Goal: Task Accomplishment & Management: Use online tool/utility

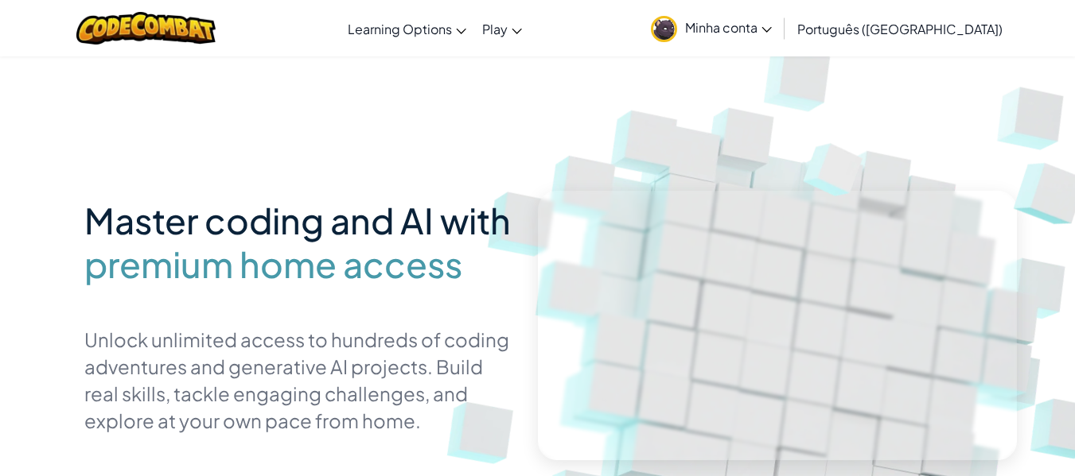
click at [438, 185] on div "Master coding and AI with premium home access Unlock unlimited access to hundre…" at bounding box center [537, 346] width 907 height 581
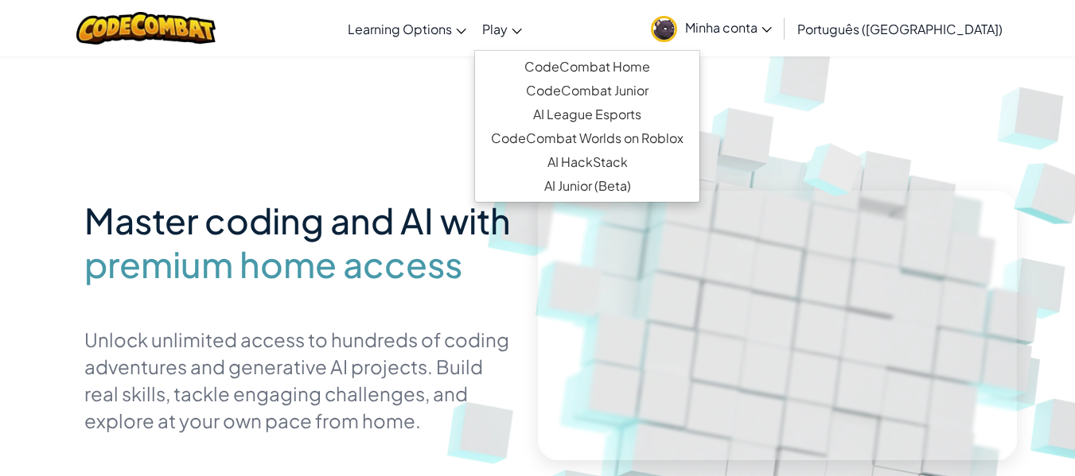
click at [508, 35] on span "Play" at bounding box center [494, 29] width 25 height 17
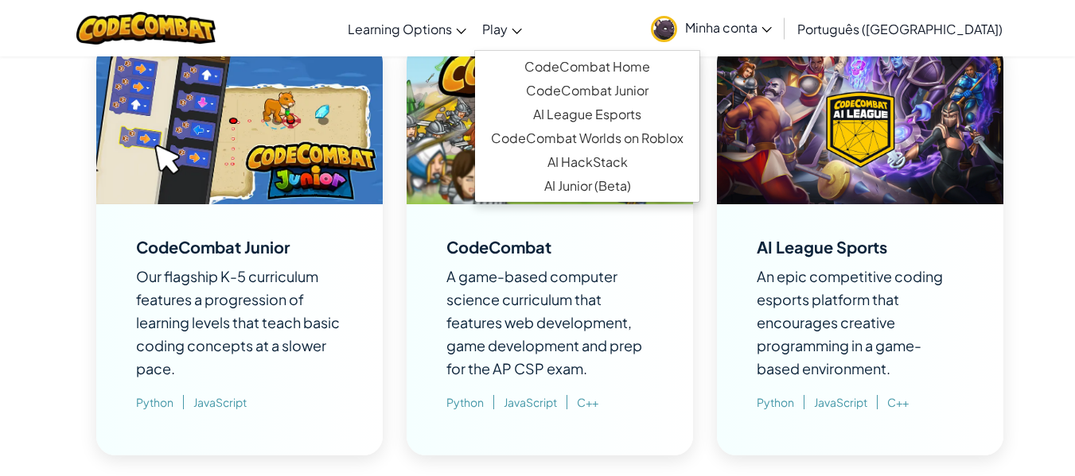
scroll to position [1214, 0]
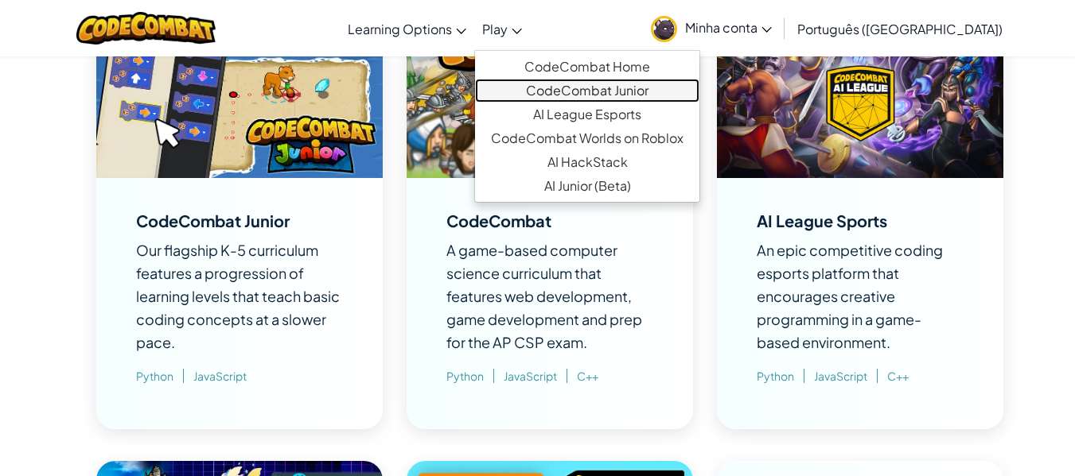
click at [627, 80] on link "CodeCombat Junior" at bounding box center [587, 91] width 224 height 24
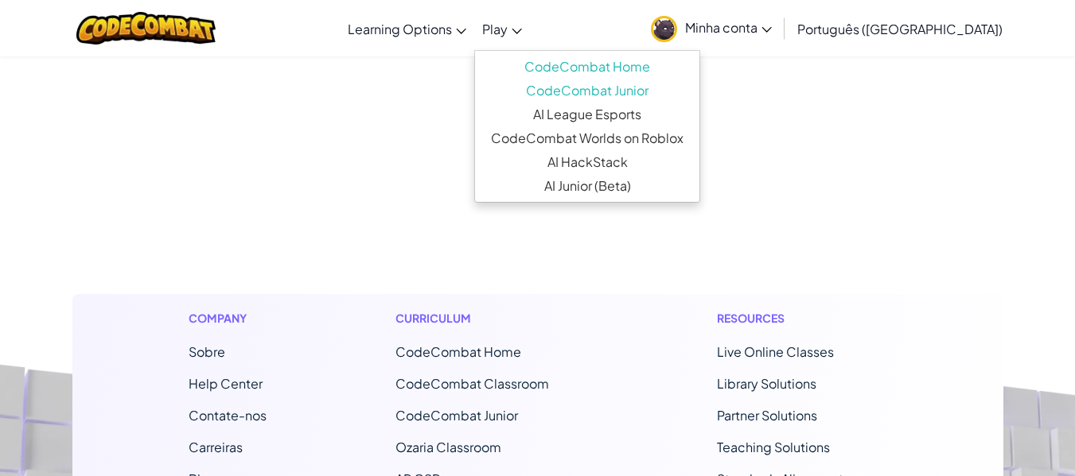
select select "pt-BR"
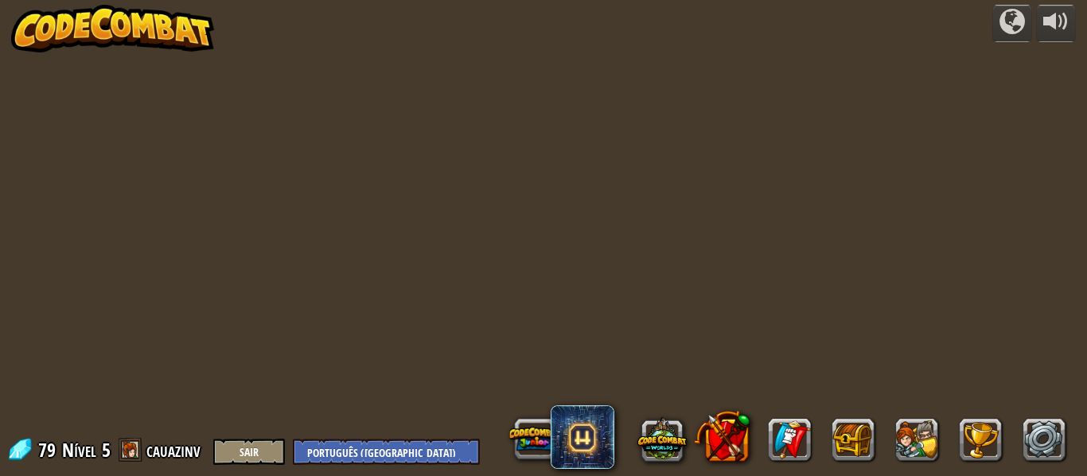
select select "pt-BR"
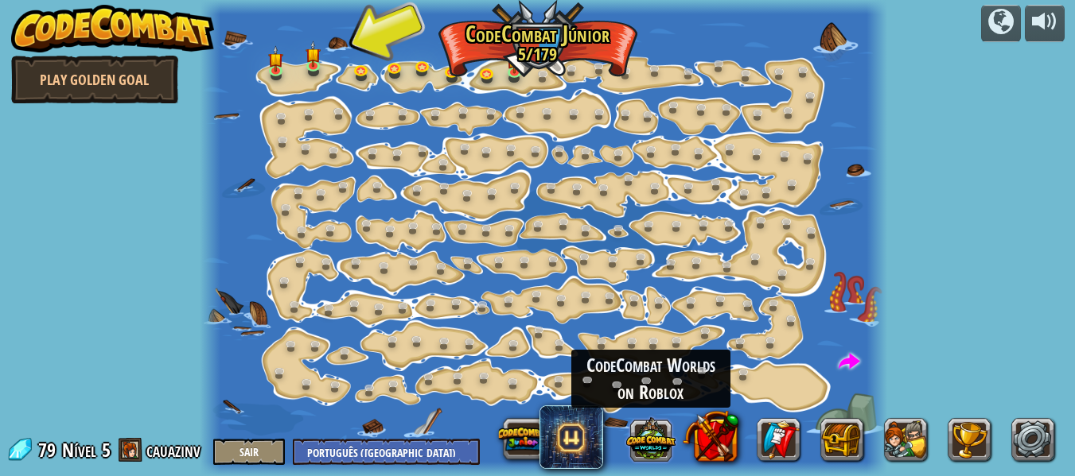
click at [659, 457] on button at bounding box center [649, 438] width 49 height 49
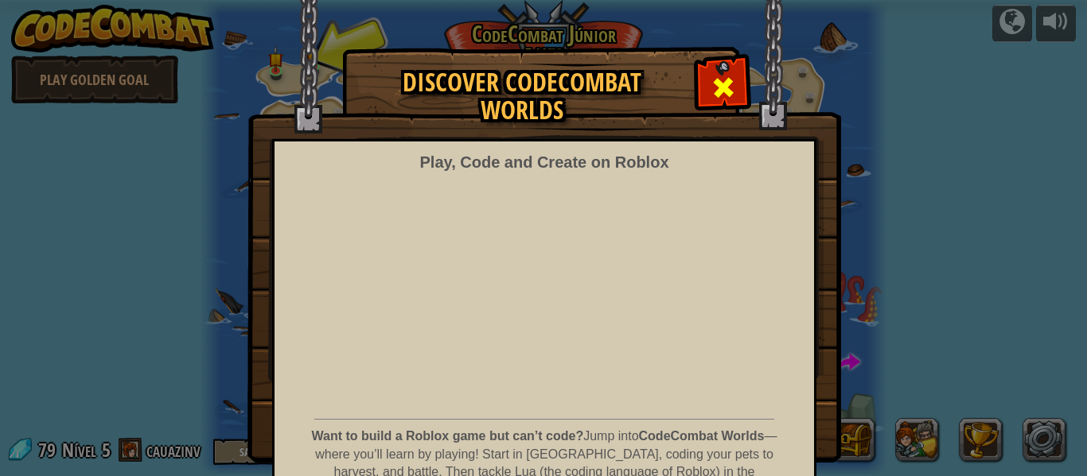
click at [739, 73] on div at bounding box center [723, 85] width 50 height 50
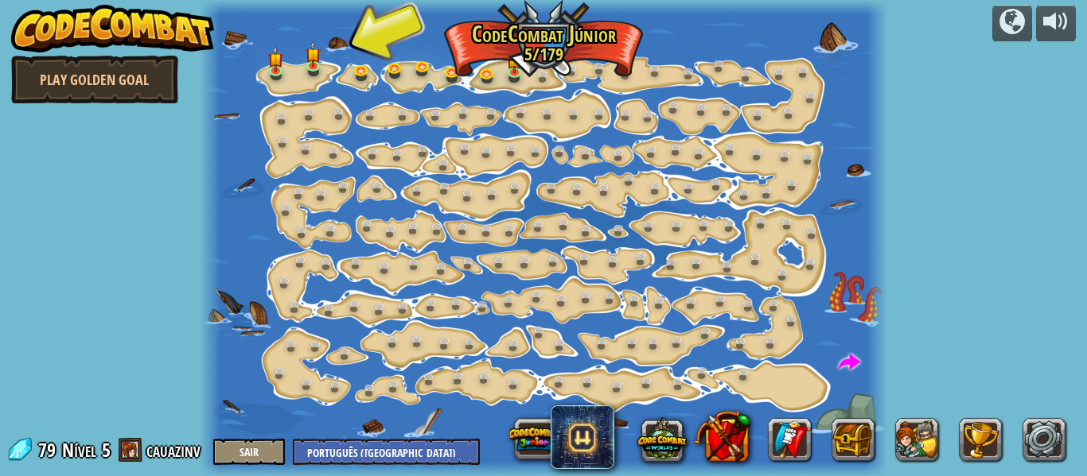
click at [110, 25] on img at bounding box center [113, 29] width 204 height 48
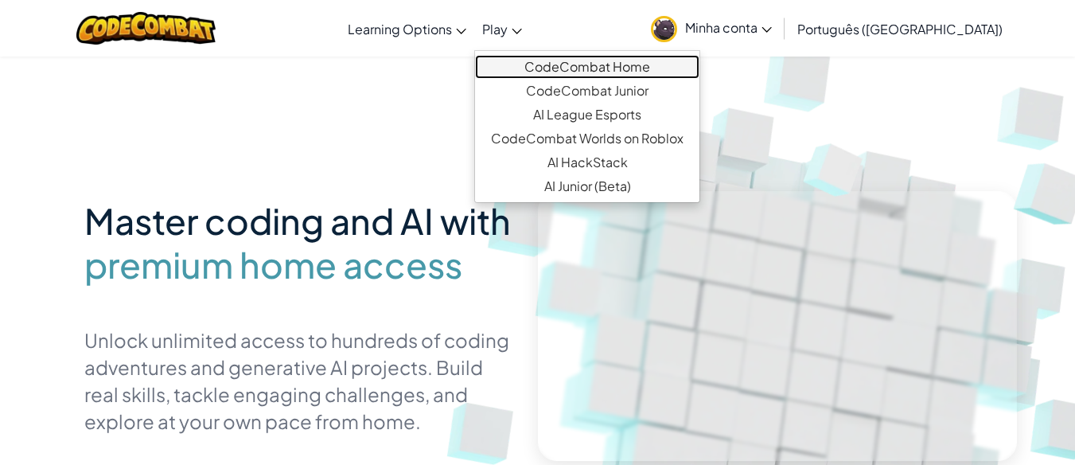
click at [585, 72] on link "CodeCombat Home" at bounding box center [587, 67] width 224 height 24
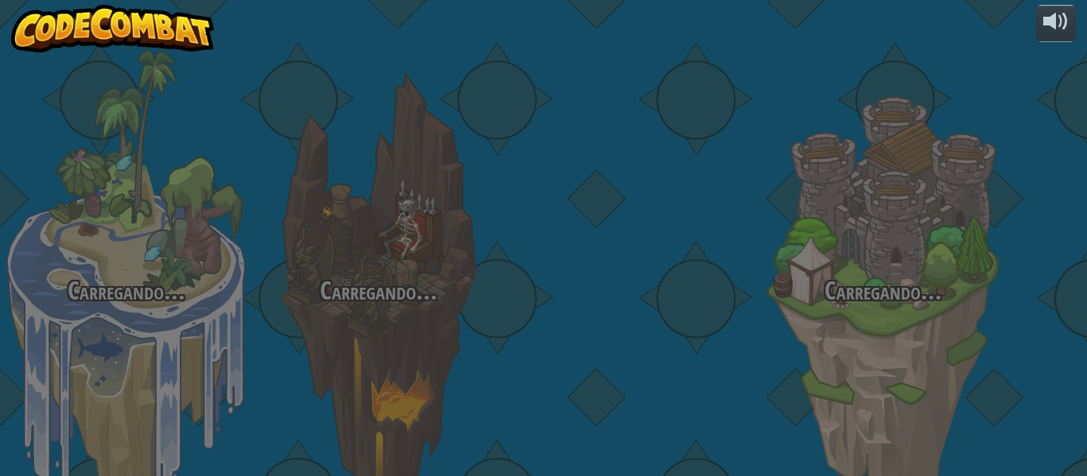
select select "pt-BR"
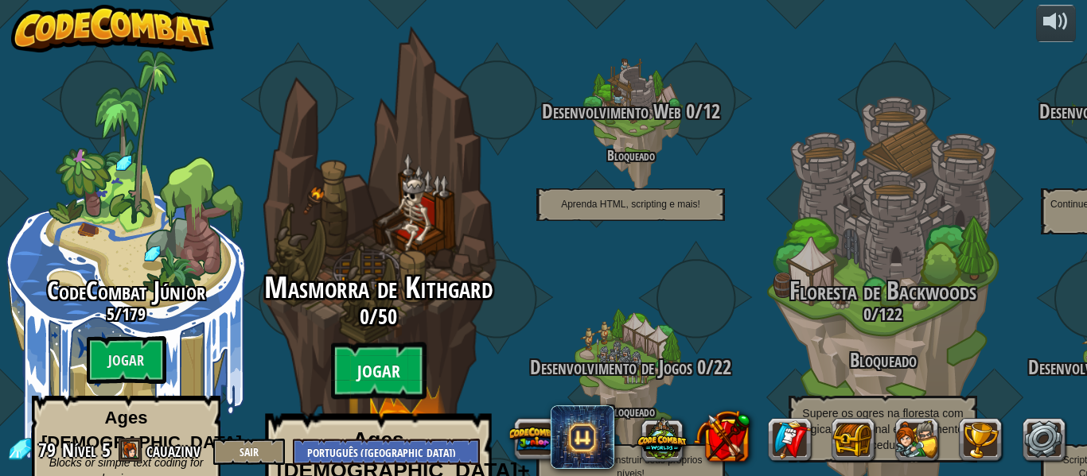
click at [382, 348] on btn "Jogar" at bounding box center [378, 371] width 95 height 57
select select "pt-BR"
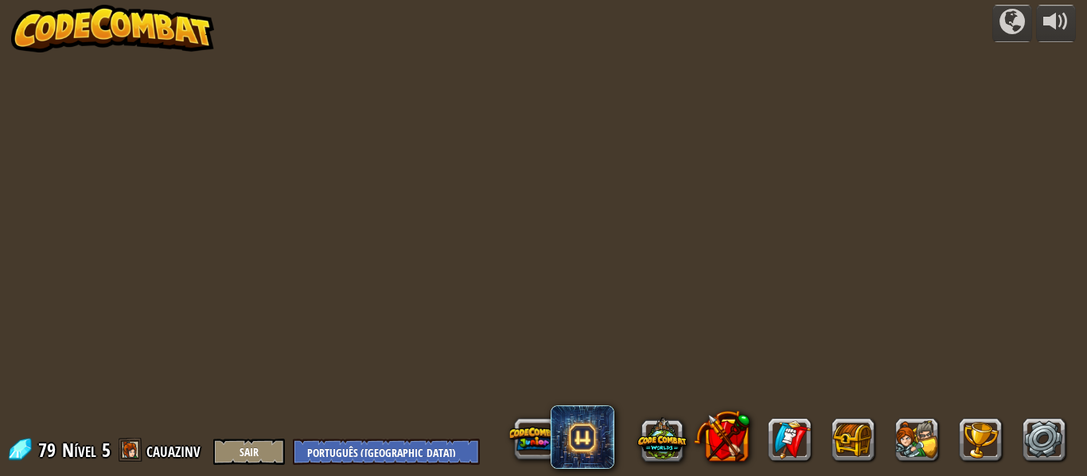
select select "pt-BR"
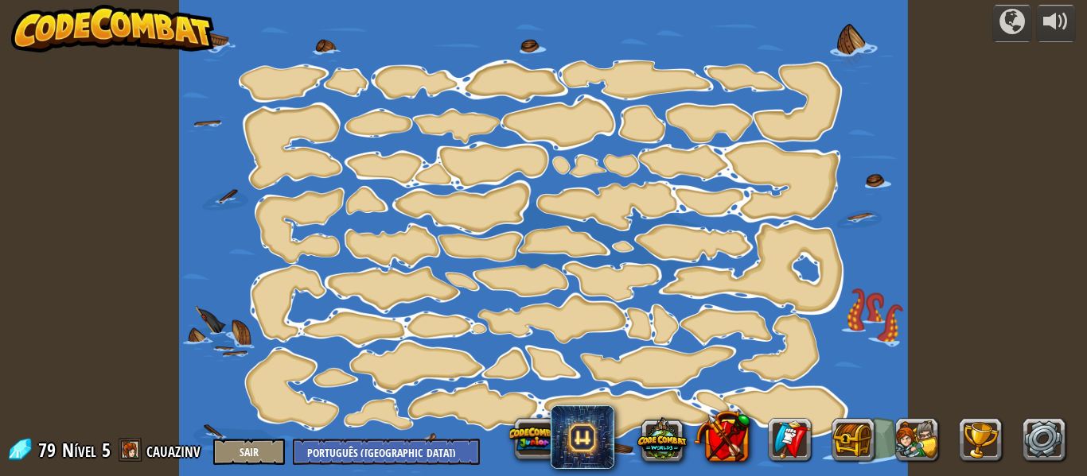
select select "pt-BR"
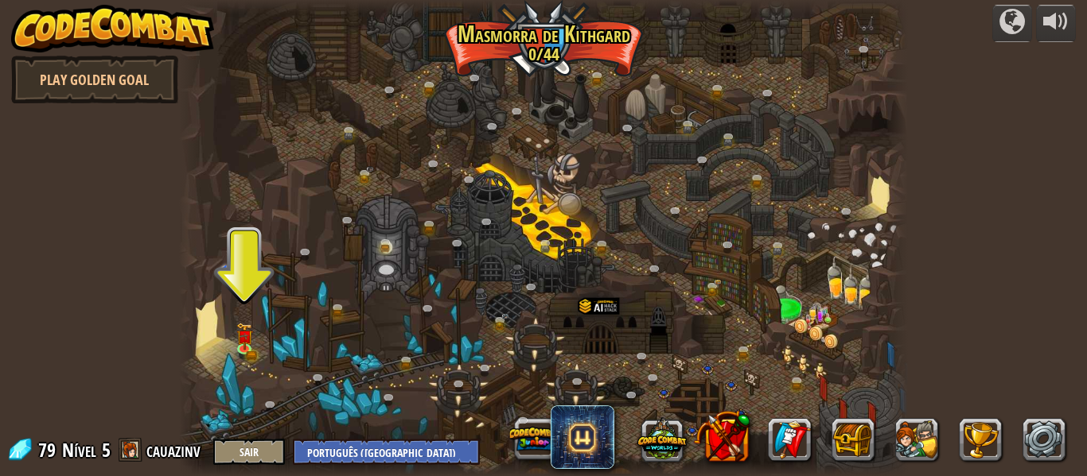
click at [254, 325] on div at bounding box center [543, 238] width 729 height 476
click at [245, 339] on img at bounding box center [244, 330] width 17 height 37
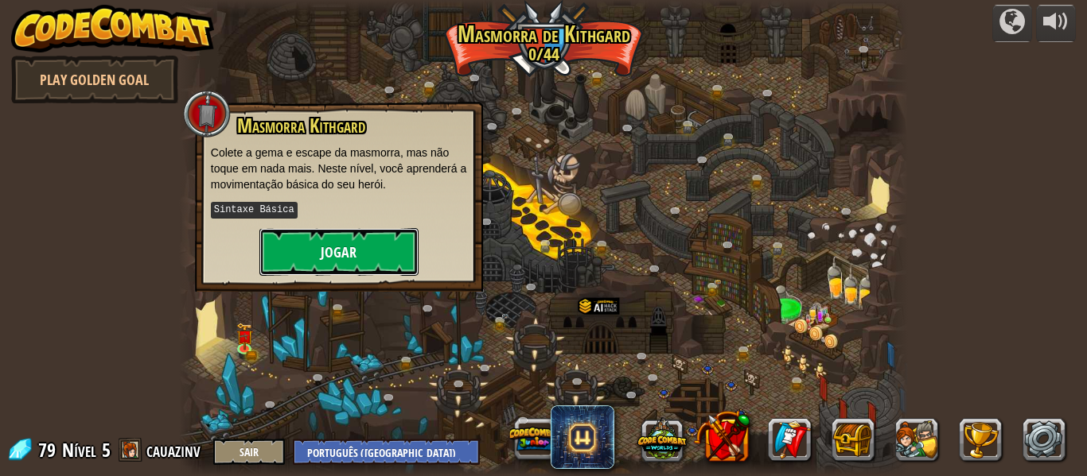
click at [301, 247] on button "Jogar" at bounding box center [338, 252] width 159 height 48
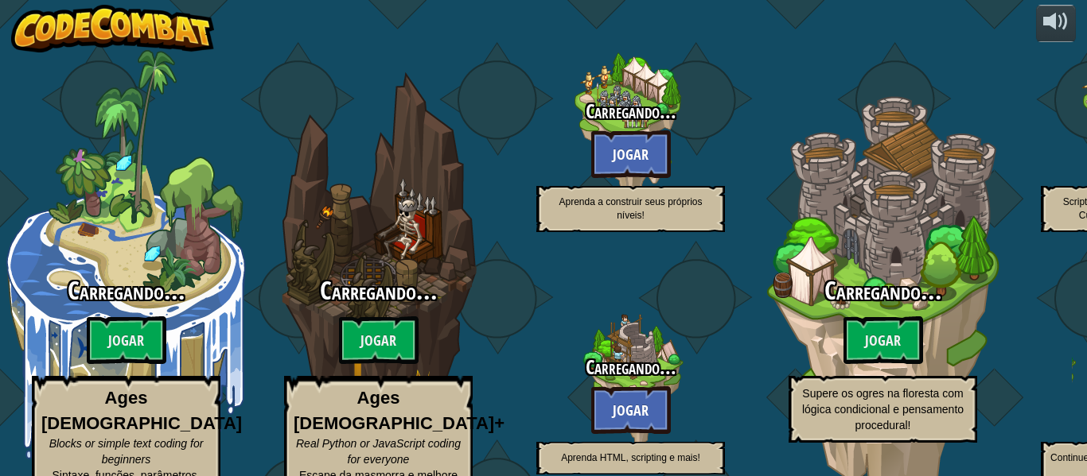
select select "pt-BR"
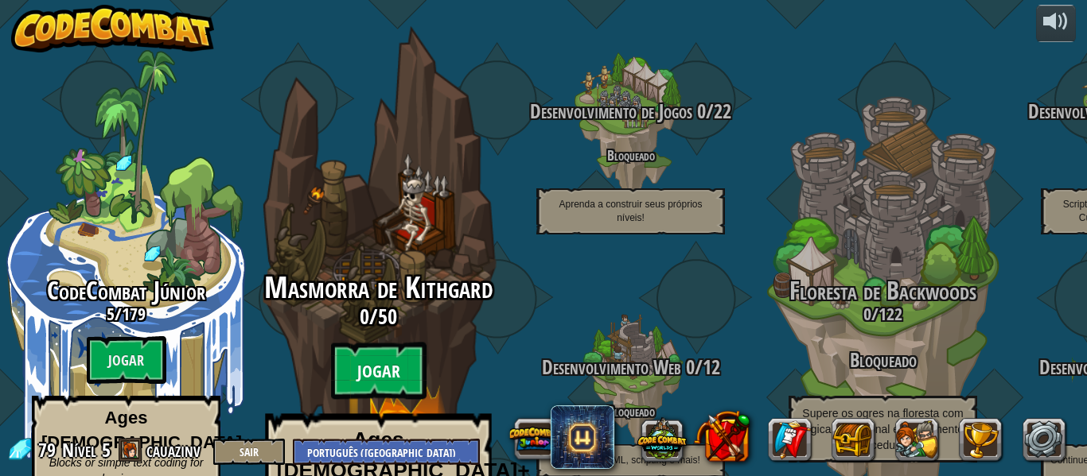
click at [379, 343] on btn "Jogar" at bounding box center [378, 371] width 95 height 57
select select "pt-BR"
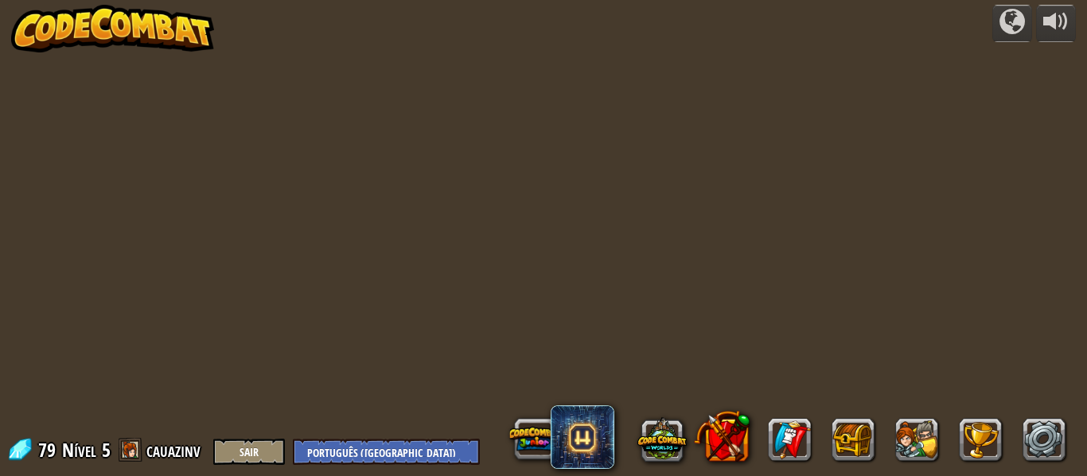
select select "pt-BR"
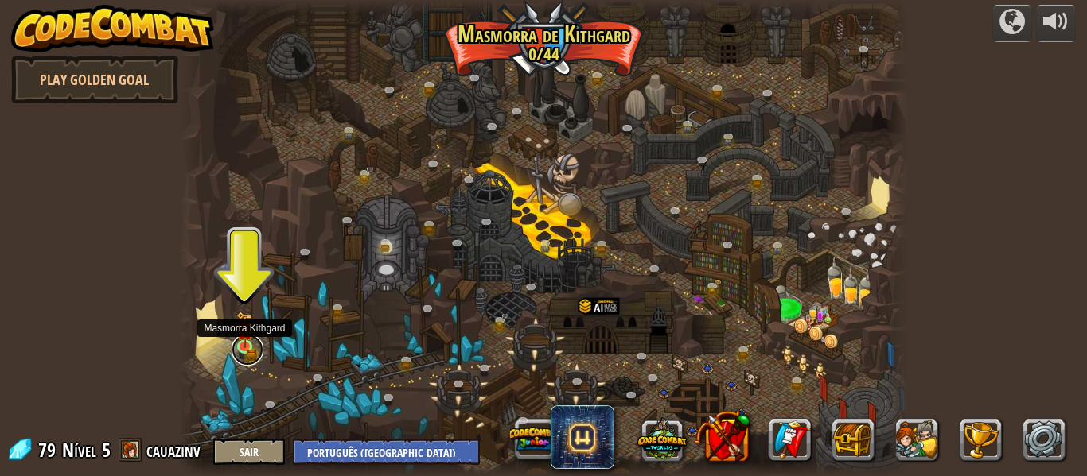
click at [233, 346] on link at bounding box center [247, 350] width 32 height 32
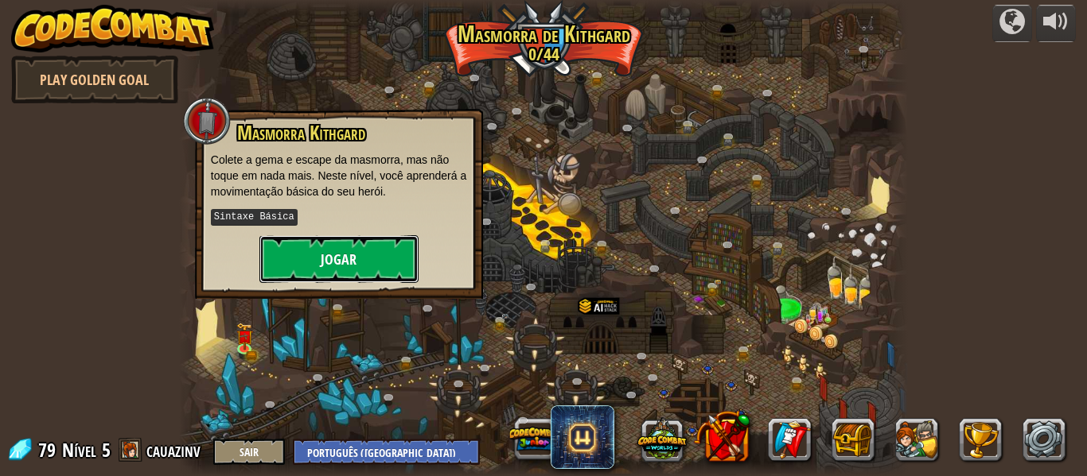
click at [360, 261] on button "Jogar" at bounding box center [338, 259] width 159 height 48
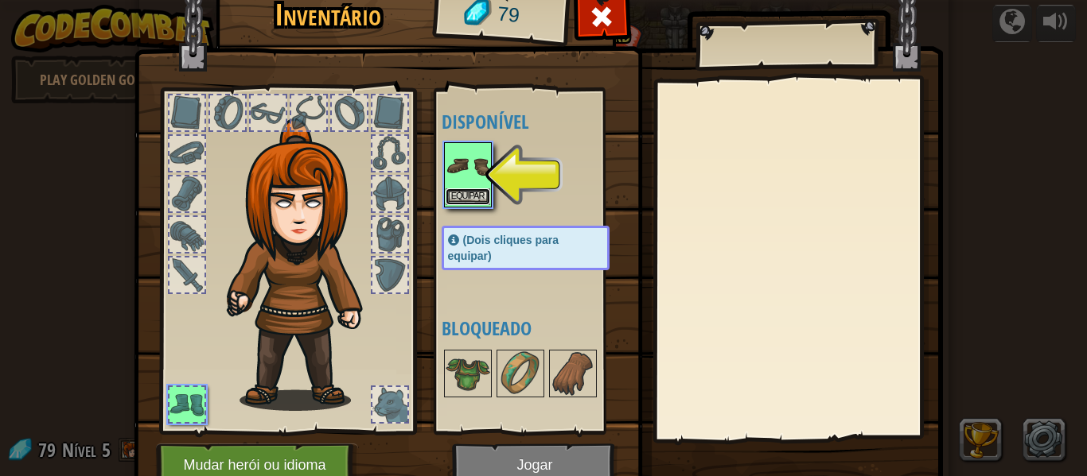
click at [457, 196] on button "Equipar" at bounding box center [467, 197] width 45 height 17
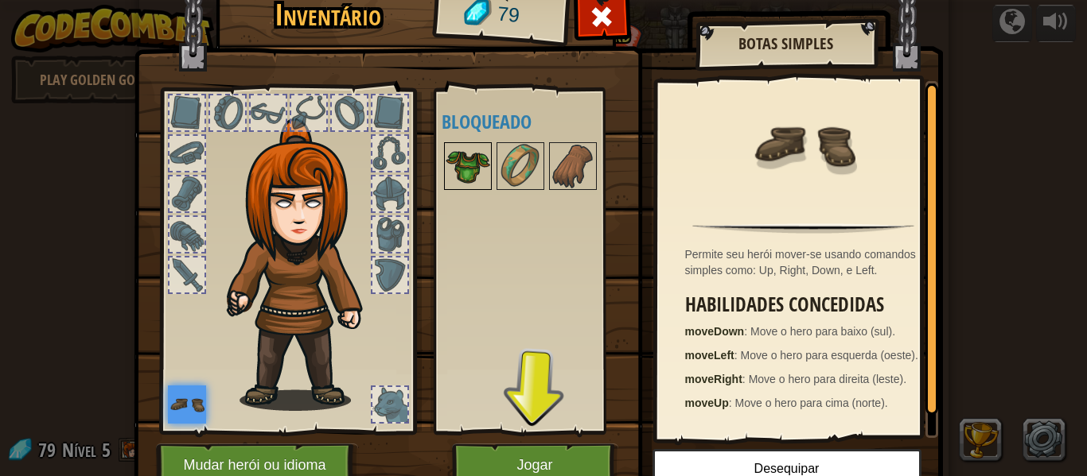
click at [470, 168] on img at bounding box center [467, 166] width 45 height 45
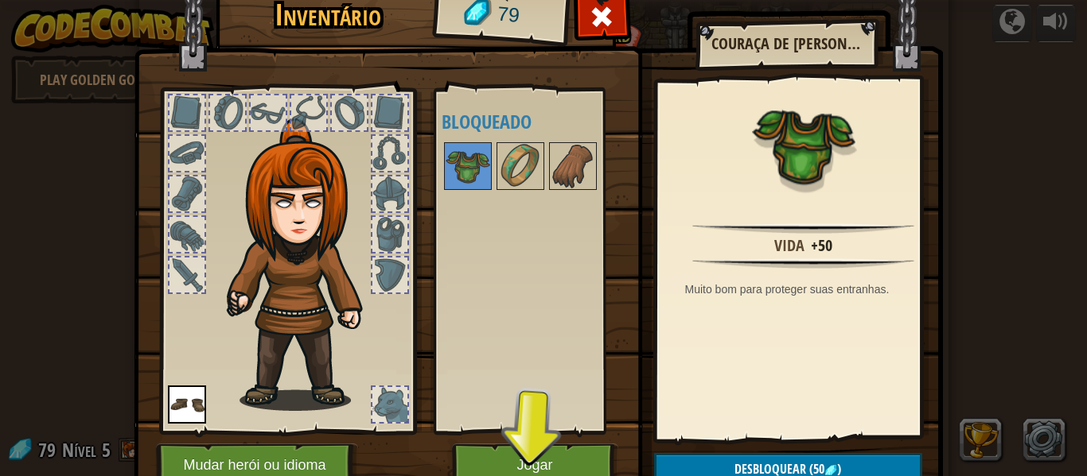
click at [345, 368] on img at bounding box center [305, 265] width 171 height 293
click at [570, 450] on button "Jogar" at bounding box center [535, 466] width 166 height 44
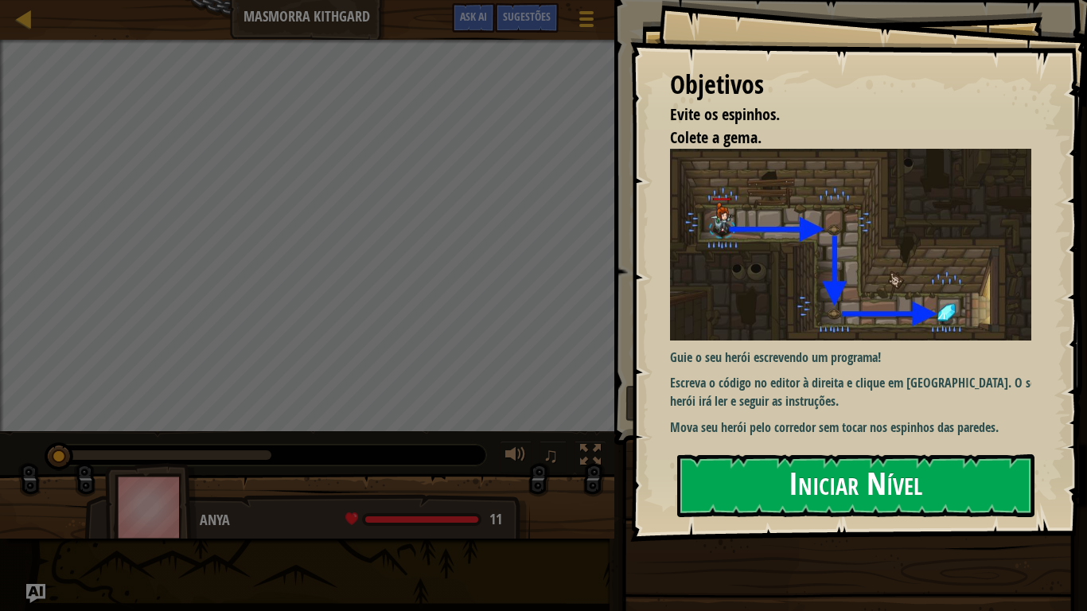
click at [828, 457] on button "Iniciar Nível" at bounding box center [855, 485] width 357 height 63
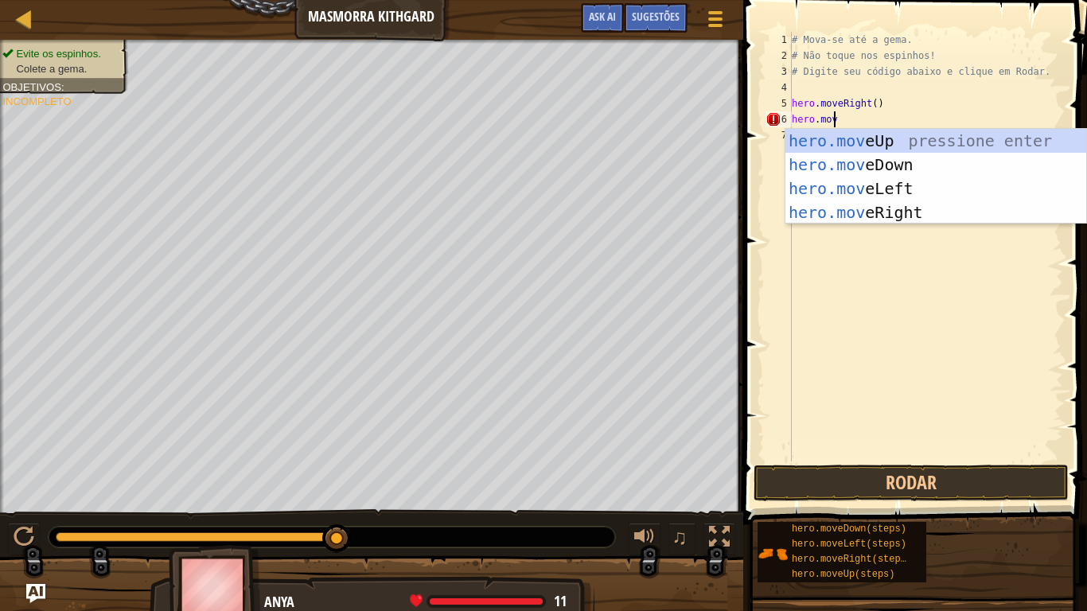
scroll to position [7, 2]
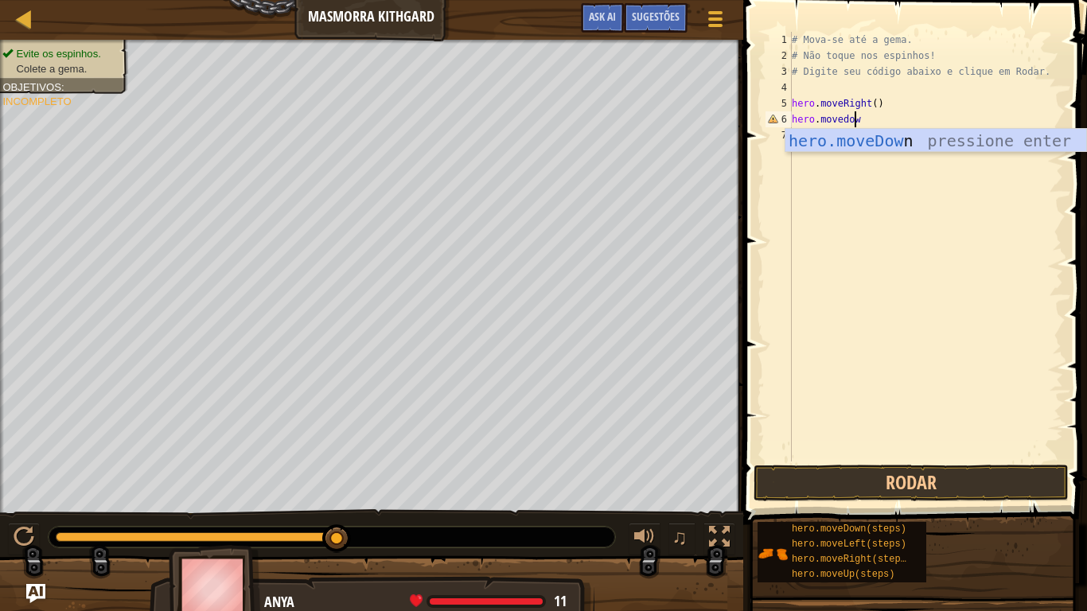
type textarea "hero.movedown"
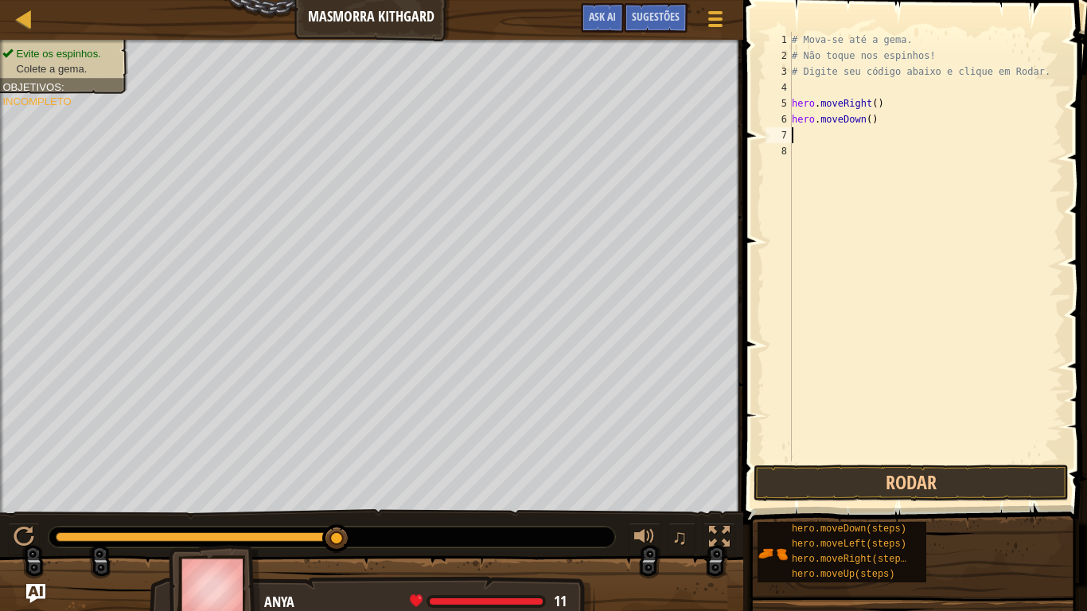
scroll to position [7, 0]
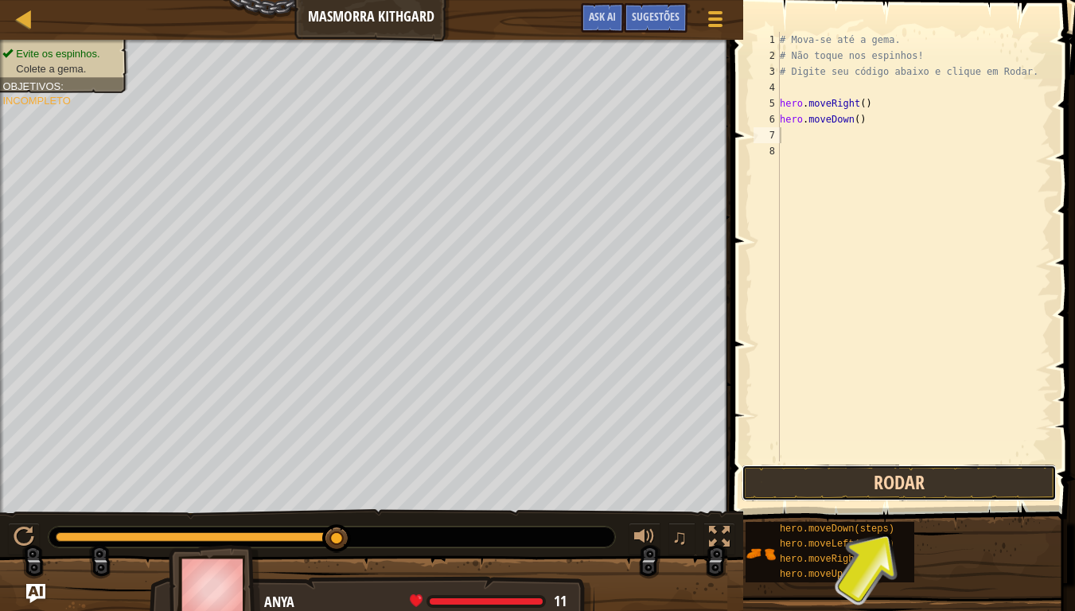
click at [971, 476] on button "Rodar" at bounding box center [898, 483] width 315 height 37
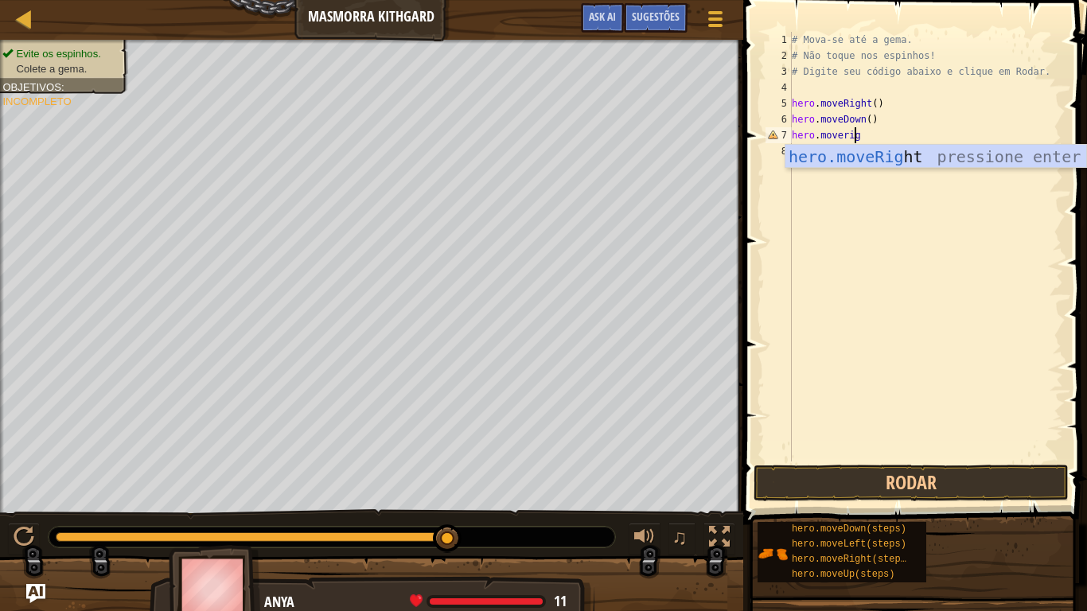
scroll to position [7, 5]
type textarea "hero.moveright"
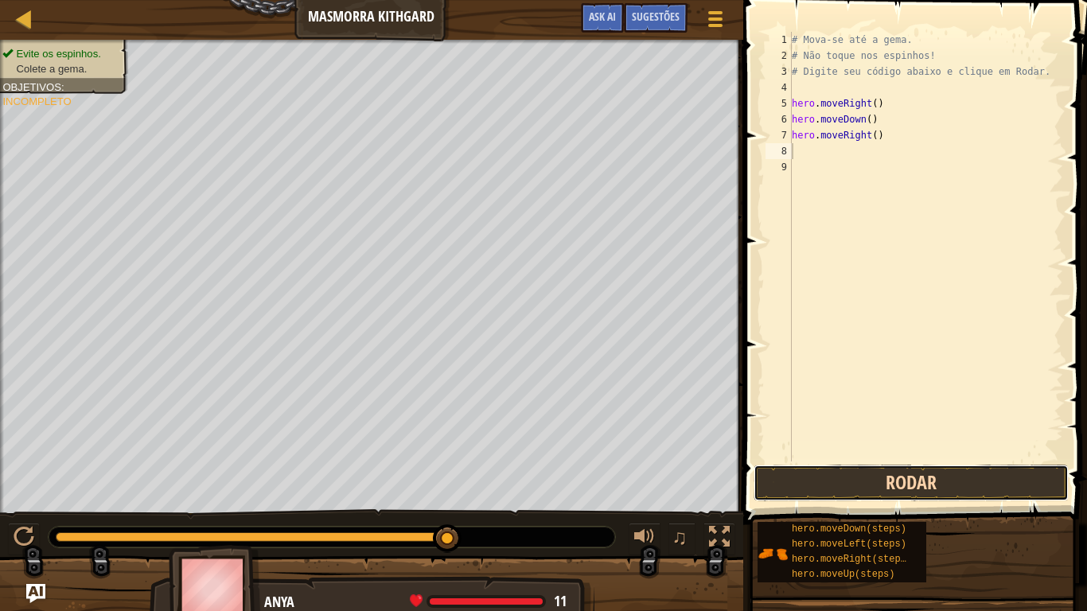
click at [920, 476] on button "Rodar" at bounding box center [910, 483] width 315 height 37
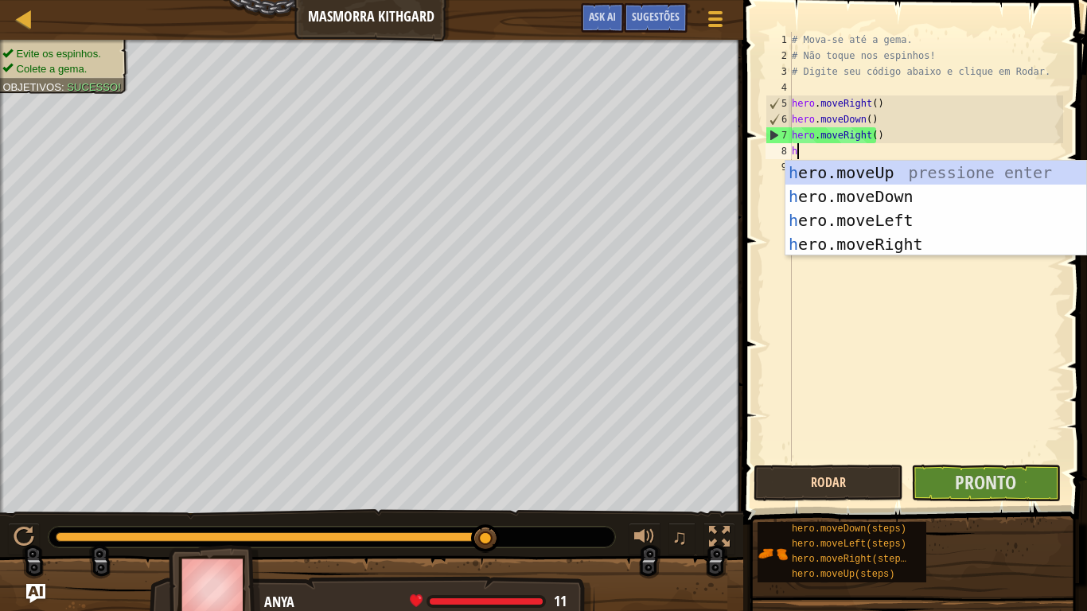
type textarea "he"
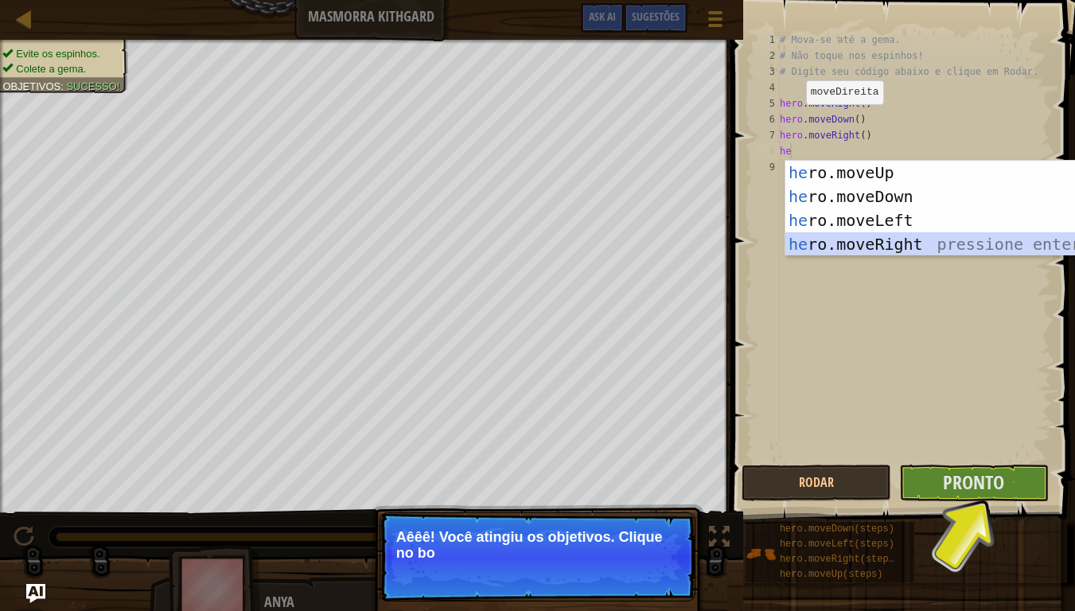
click at [862, 241] on div "he ro.moveUp pressione enter he ro.moveDown pressione enter he ro.moveLeft pres…" at bounding box center [935, 232] width 301 height 143
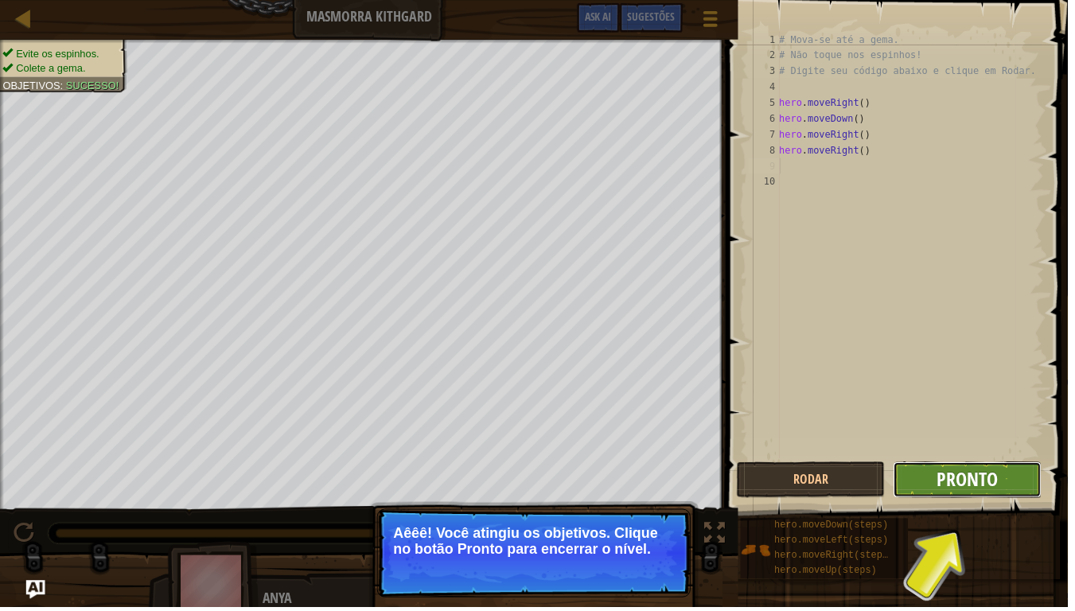
click at [972, 476] on span "Pronto" at bounding box center [973, 481] width 61 height 25
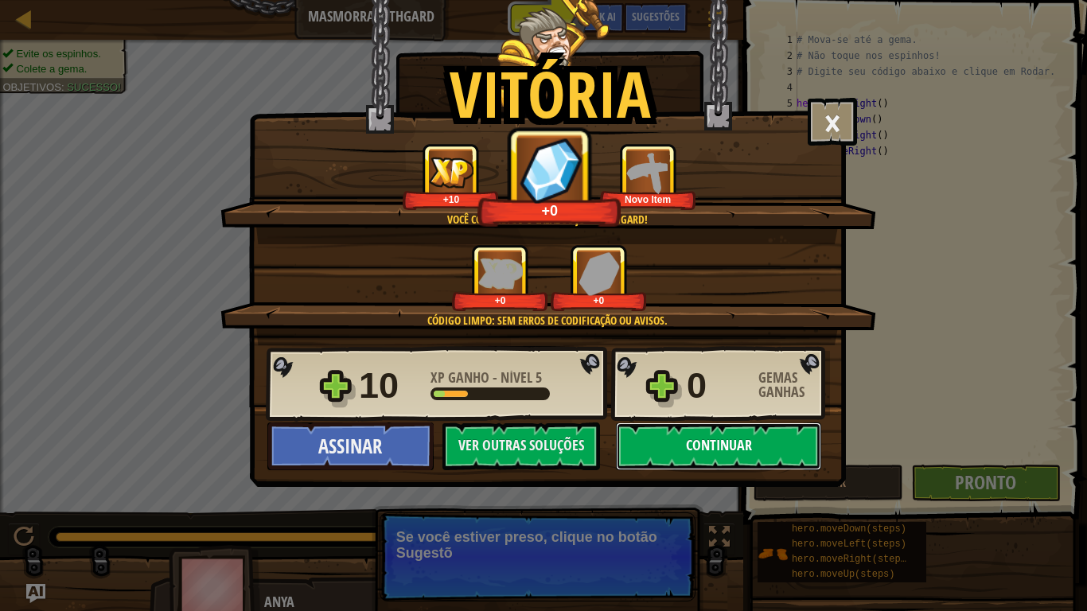
click at [752, 432] on button "Continuar" at bounding box center [718, 446] width 205 height 48
select select "pt-BR"
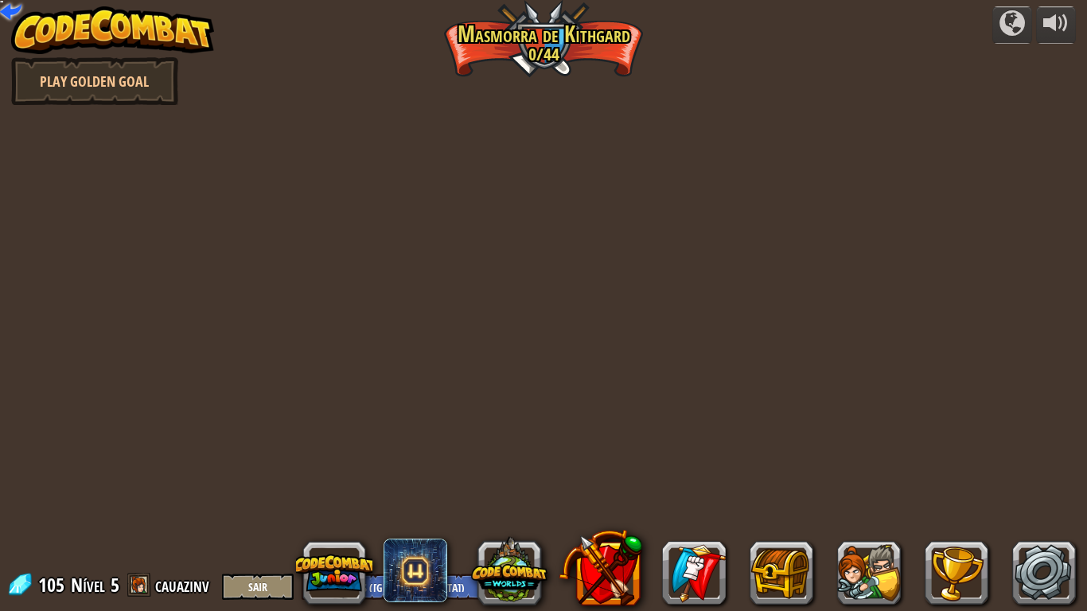
select select "pt-BR"
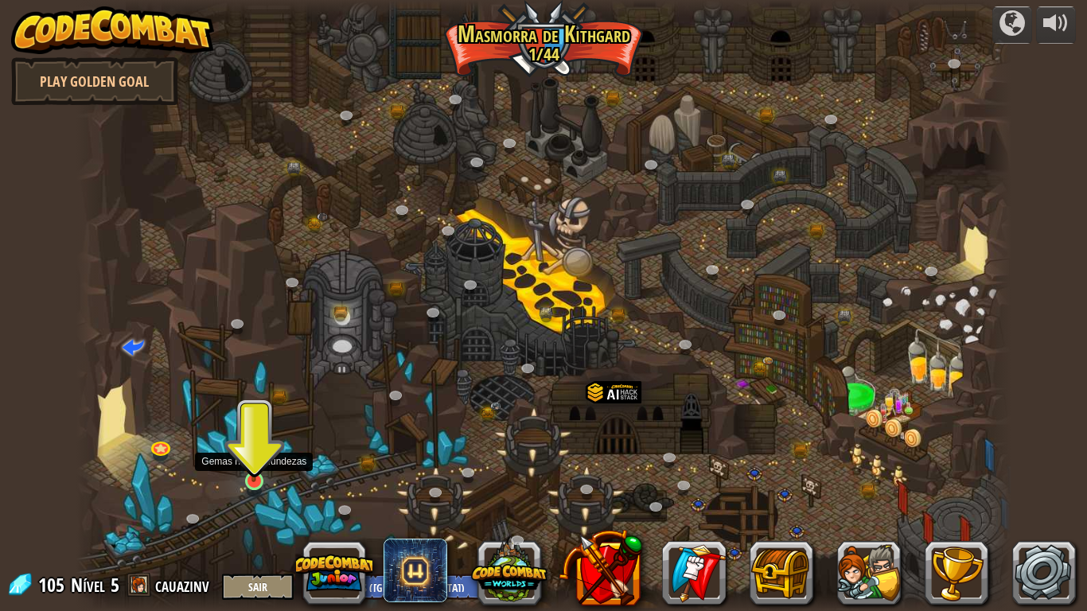
click at [258, 472] on img at bounding box center [254, 455] width 24 height 54
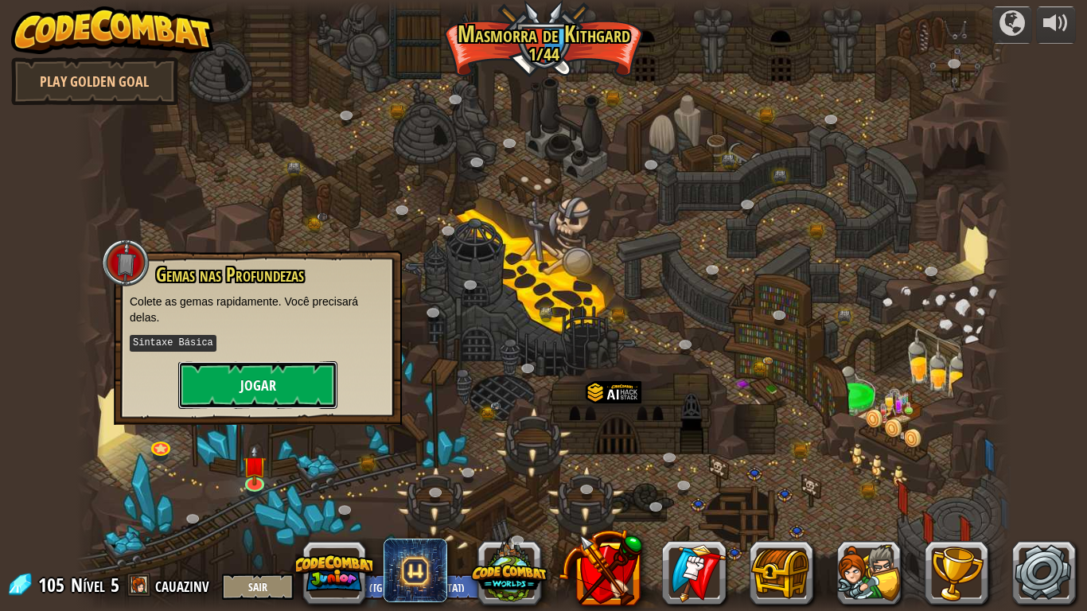
click at [309, 402] on button "Jogar" at bounding box center [257, 385] width 159 height 48
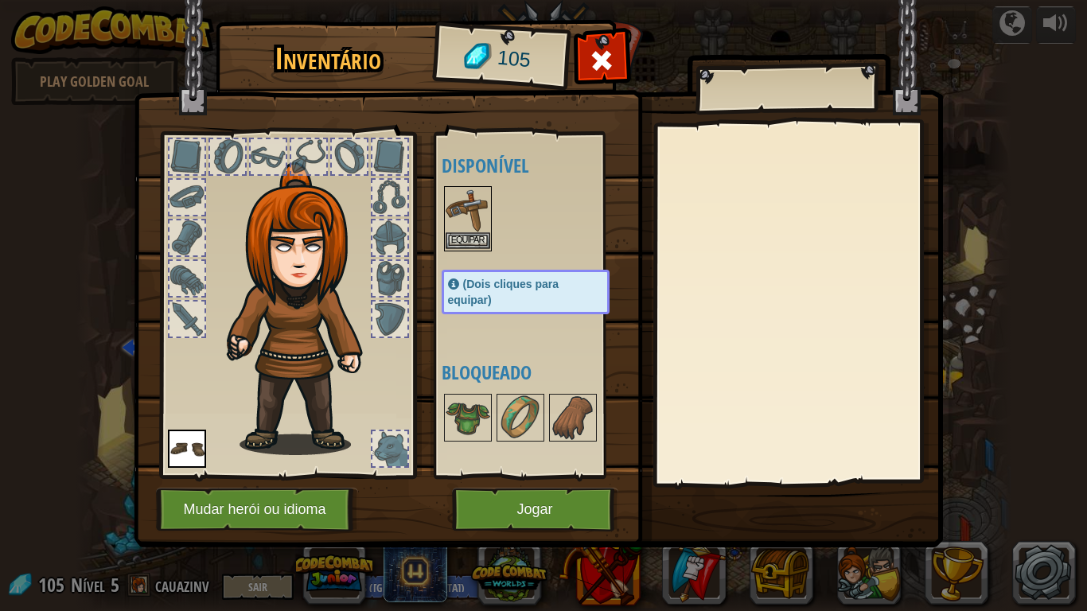
click at [459, 189] on img at bounding box center [467, 210] width 45 height 45
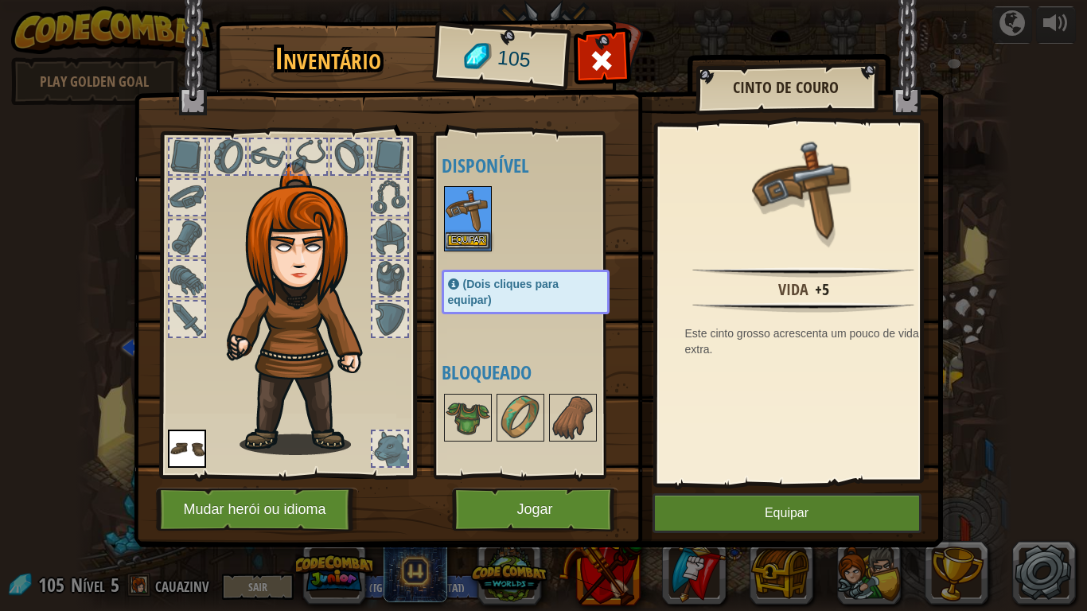
click at [459, 189] on img at bounding box center [467, 210] width 45 height 45
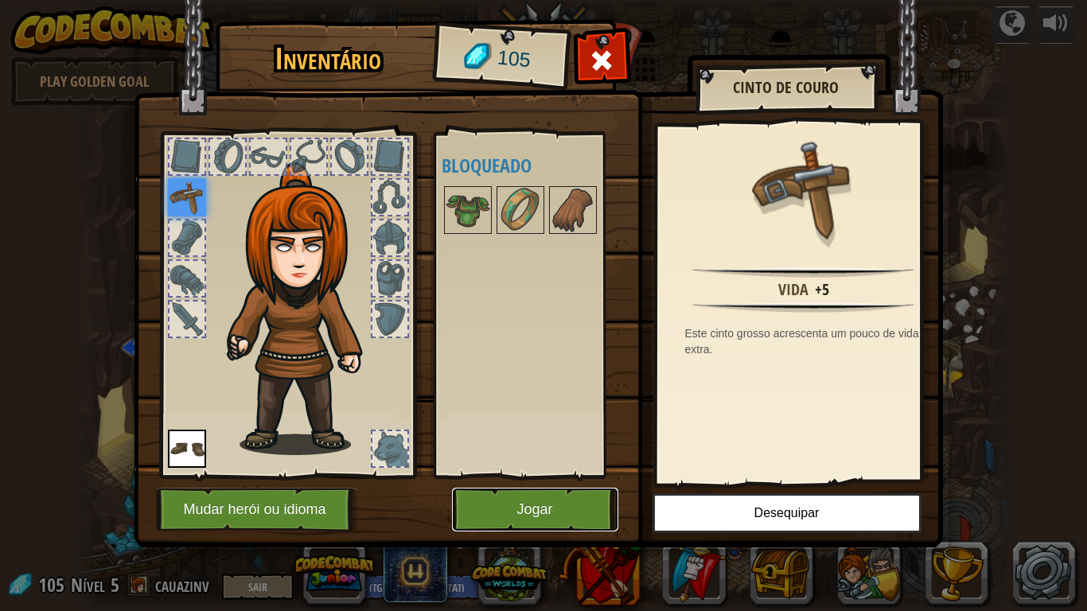
click at [501, 476] on button "Jogar" at bounding box center [535, 510] width 166 height 44
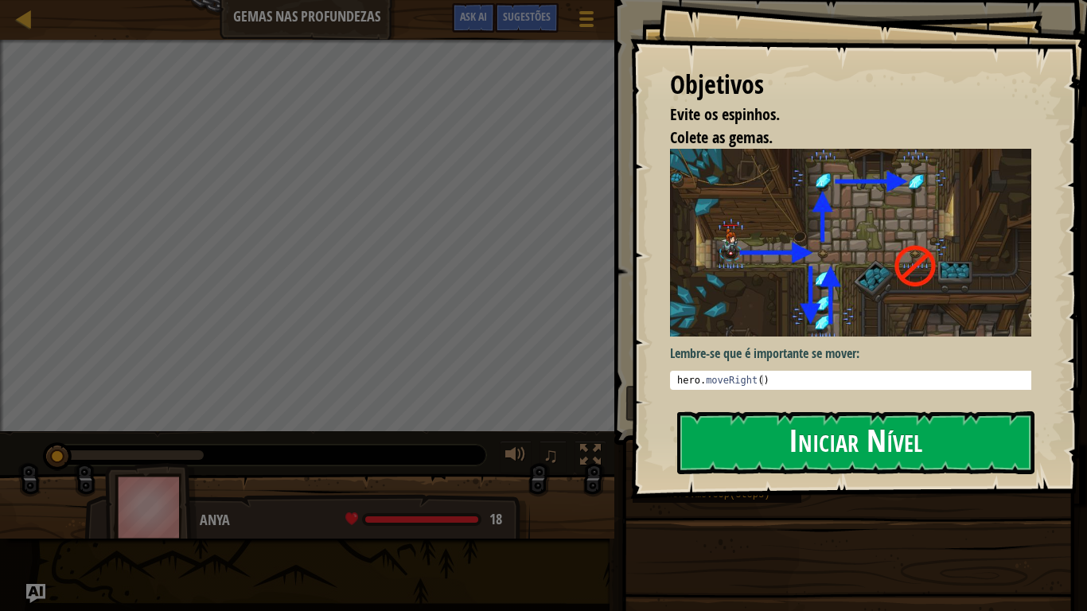
click at [737, 417] on button "Iniciar Nível" at bounding box center [855, 442] width 357 height 63
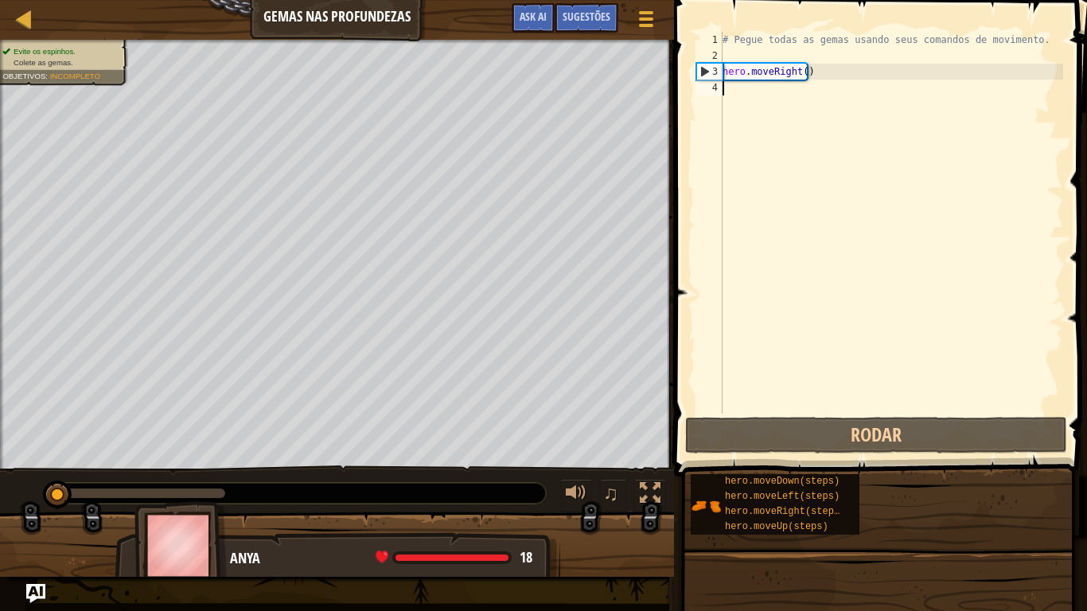
type textarea "g"
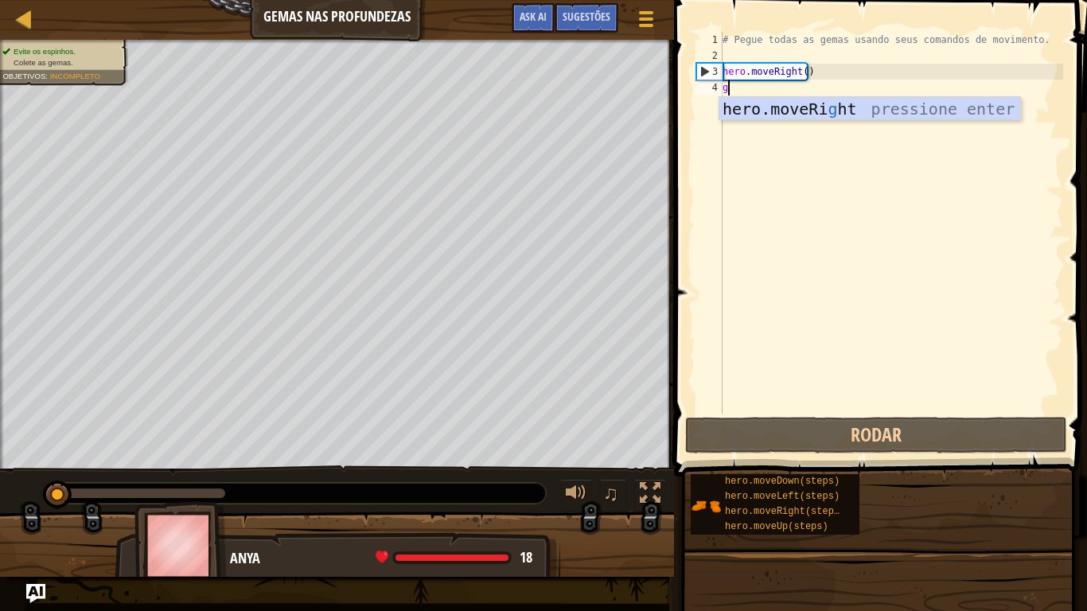
scroll to position [7, 0]
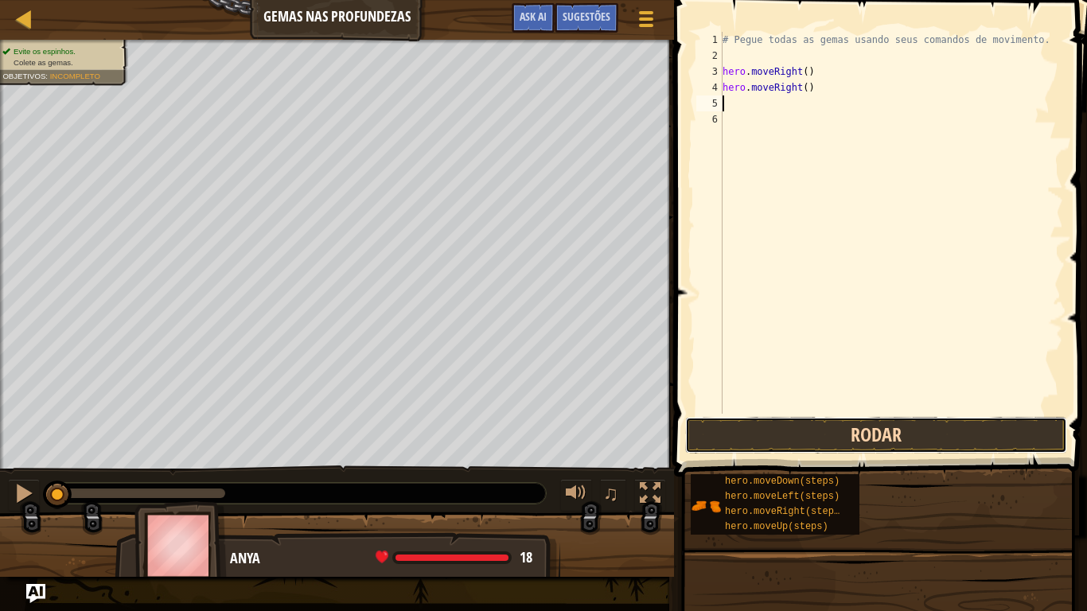
click at [739, 419] on button "Rodar" at bounding box center [876, 435] width 382 height 37
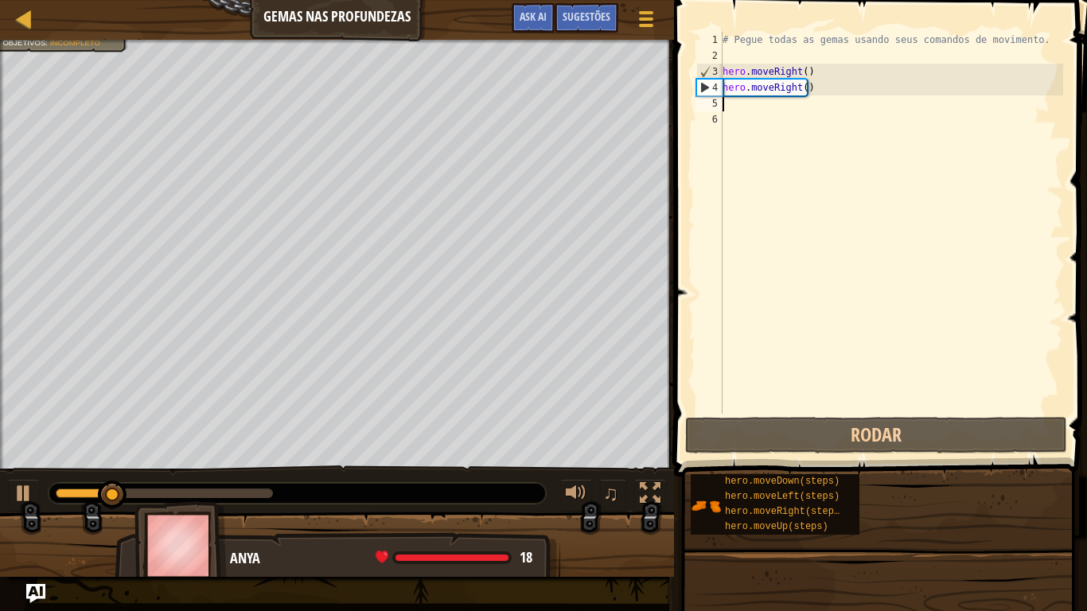
click at [736, 102] on div "# Pegue todas as gemas usando seus comandos de movimento. hero . moveRight ( ) …" at bounding box center [891, 239] width 344 height 414
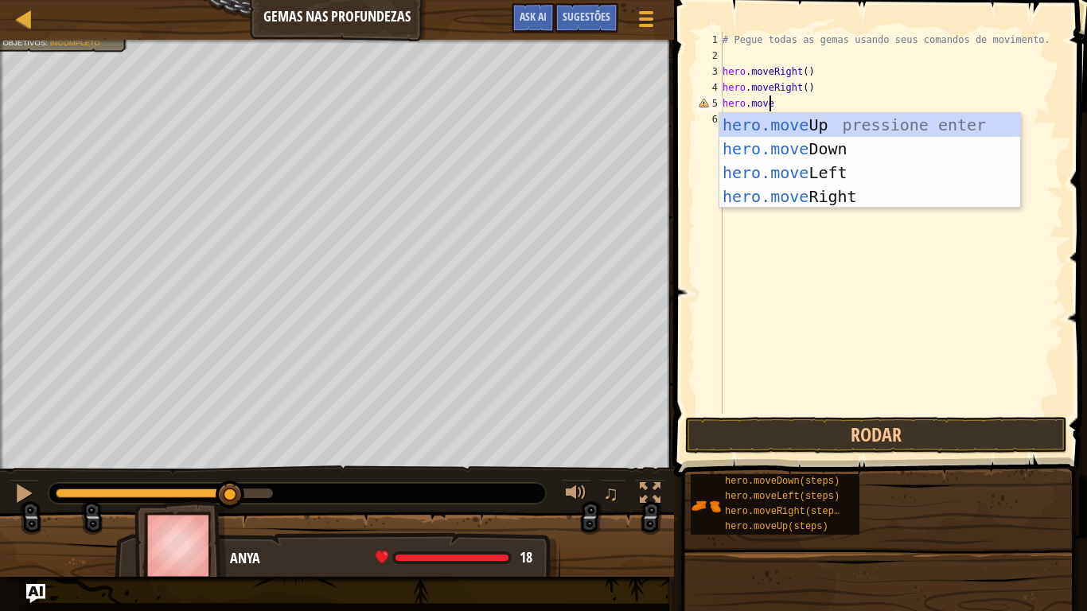
scroll to position [7, 3]
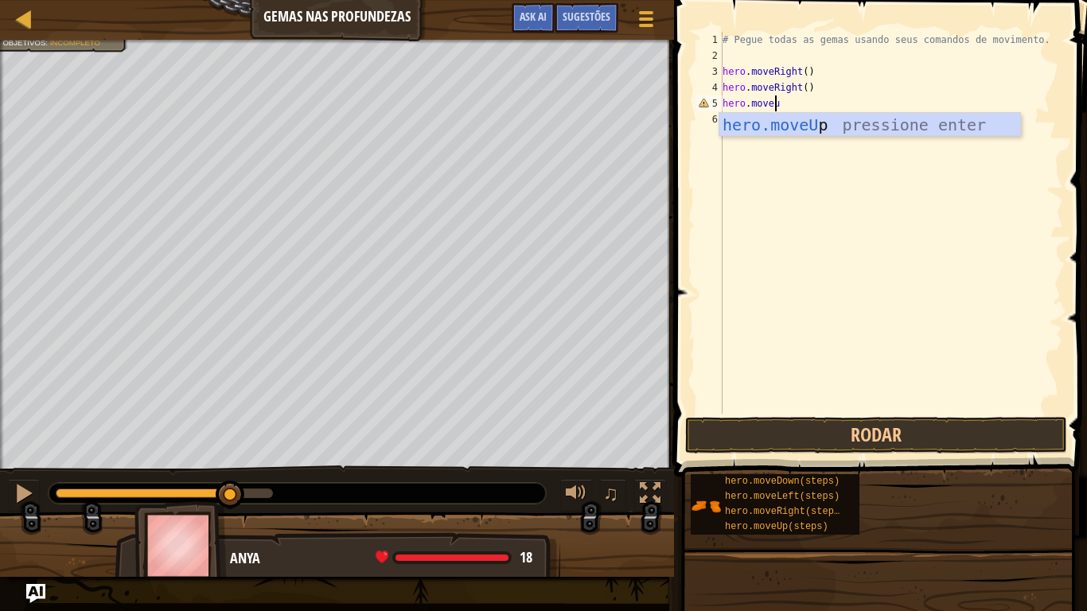
type textarea "hero.moveuo"
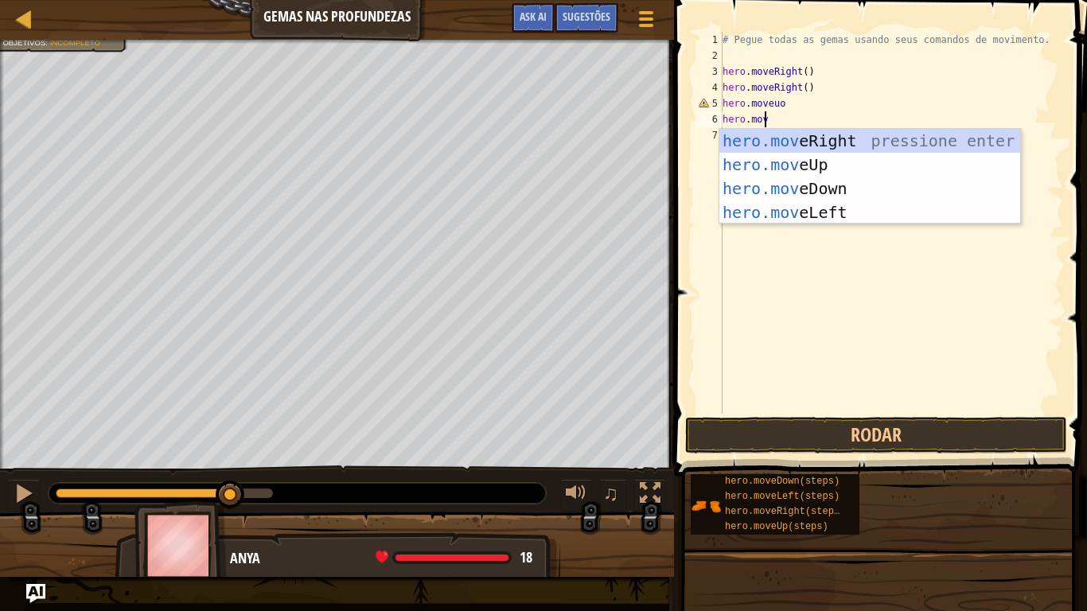
scroll to position [7, 2]
type textarea "hero.movele"
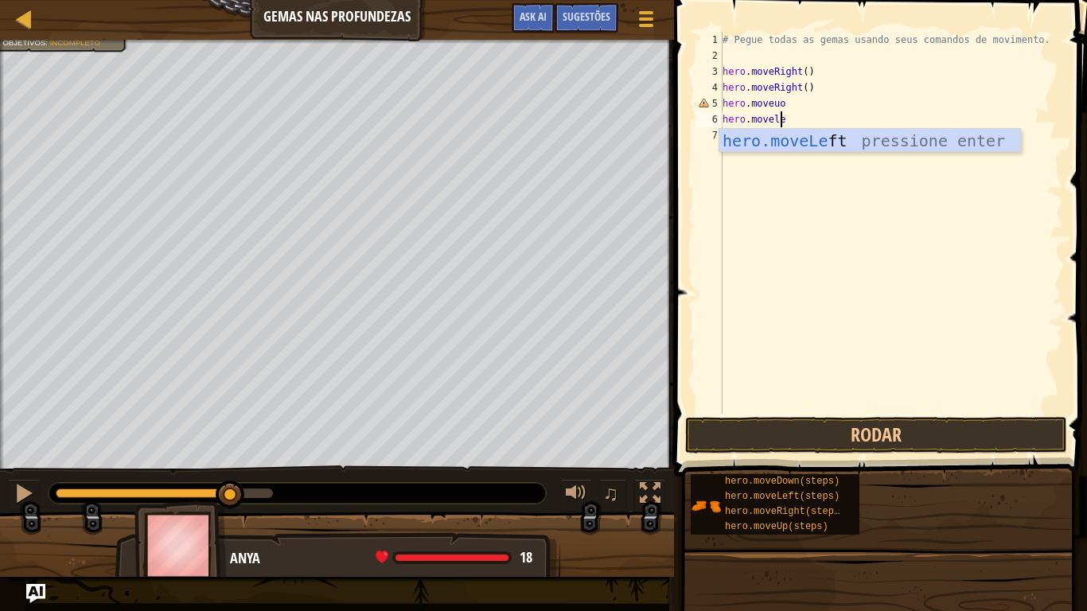
scroll to position [7, 4]
click at [772, 135] on div "hero.moveLe ft pressione enter" at bounding box center [869, 165] width 301 height 72
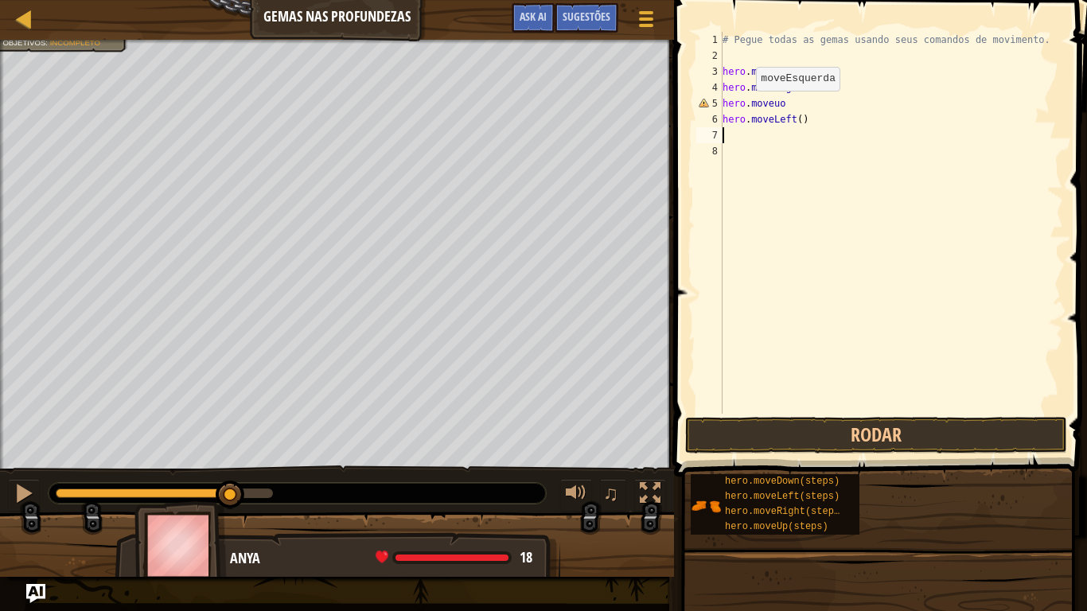
scroll to position [7, 0]
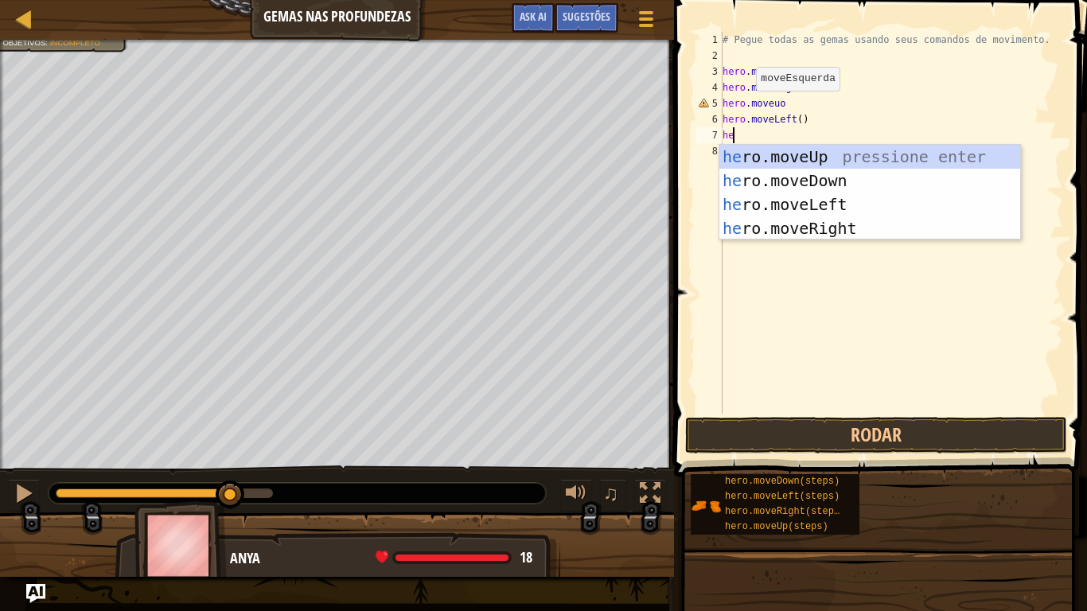
type textarea "he"
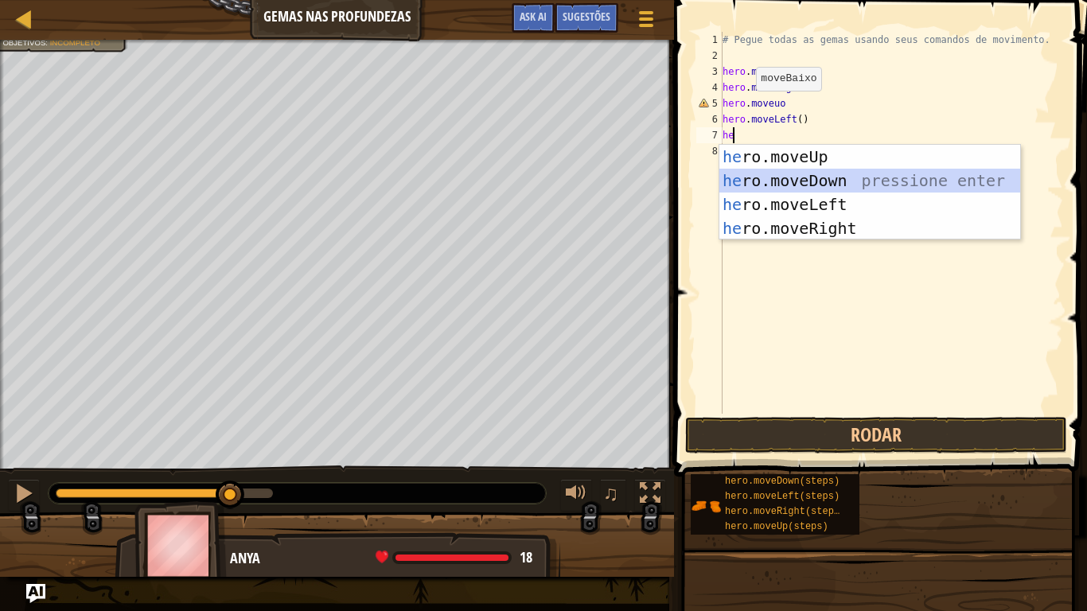
click at [779, 179] on div "he ro.moveUp pressione enter he ro.moveDown pressione enter he ro.moveLeft pres…" at bounding box center [869, 216] width 301 height 143
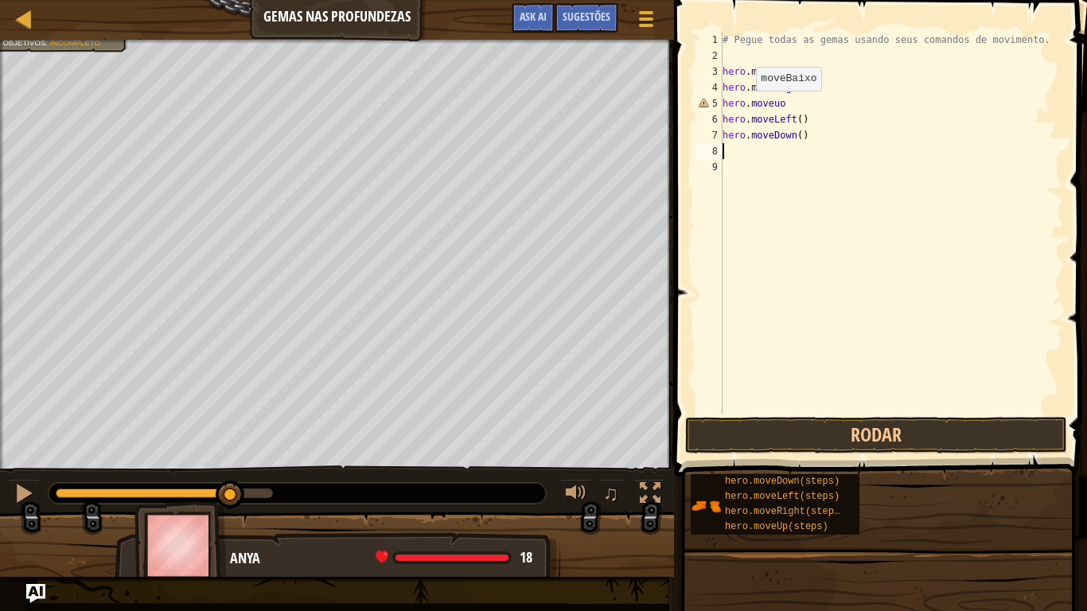
type textarea "]"
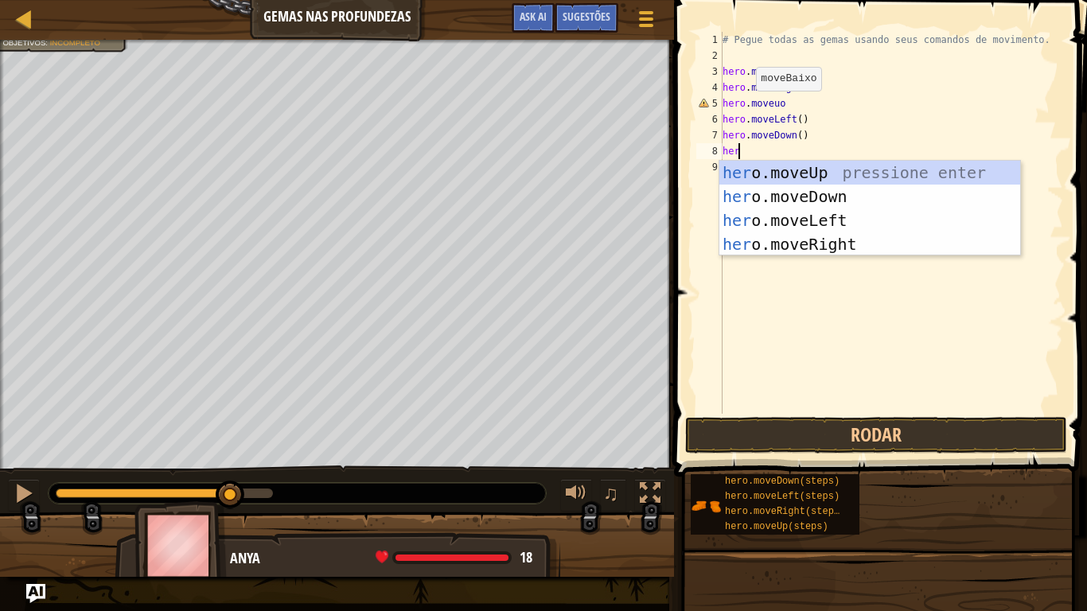
type textarea "her"
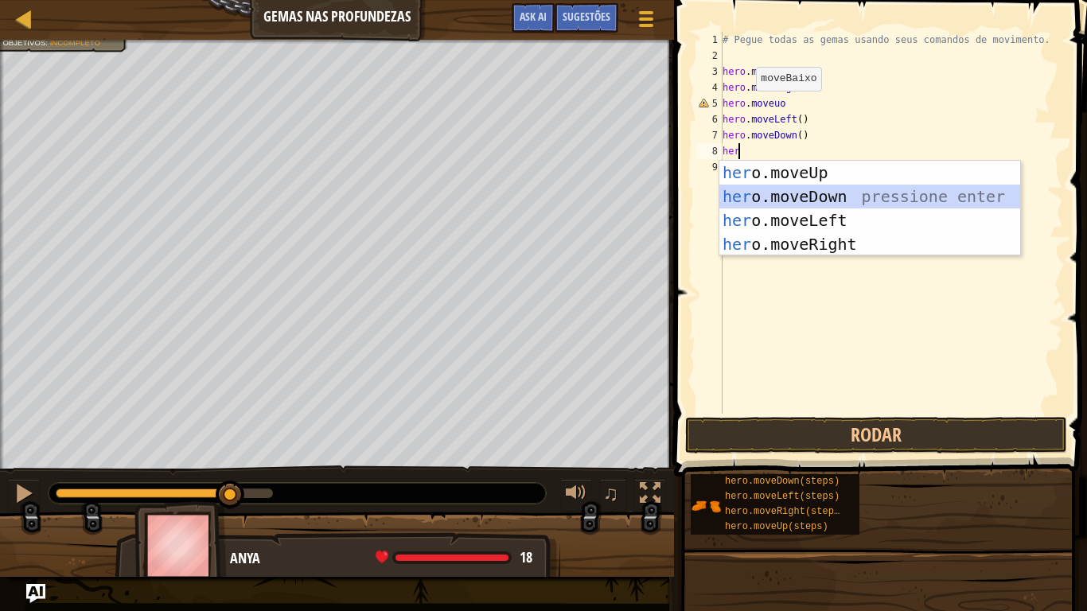
click at [783, 189] on div "her o.moveUp pressione enter her o.moveDown pressione enter her o.moveLeft pres…" at bounding box center [869, 232] width 301 height 143
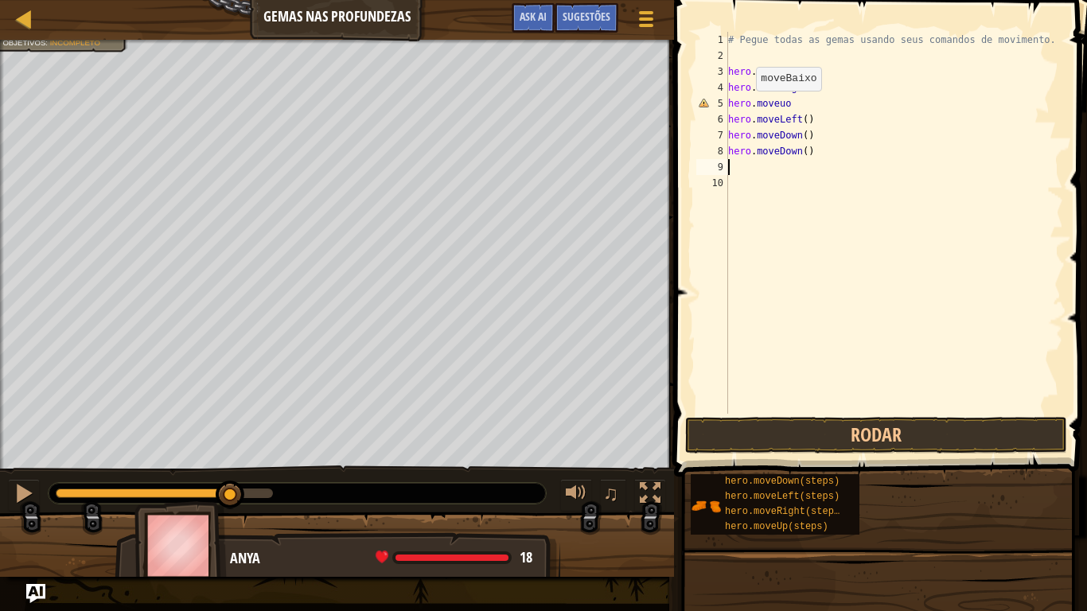
scroll to position [7, 0]
click at [852, 433] on button "Rodar" at bounding box center [876, 435] width 382 height 37
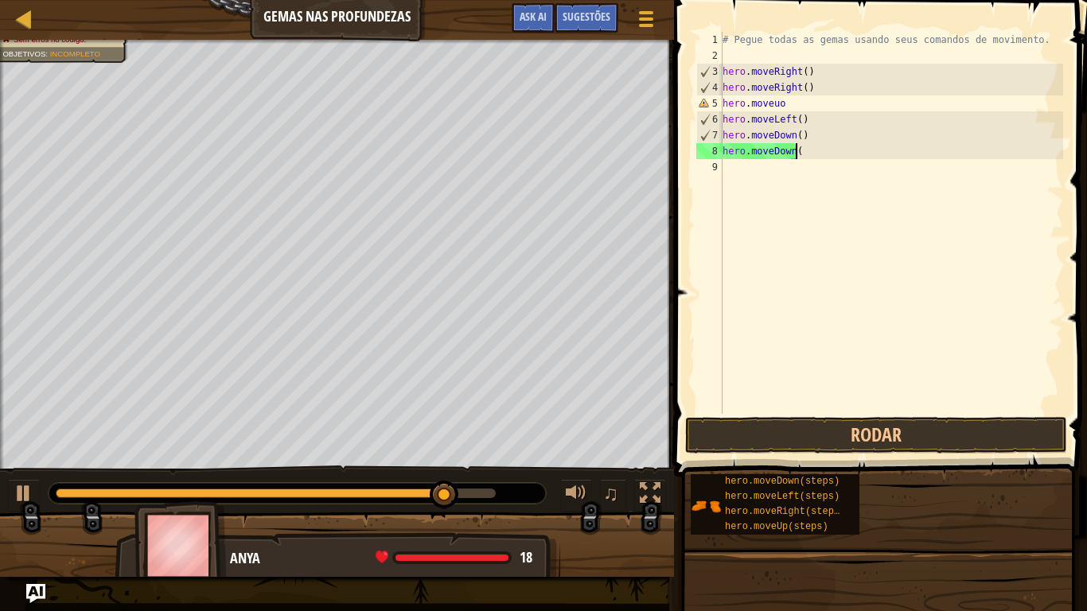
type textarea "h"
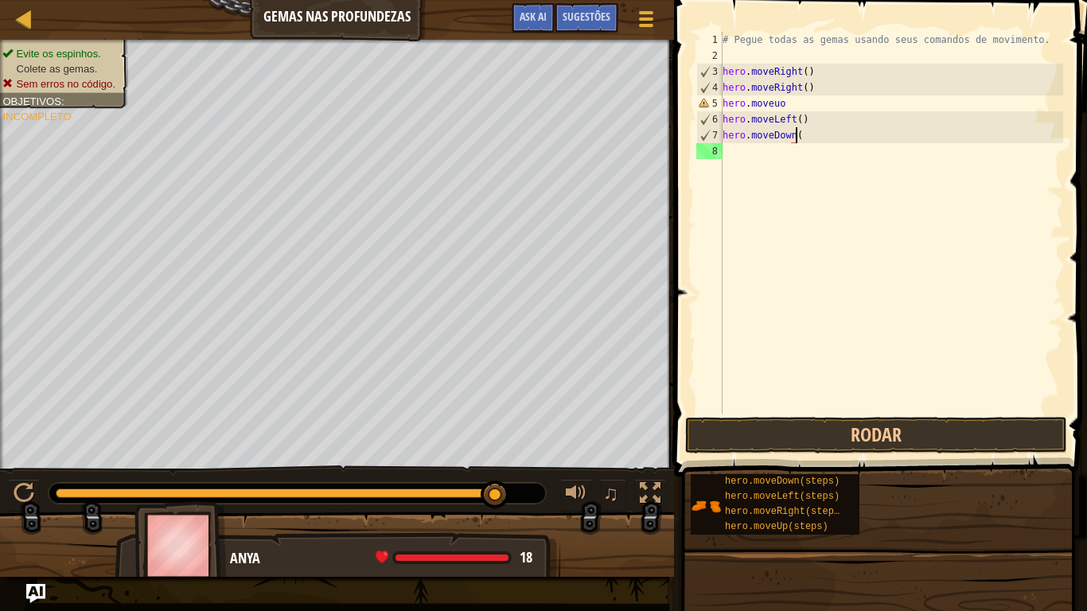
type textarea "h"
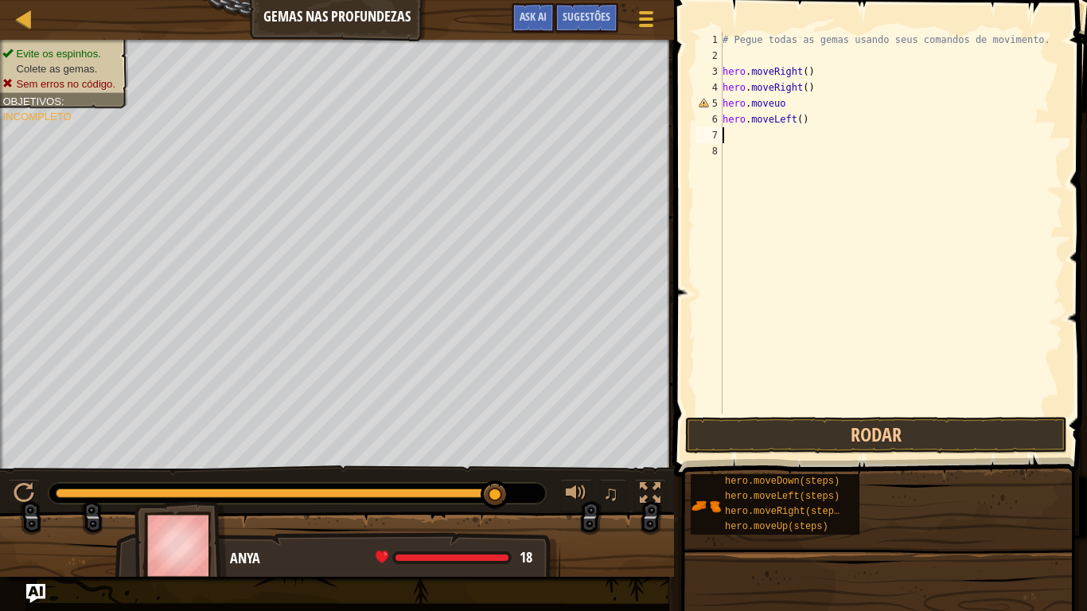
click at [830, 119] on div "# Pegue todas as gemas usando seus comandos de movimento. hero . moveRight ( ) …" at bounding box center [891, 239] width 344 height 414
type textarea "h"
type textarea "hero.moveup"
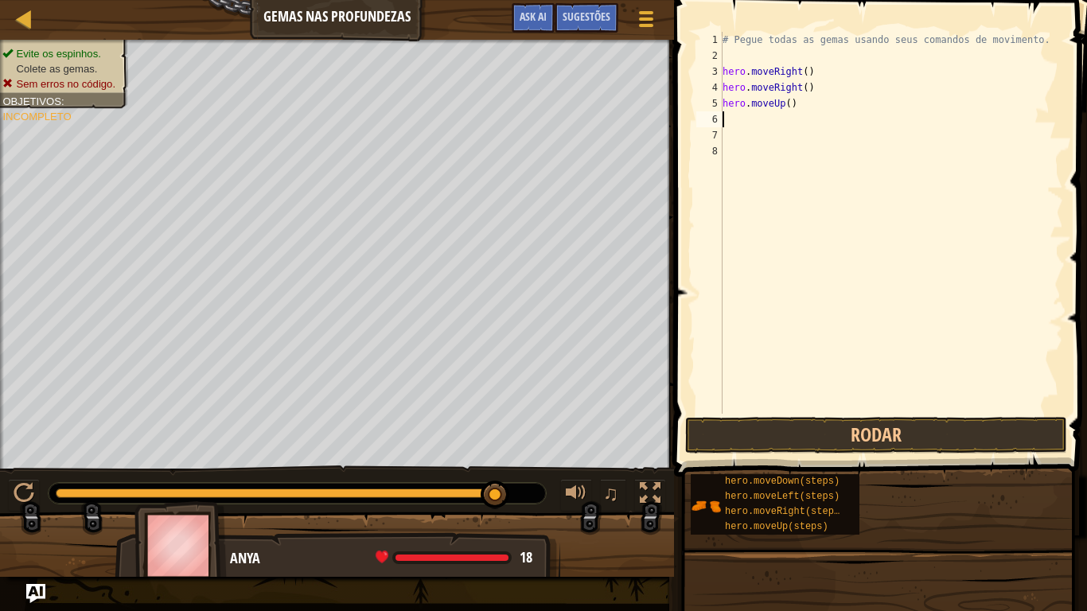
scroll to position [7, 0]
click at [893, 443] on button "Rodar" at bounding box center [876, 435] width 382 height 37
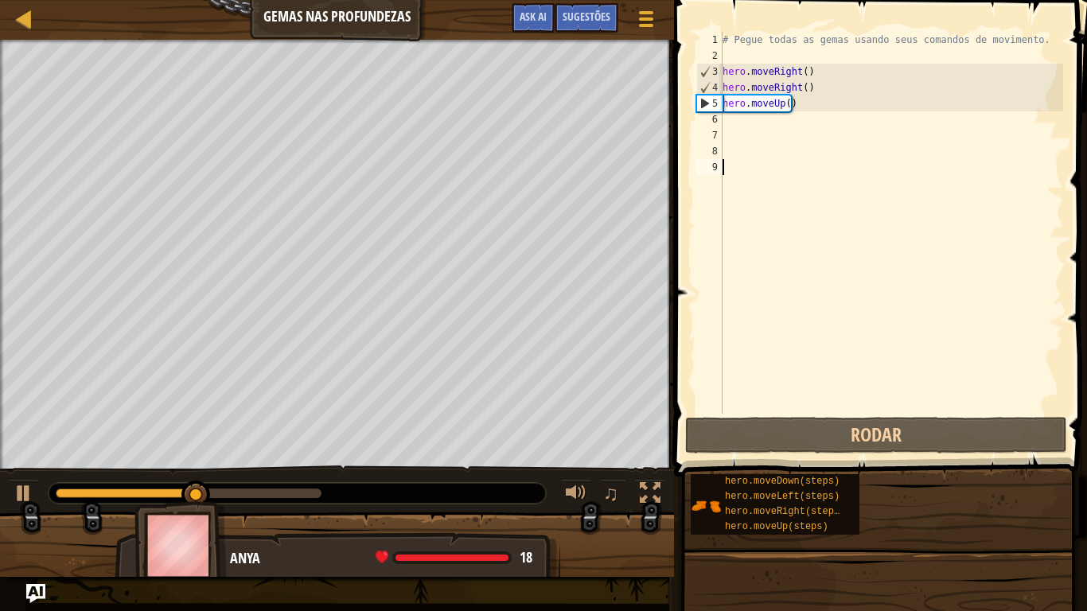
click at [893, 185] on div "# Pegue todas as gemas usando seus comandos de movimento. hero . moveRight ( ) …" at bounding box center [891, 239] width 344 height 414
click at [783, 121] on div "# Pegue todas as gemas usando seus comandos de movimento. hero . moveRight ( ) …" at bounding box center [891, 239] width 344 height 414
type textarea "j"
type textarea "hr"
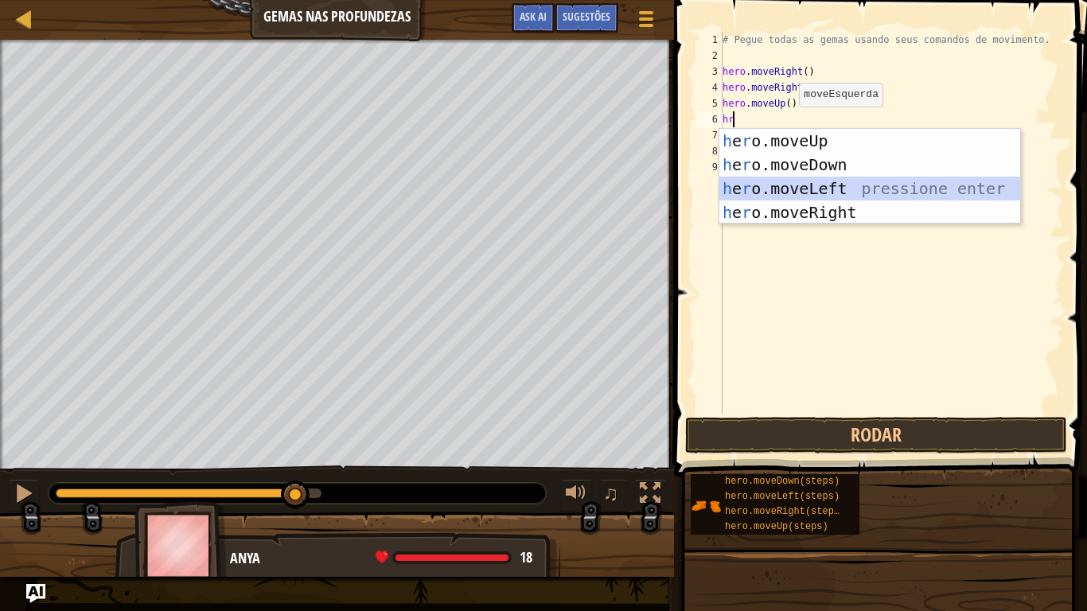
click at [736, 194] on div "h e r o.moveUp pressione enter h e r o.moveDown pressione enter h e r o.moveLef…" at bounding box center [869, 200] width 301 height 143
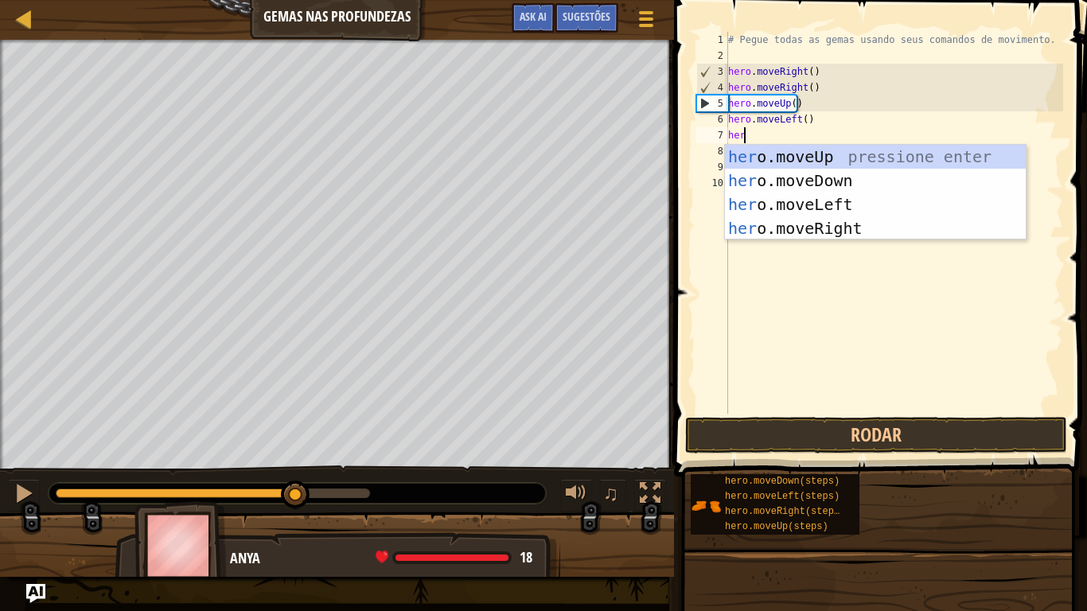
type textarea "her"
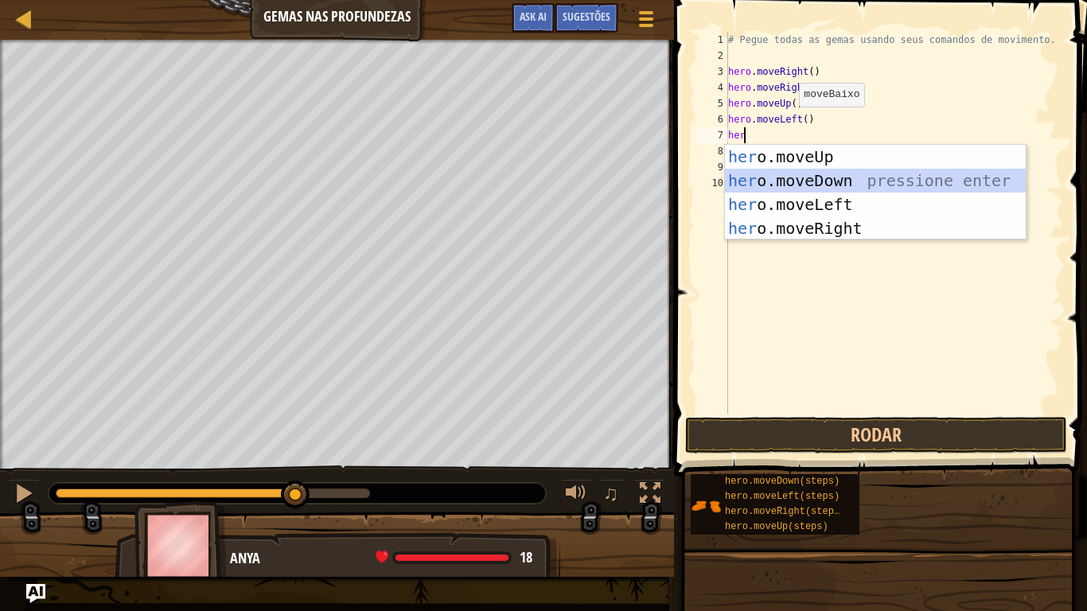
click at [769, 176] on div "her o.moveUp pressione enter her o.moveDown pressione enter her o.moveLeft pres…" at bounding box center [875, 216] width 301 height 143
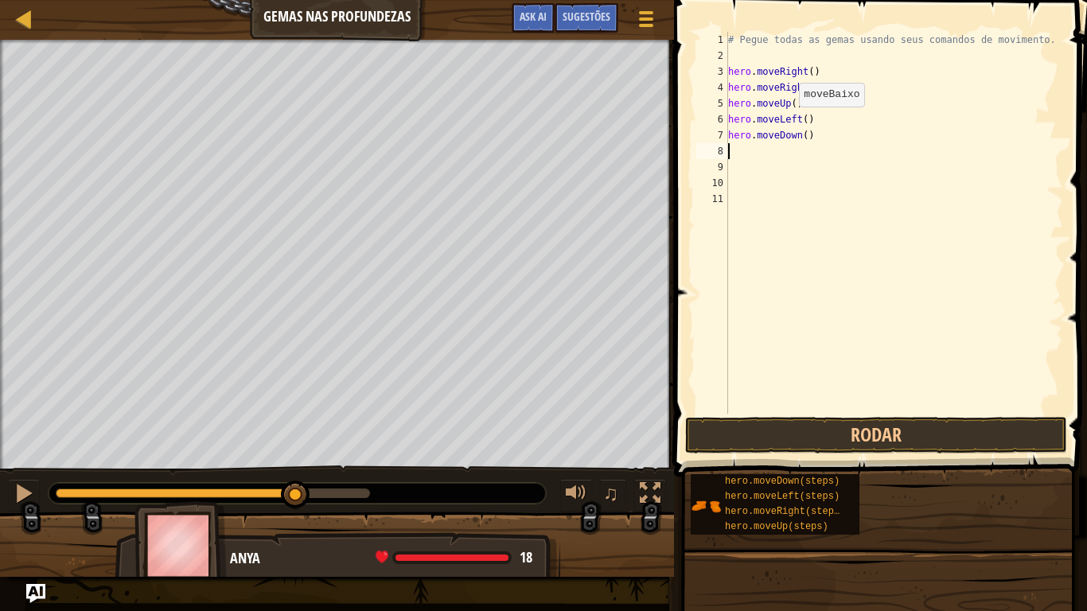
scroll to position [7, 0]
type textarea "hr"
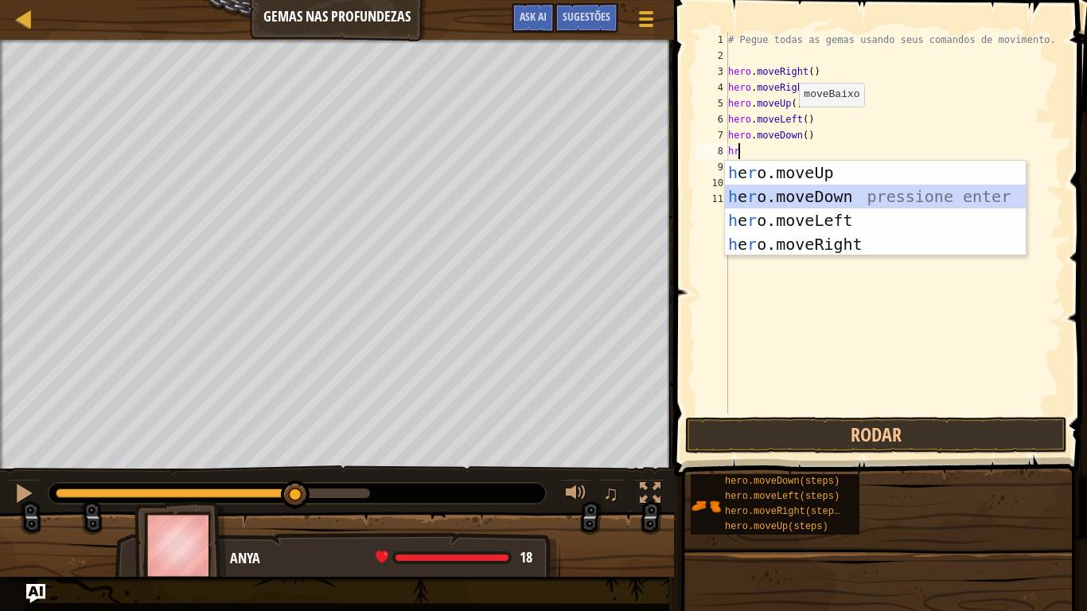
click at [768, 193] on div "h e r o.moveUp pressione enter h e r o.moveDown pressione enter h e r o.moveLef…" at bounding box center [875, 232] width 301 height 143
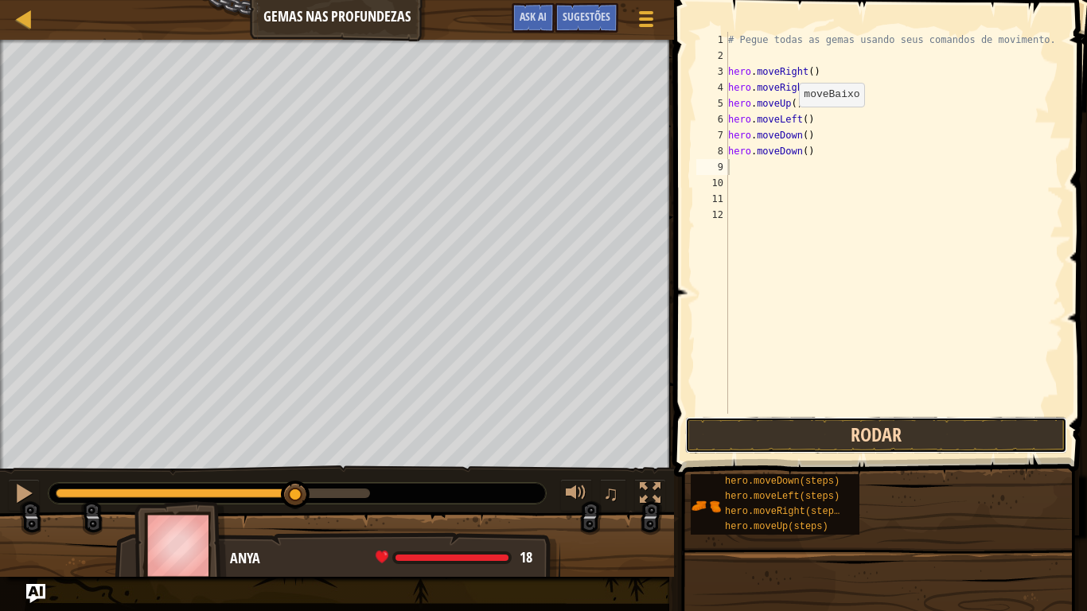
click at [952, 420] on button "Rodar" at bounding box center [876, 435] width 382 height 37
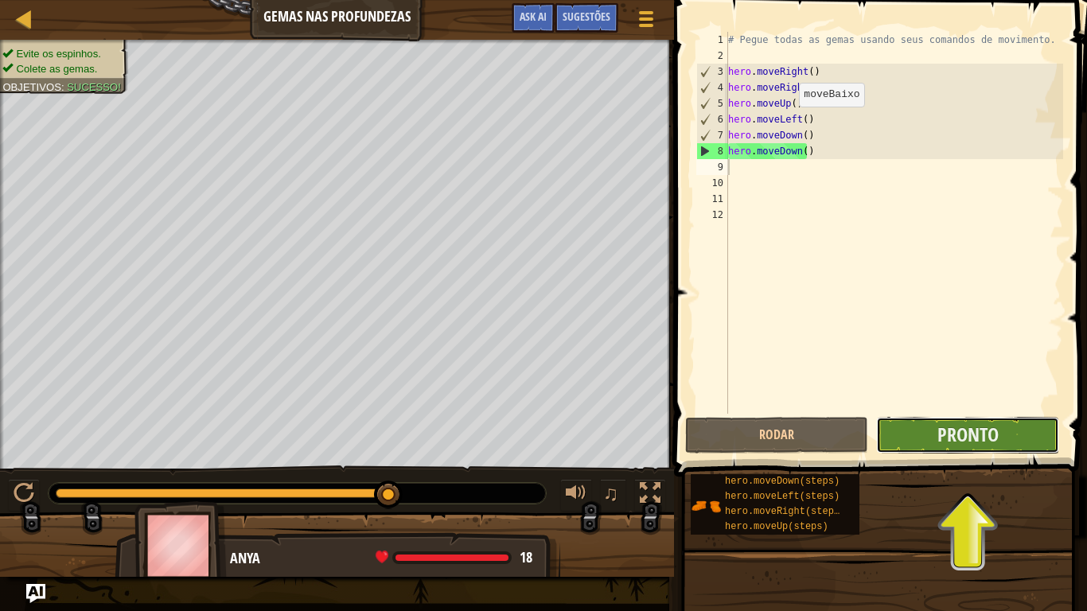
click at [953, 421] on button "Pronto" at bounding box center [967, 435] width 183 height 37
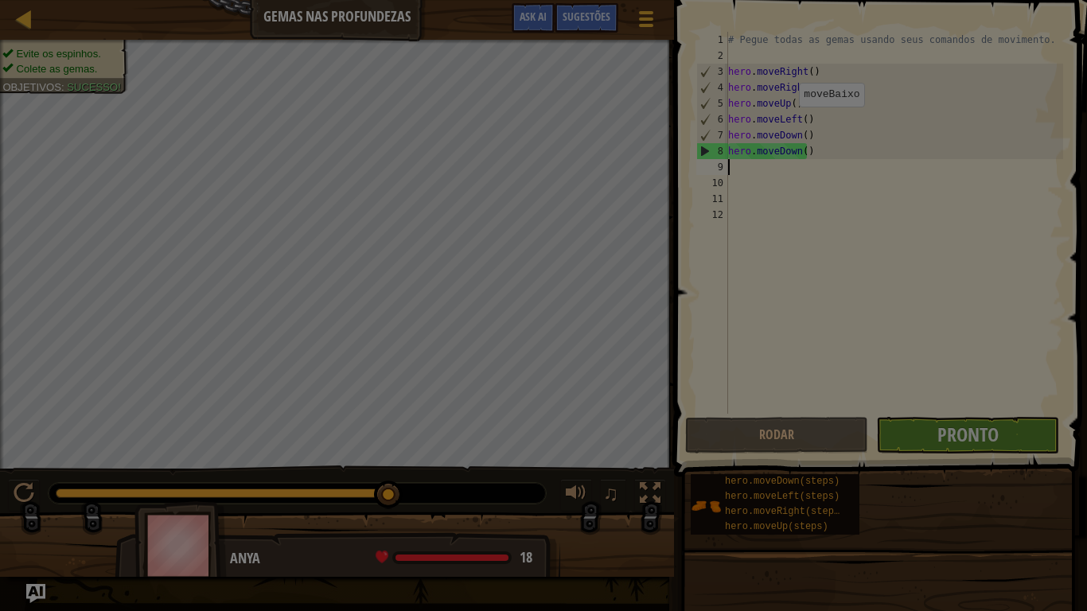
click at [953, 421] on div at bounding box center [543, 305] width 1087 height 611
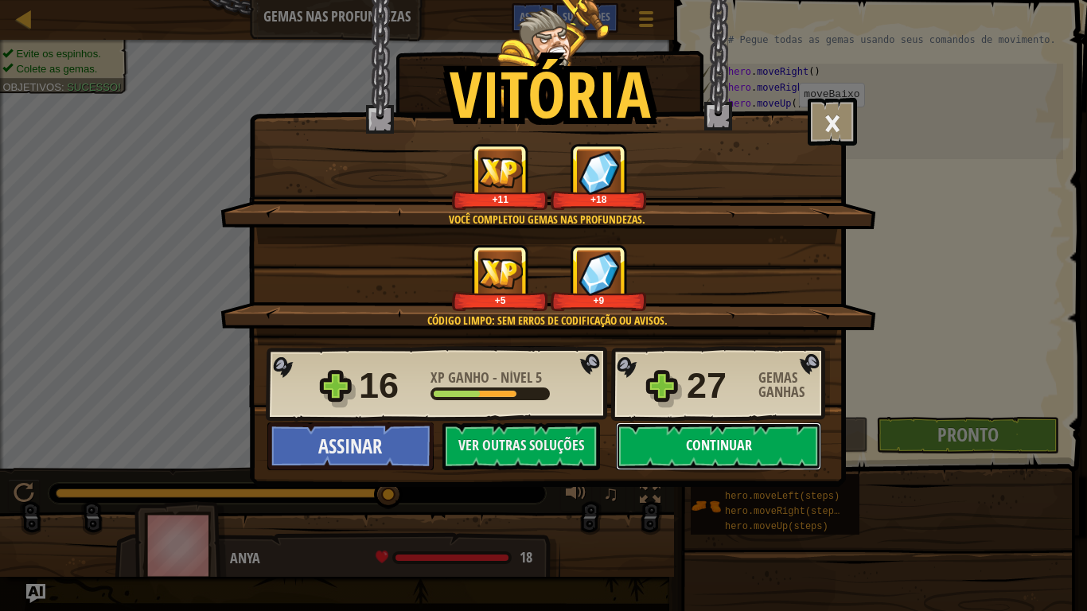
click at [804, 439] on button "Continuar" at bounding box center [718, 446] width 205 height 48
select select "pt-BR"
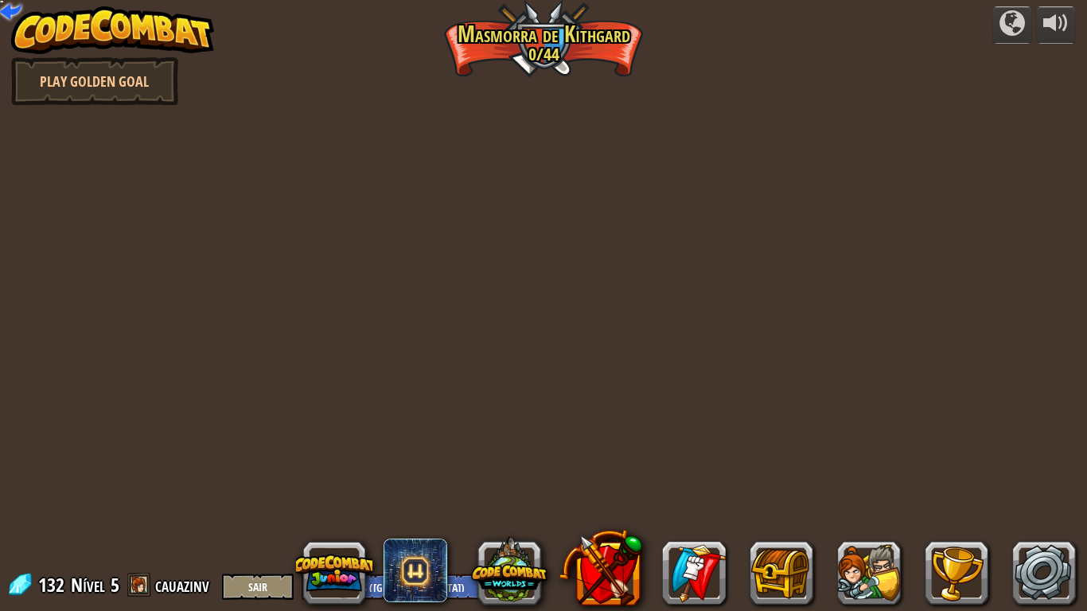
select select "pt-BR"
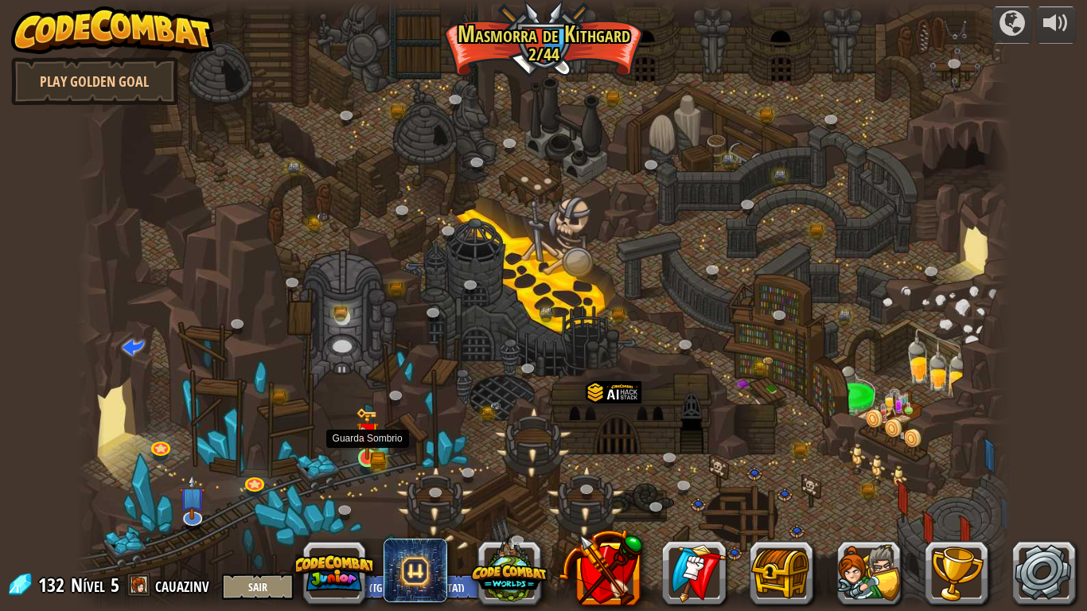
click at [371, 448] on img at bounding box center [368, 433] width 24 height 52
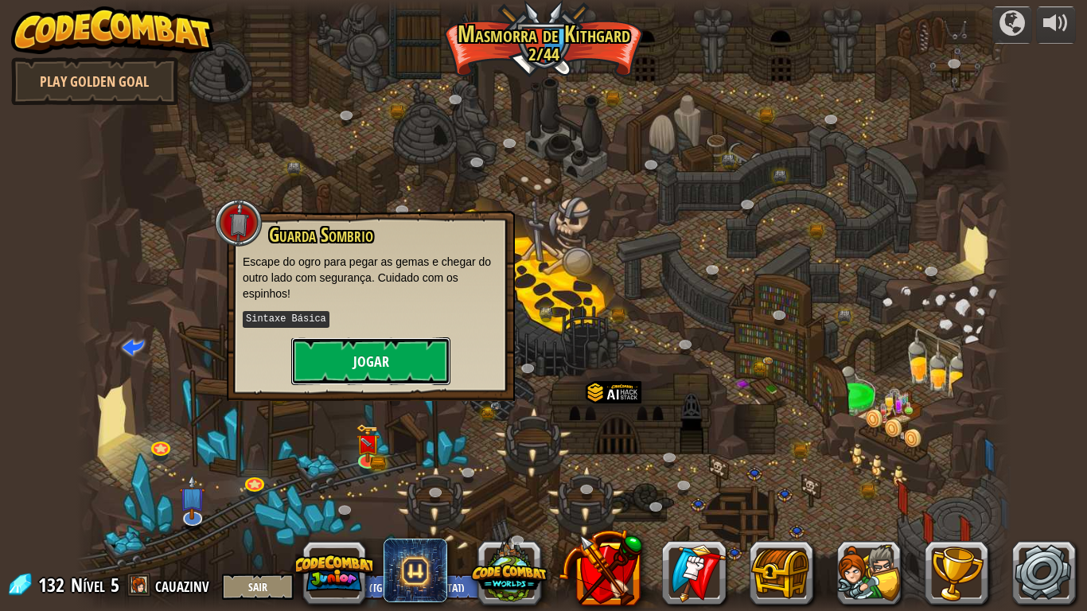
click at [373, 353] on button "Jogar" at bounding box center [370, 361] width 159 height 48
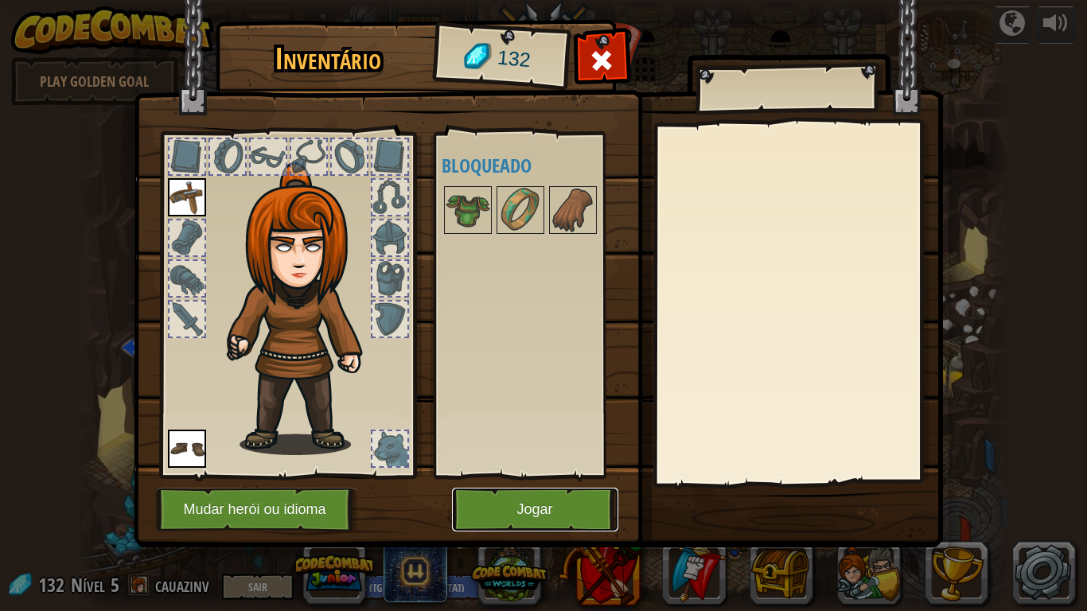
click at [529, 476] on button "Jogar" at bounding box center [535, 510] width 166 height 44
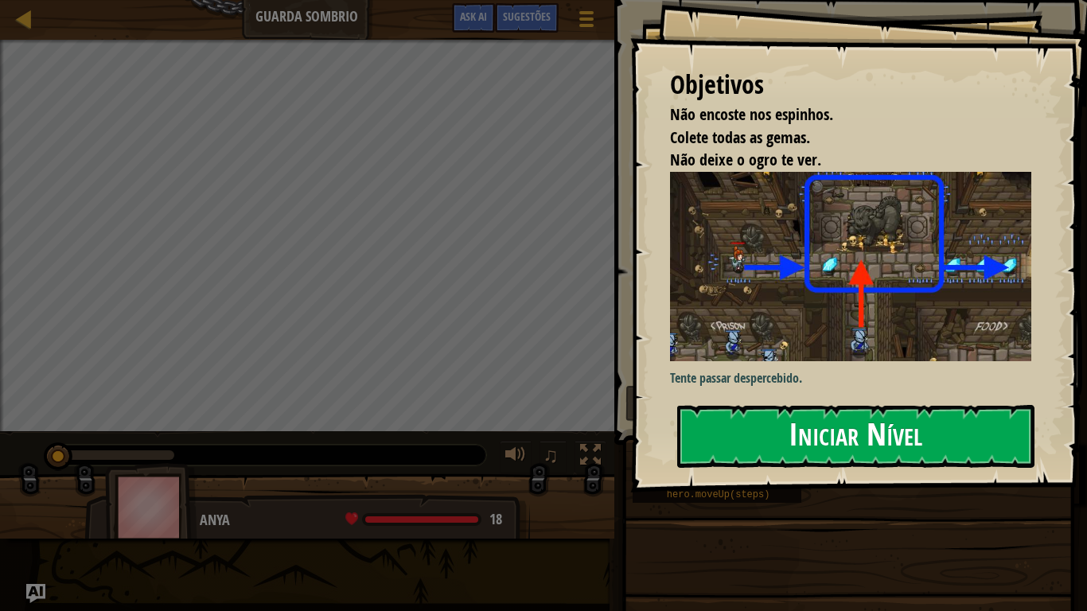
click at [719, 413] on button "Iniciar Nível" at bounding box center [855, 436] width 357 height 63
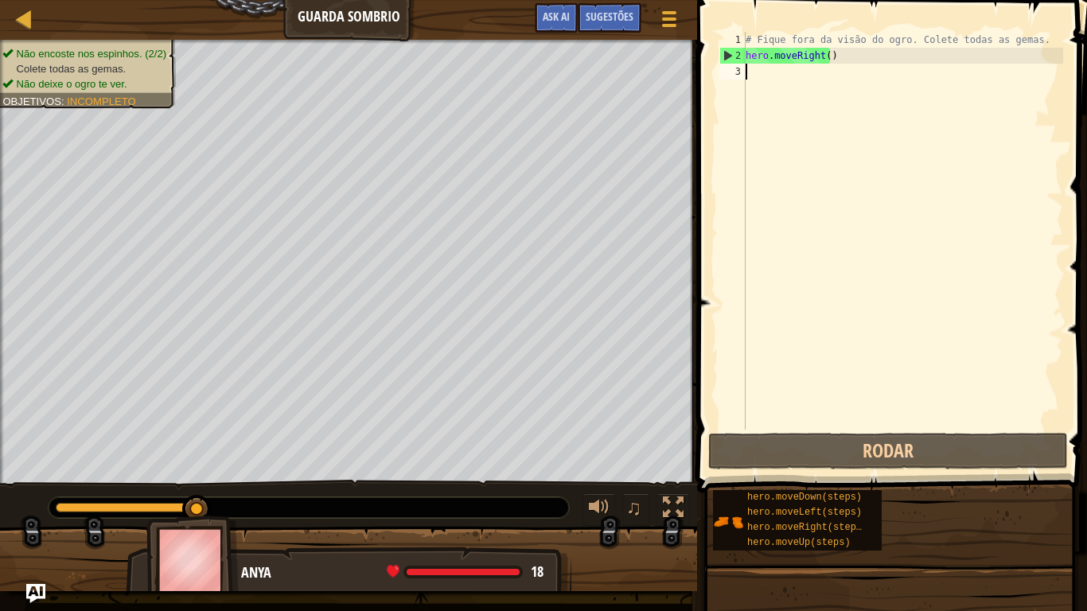
scroll to position [7, 0]
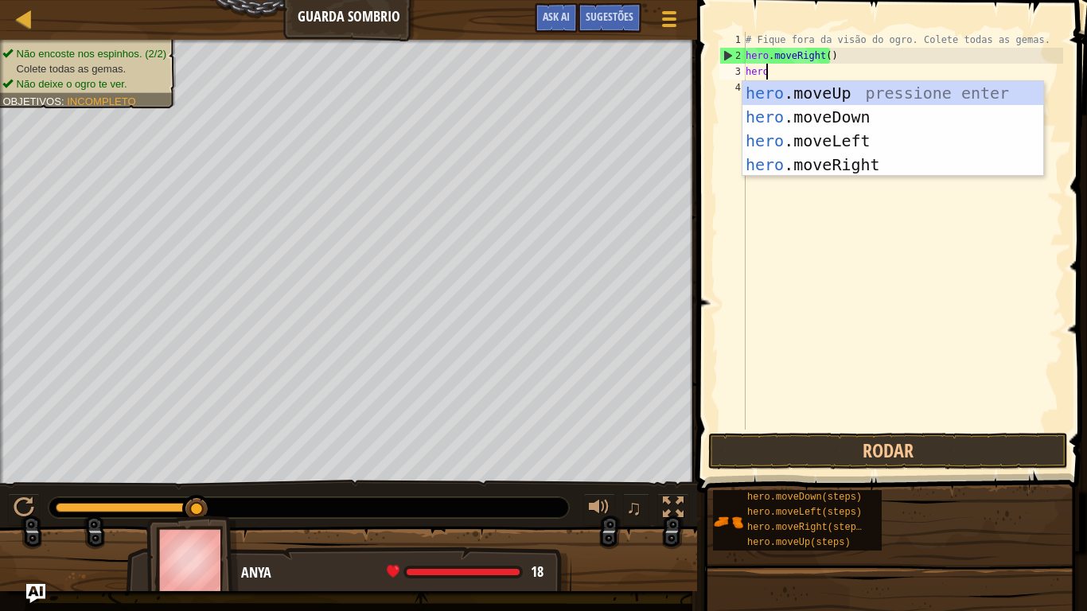
type textarea "hero."
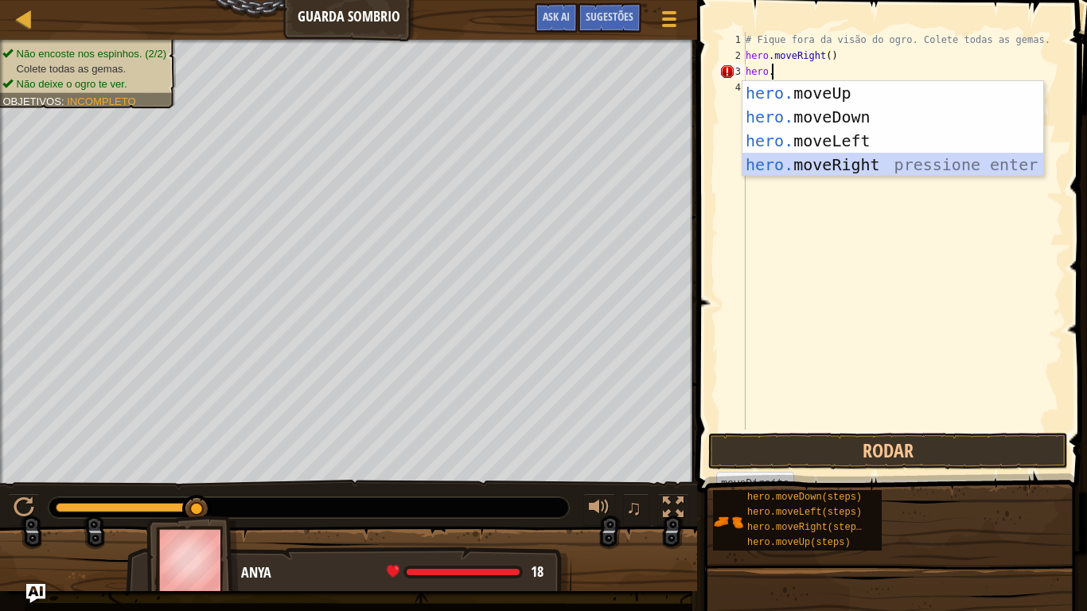
click at [863, 163] on div "hero. moveUp pressione enter hero. moveDown pressione enter hero. moveLeft pres…" at bounding box center [892, 152] width 301 height 143
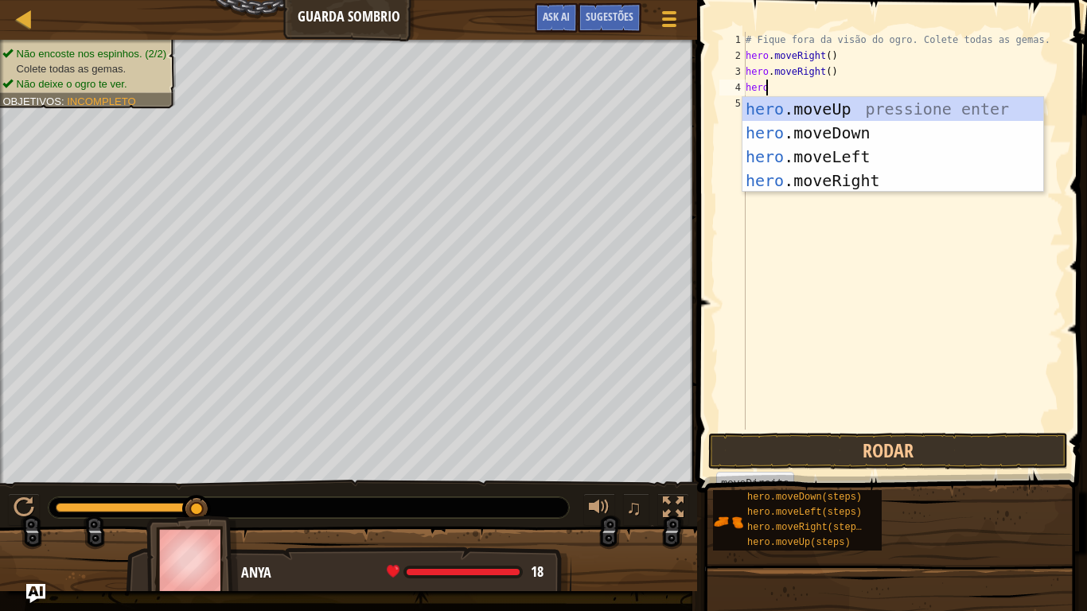
type textarea "hero."
click at [854, 187] on div "hero. moveUp pressione enter hero. moveDown pressione enter hero. moveLeft pres…" at bounding box center [892, 168] width 301 height 143
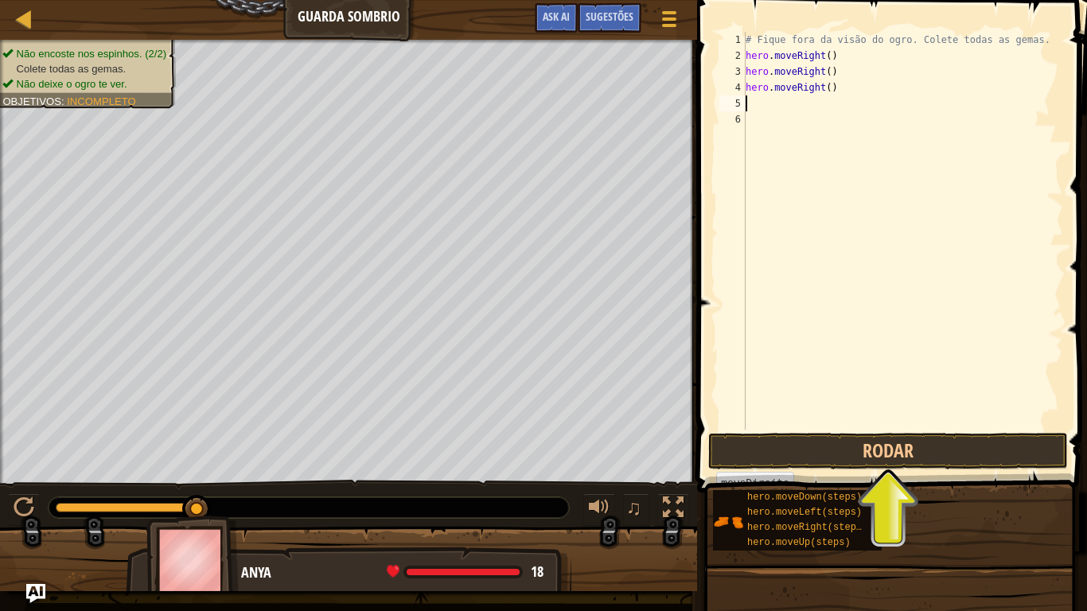
scroll to position [7, 0]
click at [959, 453] on button "Rodar" at bounding box center [888, 451] width 360 height 37
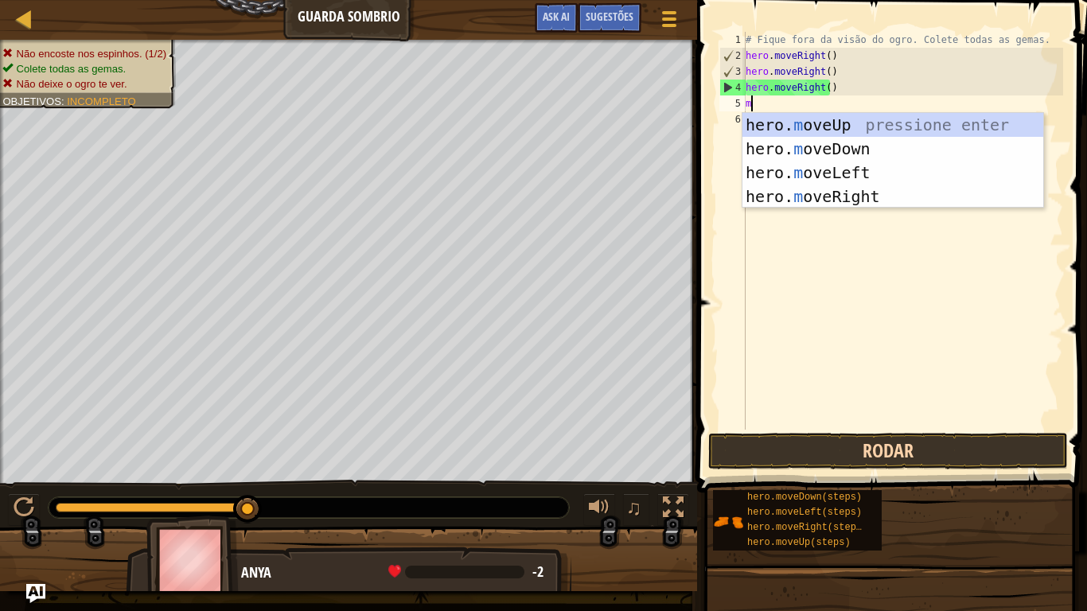
type textarea "mo"
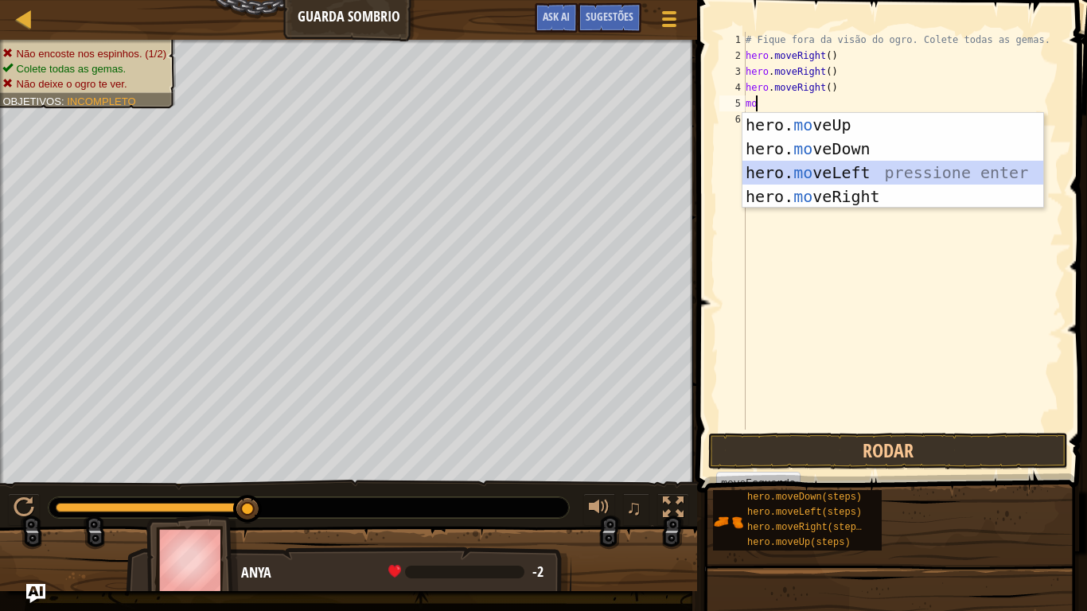
click at [815, 169] on div "hero. mo veUp pressione enter hero. mo veDown pressione enter hero. mo veLeft p…" at bounding box center [892, 184] width 301 height 143
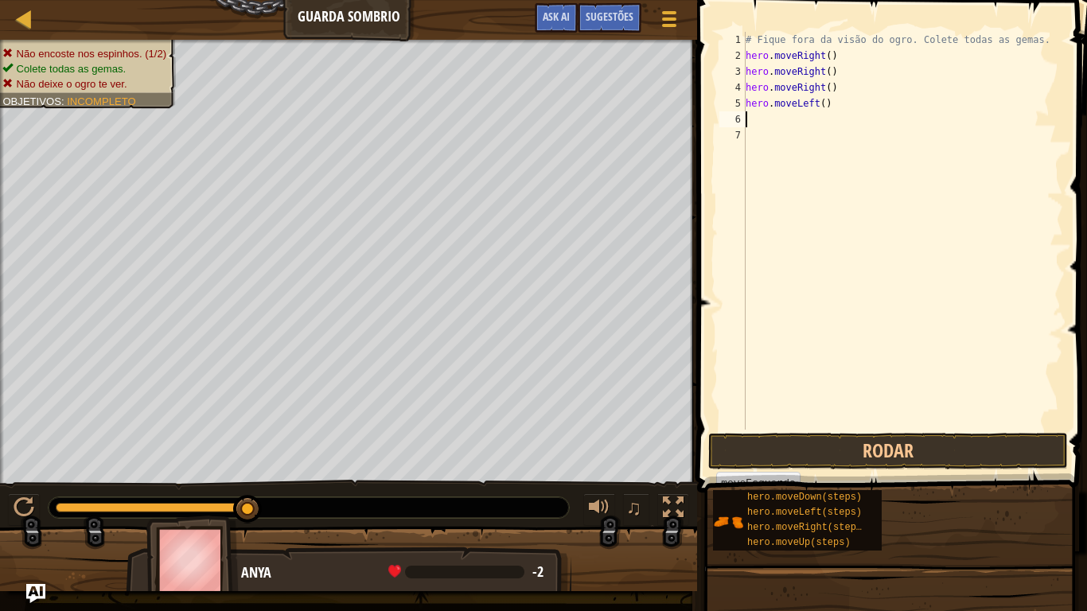
type textarea "m"
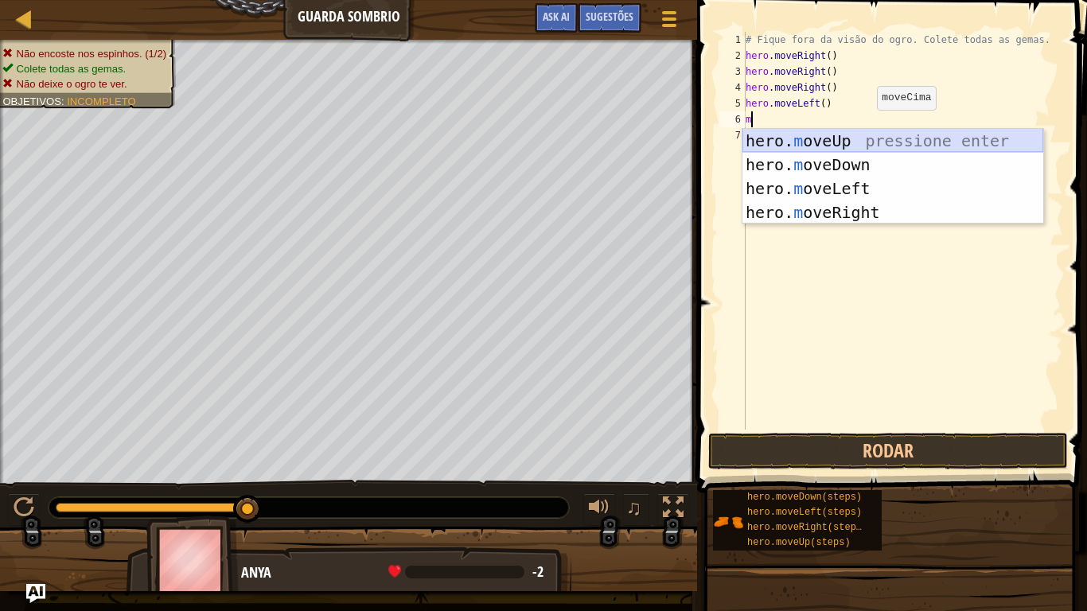
click at [863, 133] on div "hero. m oveUp pressione enter hero. m oveDown pressione enter hero. m oveLeft p…" at bounding box center [892, 200] width 301 height 143
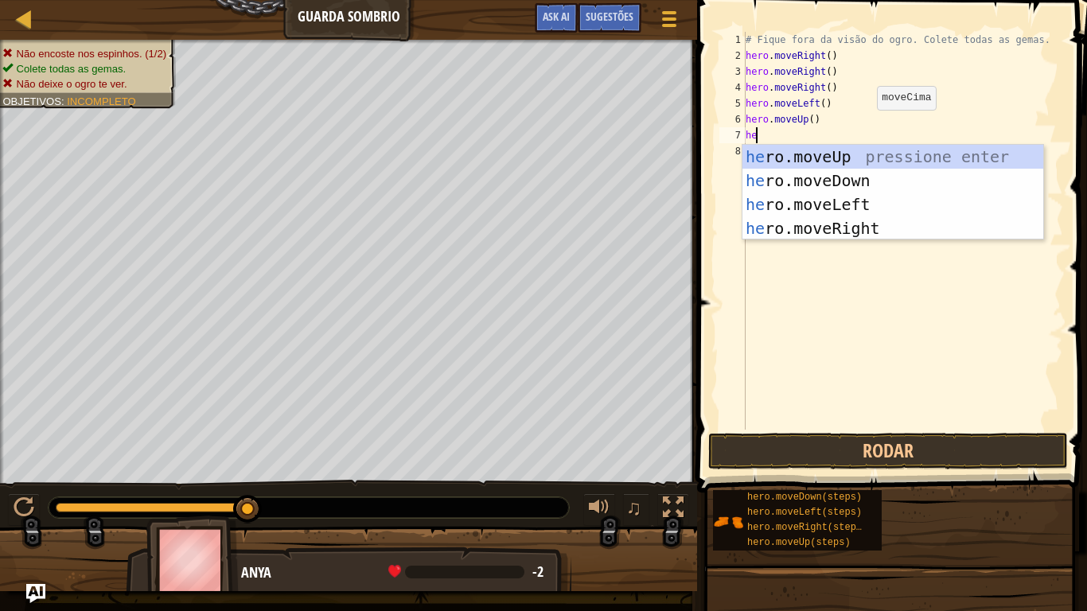
type textarea "he"
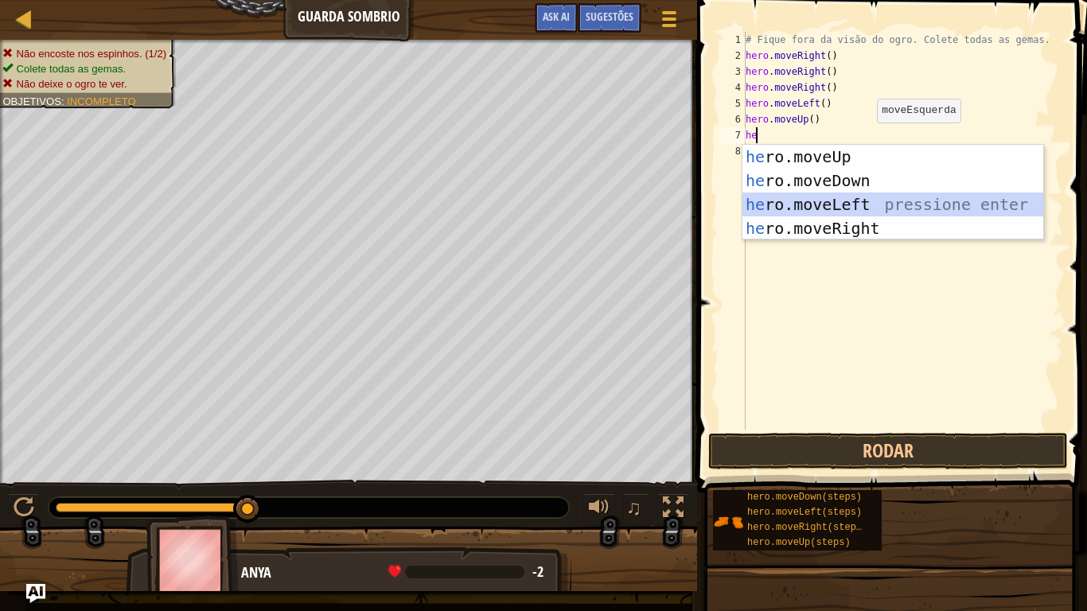
click at [860, 207] on div "he ro.moveUp pressione enter he ro.moveDown pressione enter he ro.moveLeft pres…" at bounding box center [892, 216] width 301 height 143
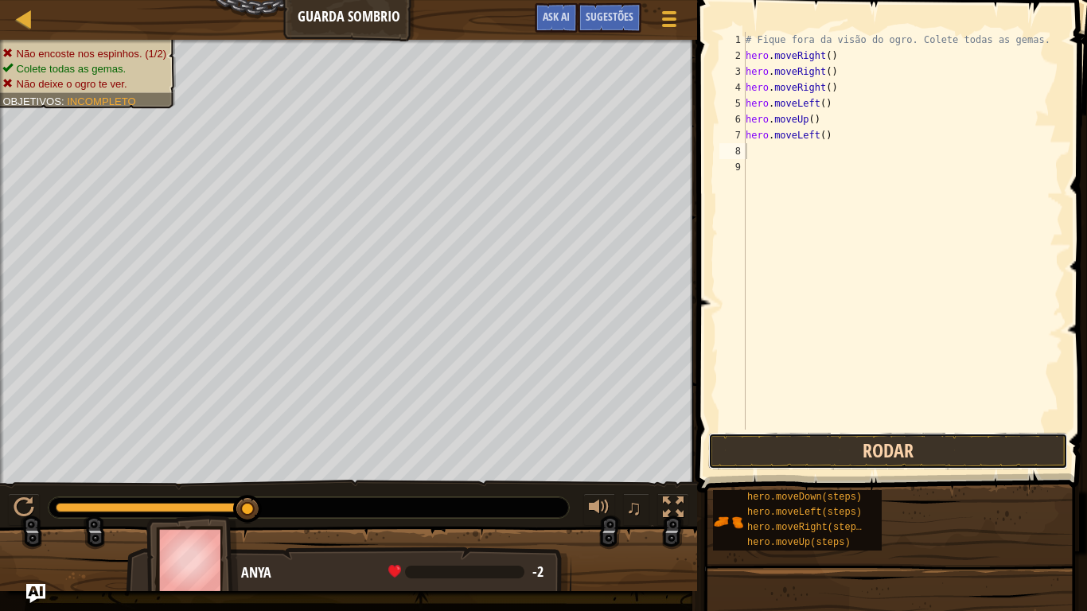
click at [858, 456] on button "Rodar" at bounding box center [888, 451] width 360 height 37
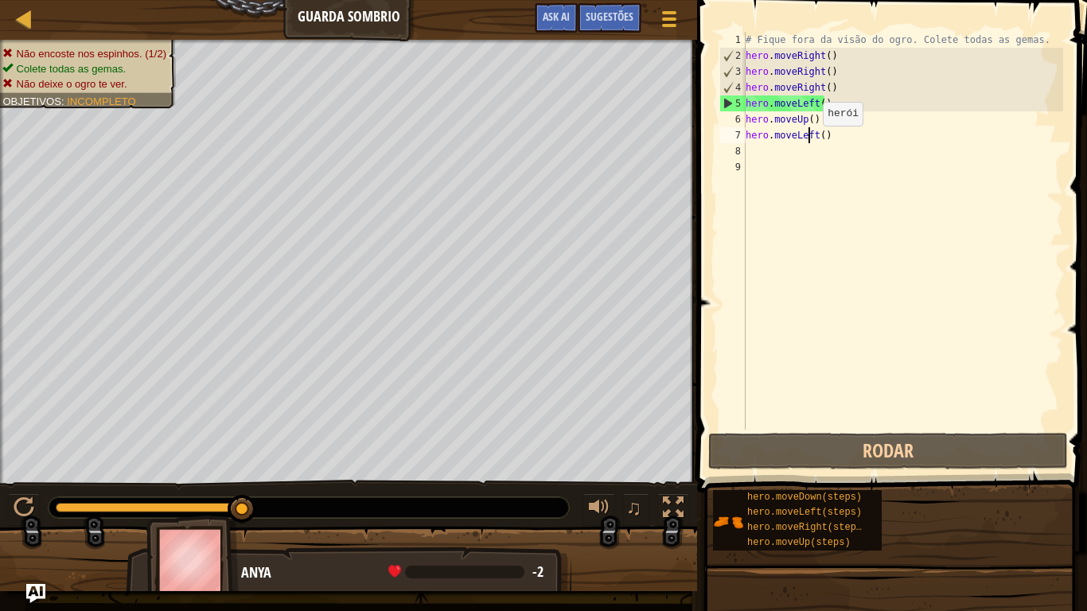
click at [809, 142] on div "# Fique fora da visão do ogro. Colete todas as gemas. hero . moveRight ( ) hero…" at bounding box center [902, 247] width 321 height 430
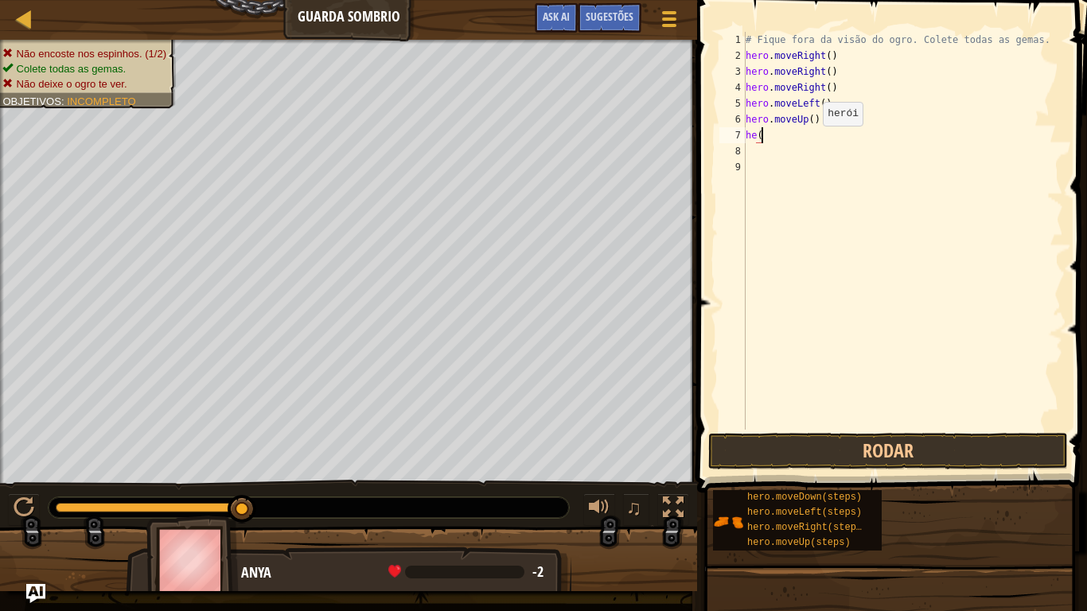
type textarea "h"
click at [823, 126] on div "# Fique fora da visão do ogro. Colete todas as gemas. hero . moveRight ( ) hero…" at bounding box center [902, 247] width 321 height 430
type textarea "h"
click at [823, 103] on div "# Fique fora da visão do ogro. Colete todas as gemas. hero . moveRight ( ) hero…" at bounding box center [902, 247] width 321 height 430
type textarea "h"
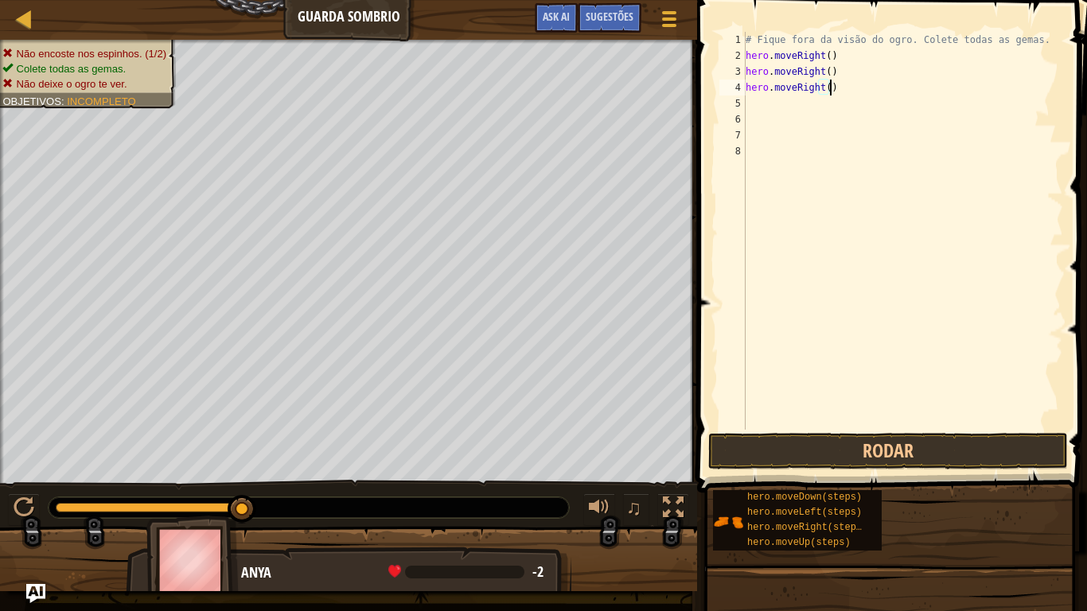
click at [833, 94] on div "# Fique fora da visão do ogro. Colete todas as gemas. hero . moveRight ( ) hero…" at bounding box center [902, 247] width 321 height 430
type textarea "hero."
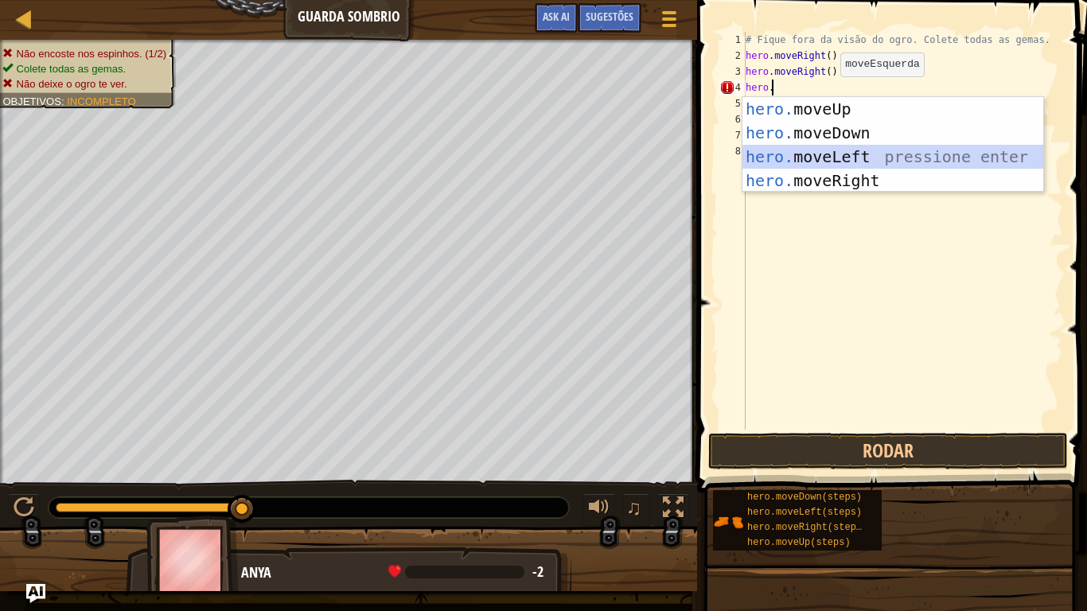
click at [825, 159] on div "hero. moveUp pressione enter hero. moveDown pressione enter hero. moveLeft pres…" at bounding box center [892, 168] width 301 height 143
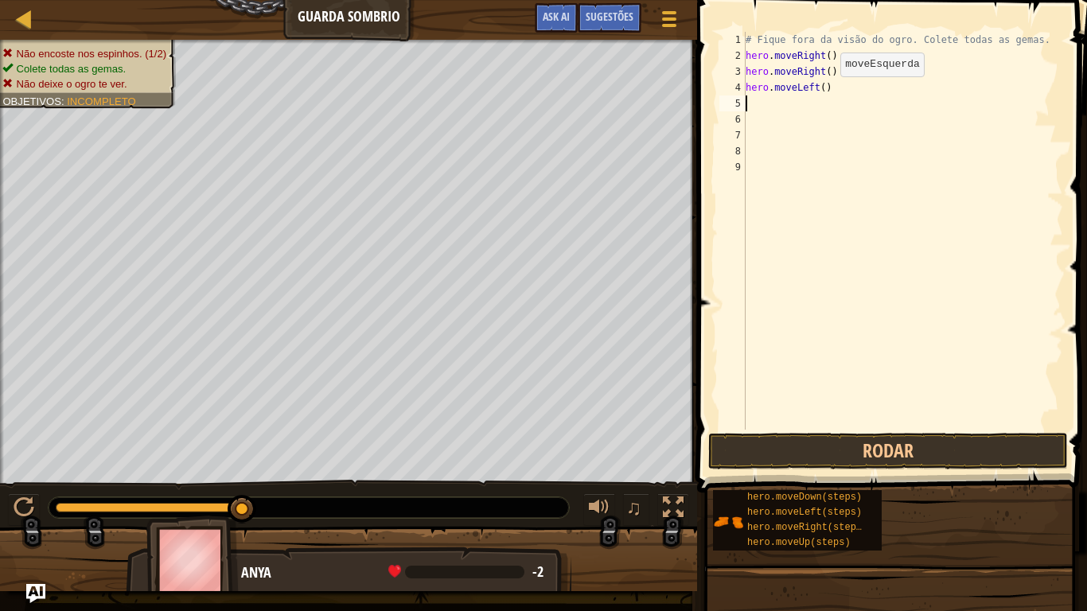
scroll to position [7, 0]
click at [832, 88] on div "# Fique fora da visão do ogro. Colete todas as gemas. hero . moveRight ( ) hero…" at bounding box center [902, 247] width 321 height 430
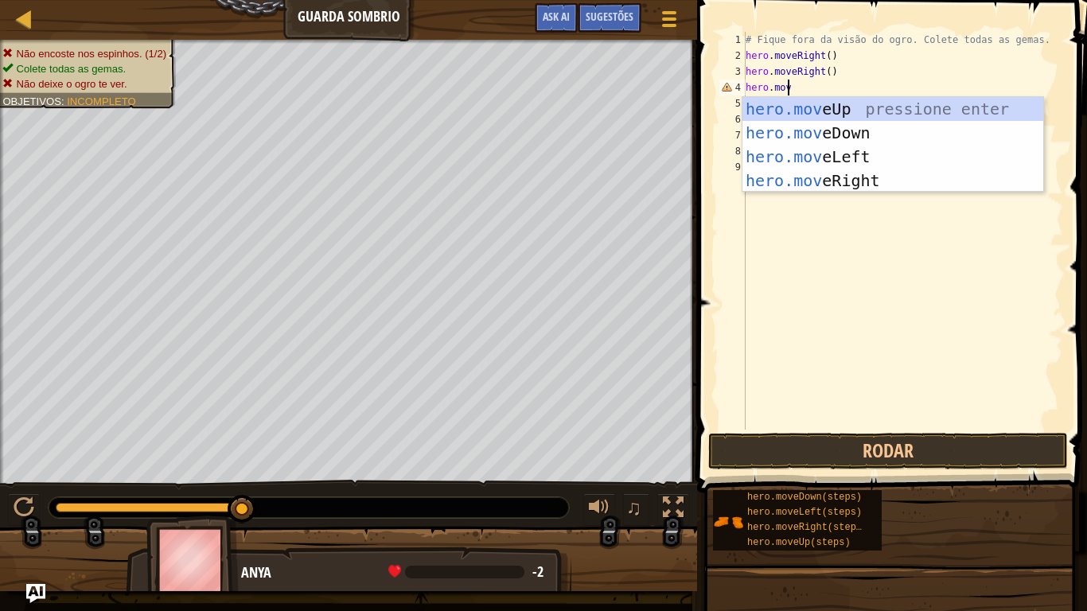
scroll to position [7, 3]
type textarea "hero.move"
click at [828, 107] on div "hero.move Up pressione enter hero.move Down pressione enter hero.move Left pres…" at bounding box center [892, 168] width 301 height 143
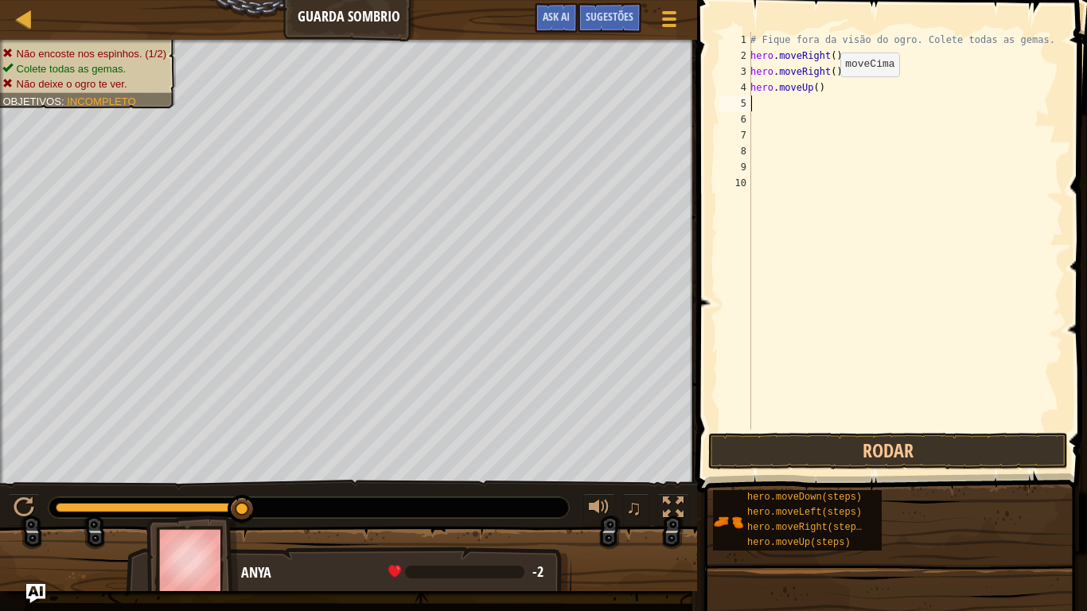
scroll to position [7, 0]
type textarea "m"
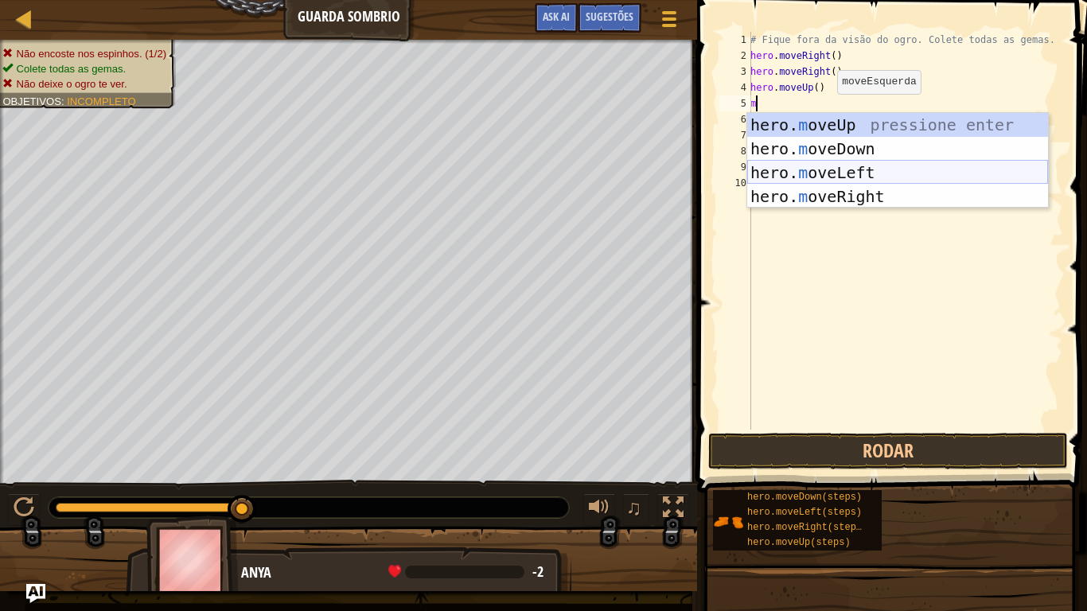
click at [815, 173] on div "hero. m oveUp pressione enter hero. m oveDown pressione enter hero. m oveLeft p…" at bounding box center [897, 184] width 301 height 143
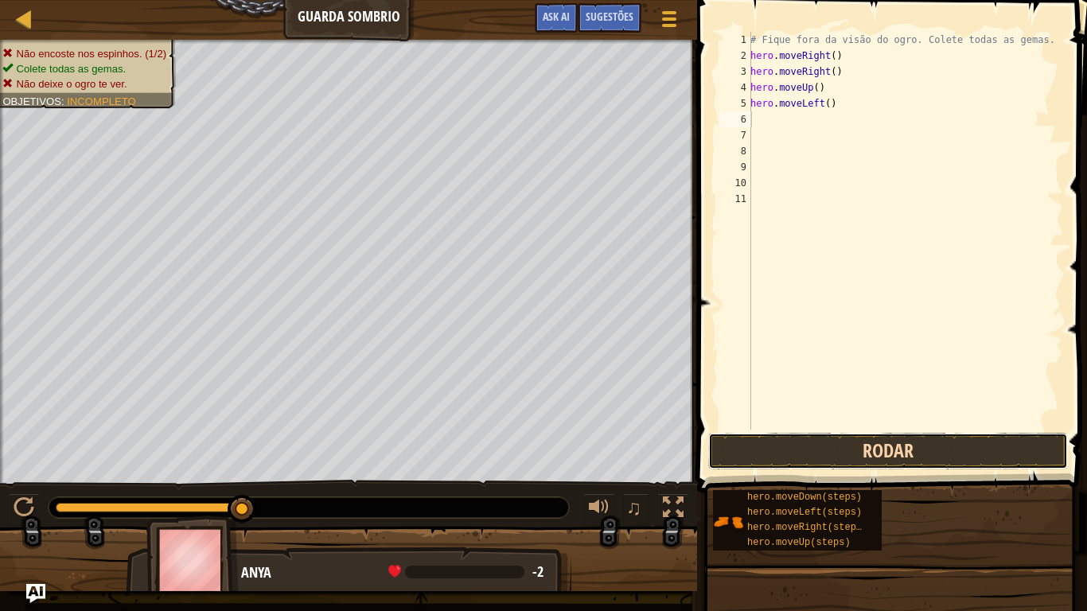
click at [952, 447] on button "Rodar" at bounding box center [888, 451] width 360 height 37
type textarea "h"
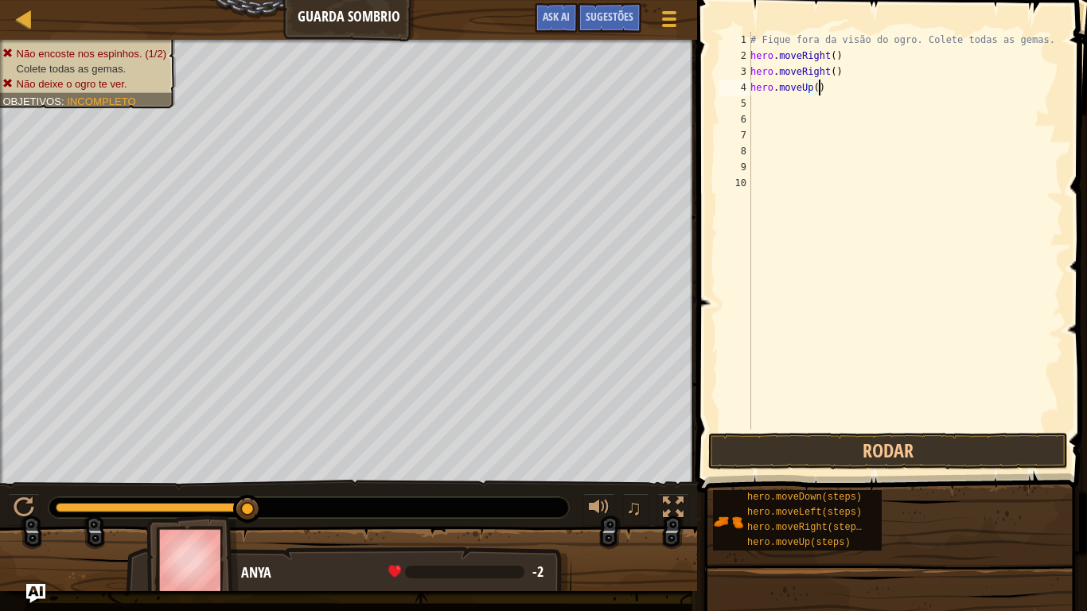
click at [838, 84] on div "# Fique fora da visão do ogro. Colete todas as gemas. hero . moveRight ( ) hero…" at bounding box center [905, 247] width 316 height 430
type textarea "h"
click at [838, 65] on div "# Fique fora da visão do ogro. Colete todas as gemas. hero . moveRight ( ) hero…" at bounding box center [905, 247] width 316 height 430
type textarea "h"
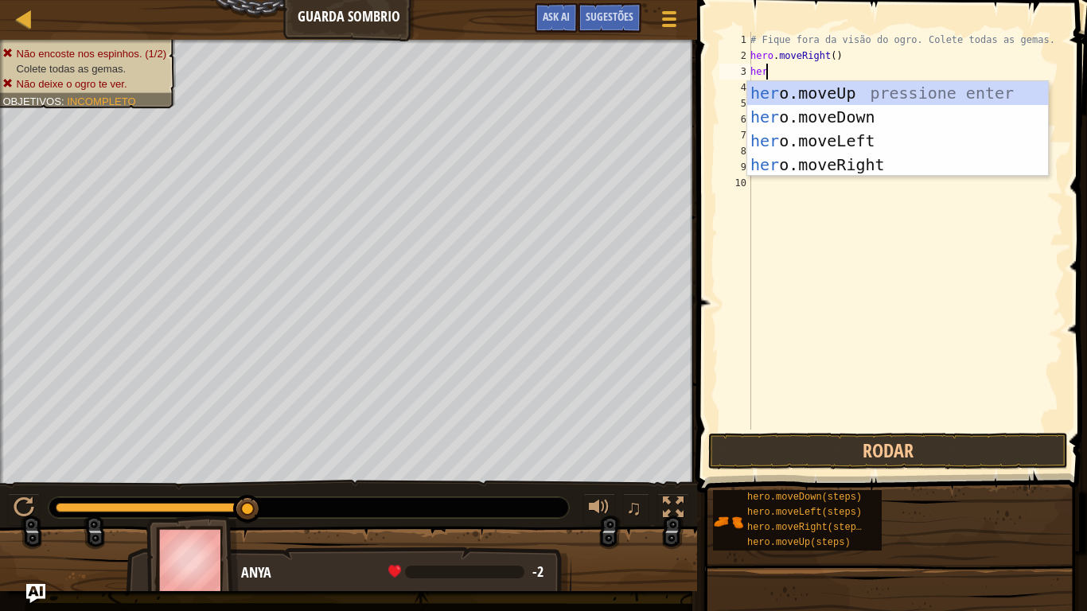
scroll to position [7, 1]
type textarea "hero"
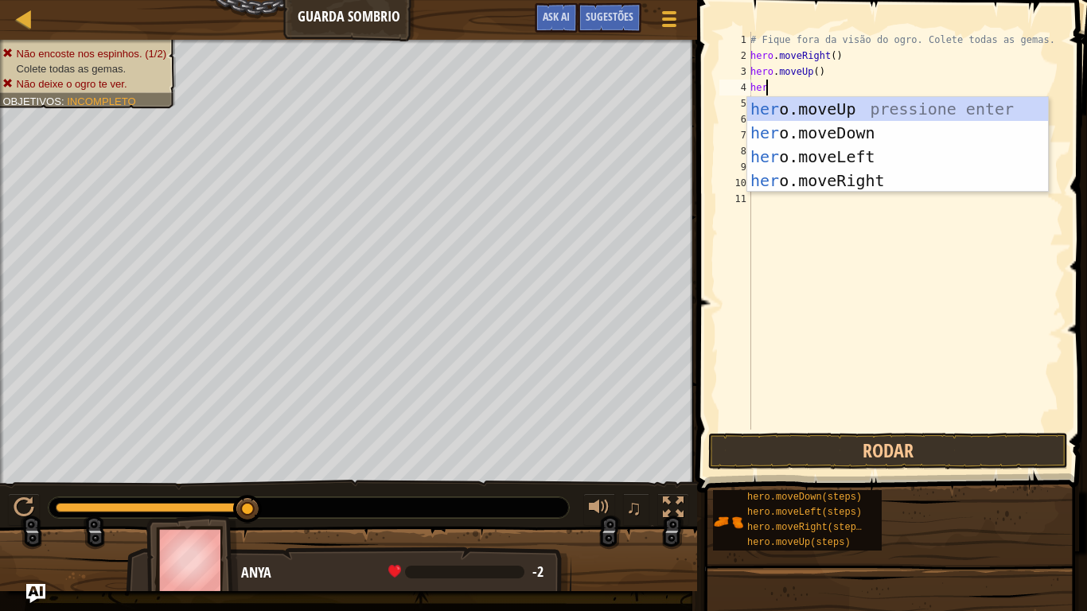
type textarea "hero"
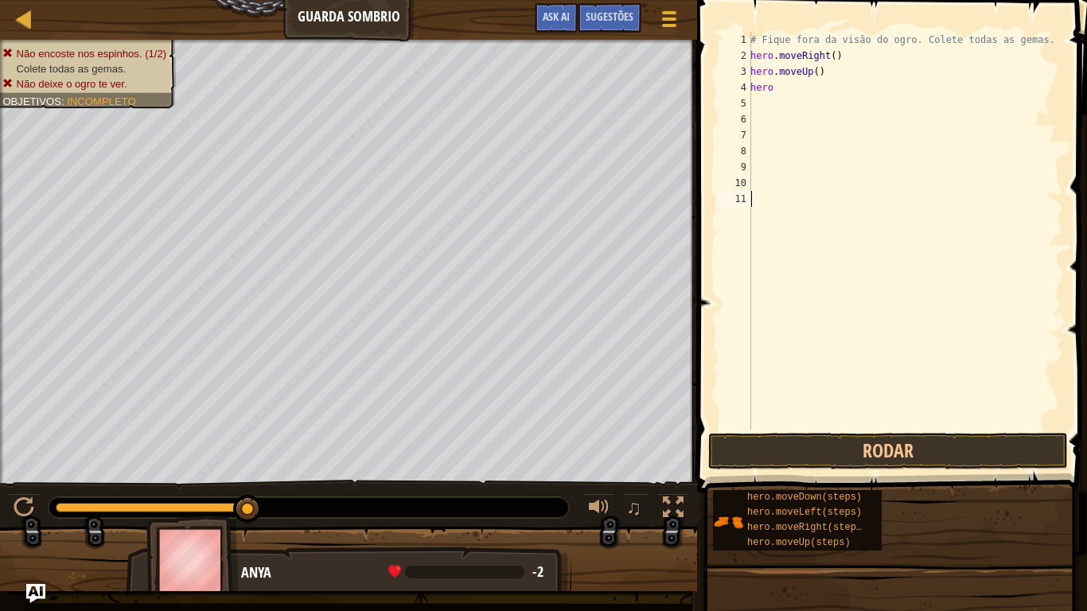
click at [813, 193] on div "# Fique fora da visão do ogro. Colete todas as gemas. hero . moveRight ( ) hero…" at bounding box center [905, 247] width 316 height 430
click at [795, 91] on div "# Fique fora da visão do ogro. Colete todas as gemas. hero . moveRight ( ) hero…" at bounding box center [905, 247] width 316 height 430
type textarea "hero."
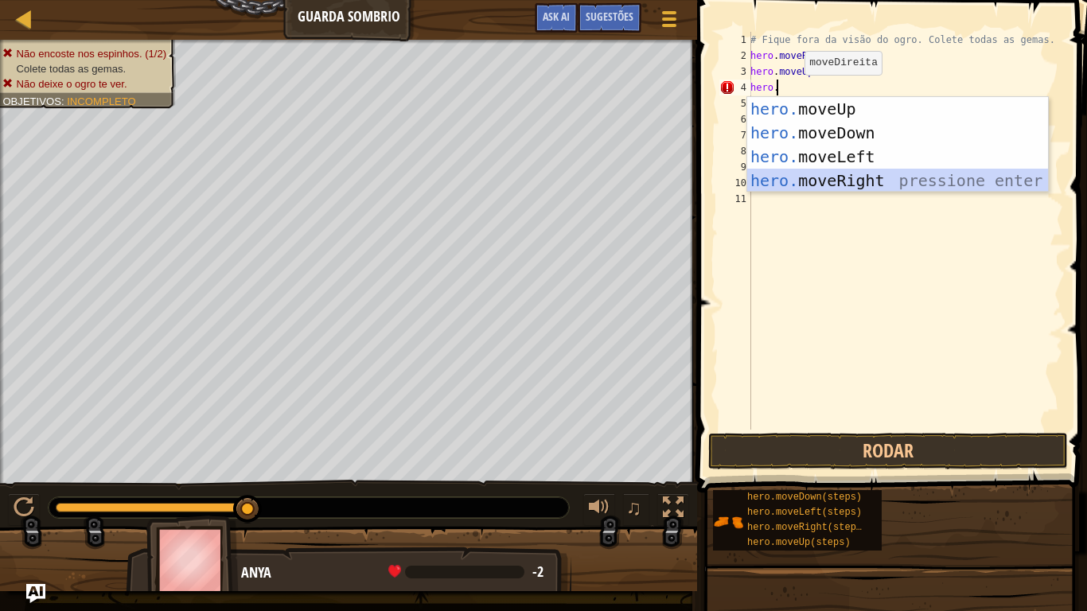
click at [799, 172] on div "hero. moveUp pressione enter hero. moveDown pressione enter hero. moveLeft pres…" at bounding box center [897, 168] width 301 height 143
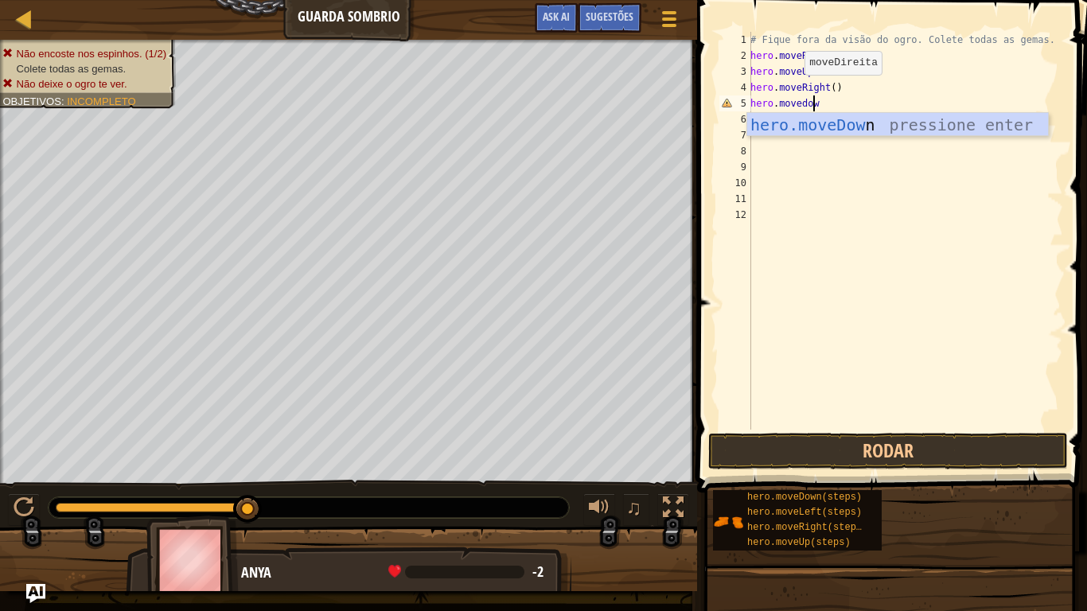
scroll to position [7, 5]
type textarea "hero.movedown"
click at [797, 131] on div "hero.moveDown pressione enter" at bounding box center [897, 149] width 301 height 72
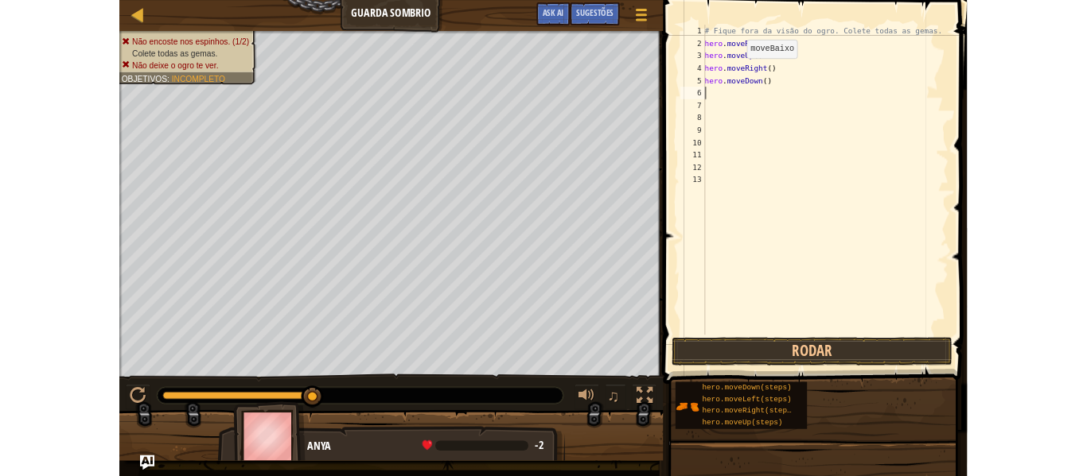
scroll to position [7, 0]
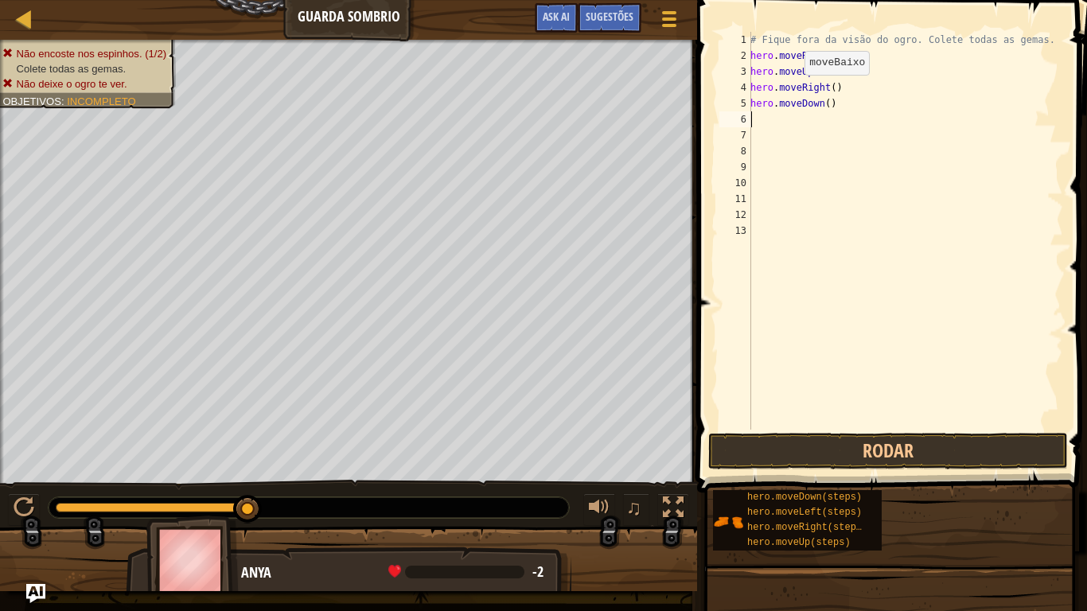
type textarea "h"
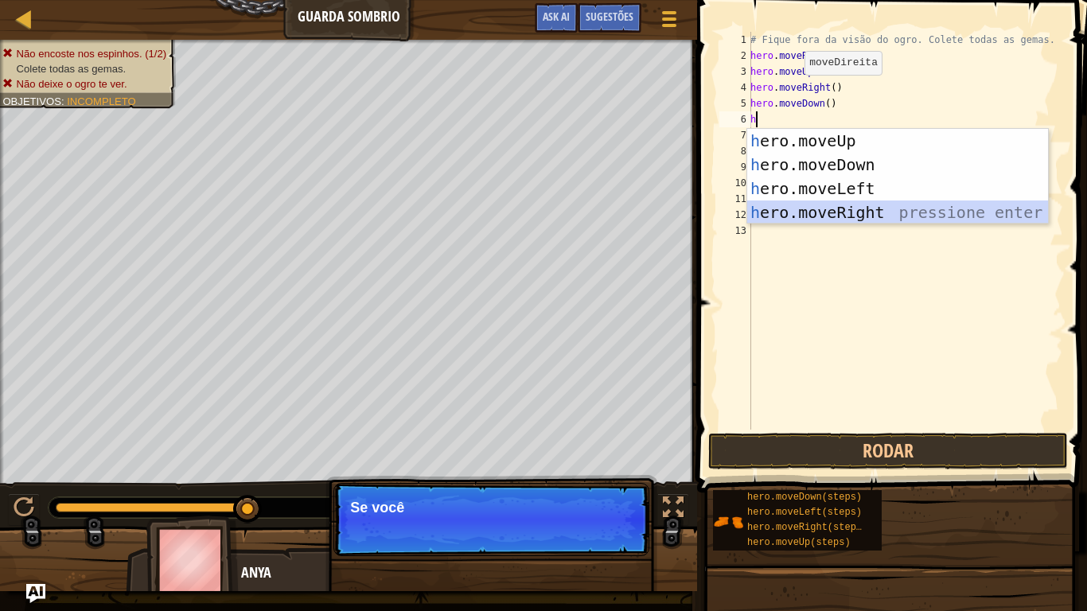
click at [797, 208] on div "h ero.moveUp pressione enter h ero.moveDown pressione enter h ero.moveLeft pres…" at bounding box center [897, 200] width 301 height 143
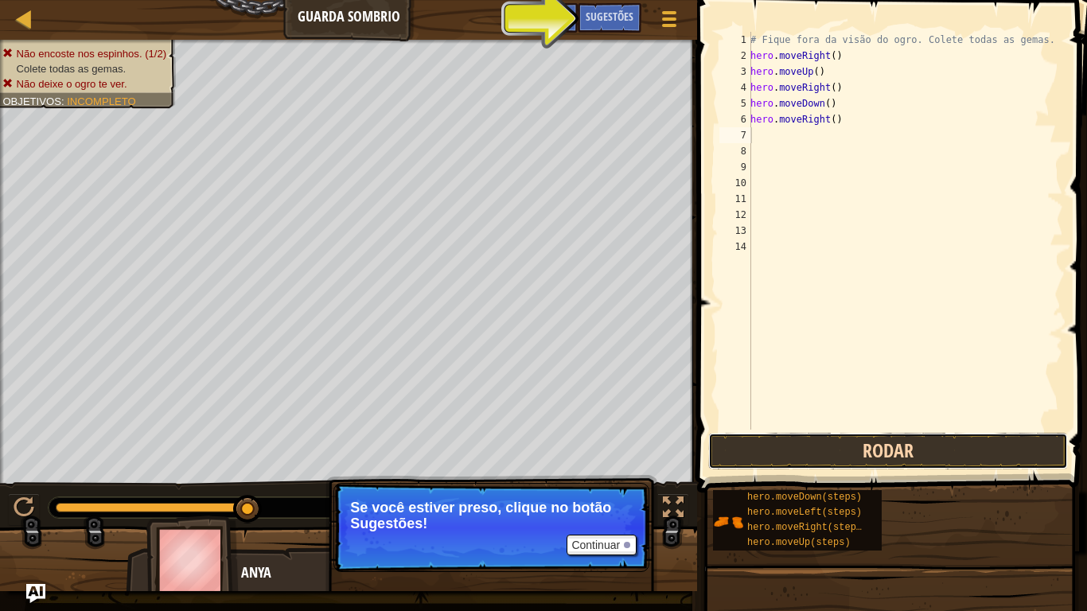
click at [808, 454] on button "Rodar" at bounding box center [888, 451] width 360 height 37
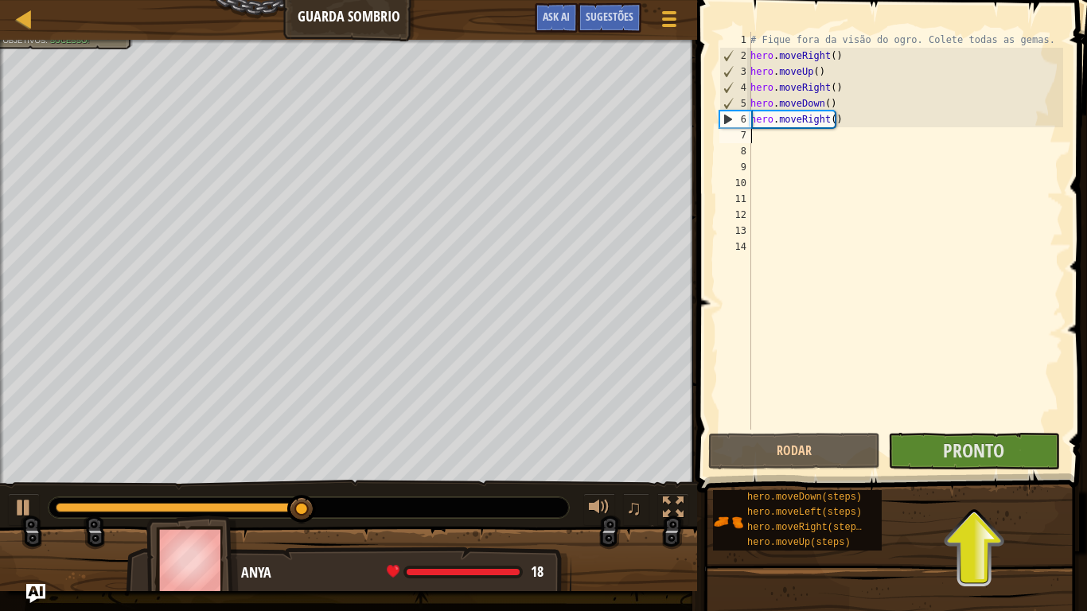
type textarea "m"
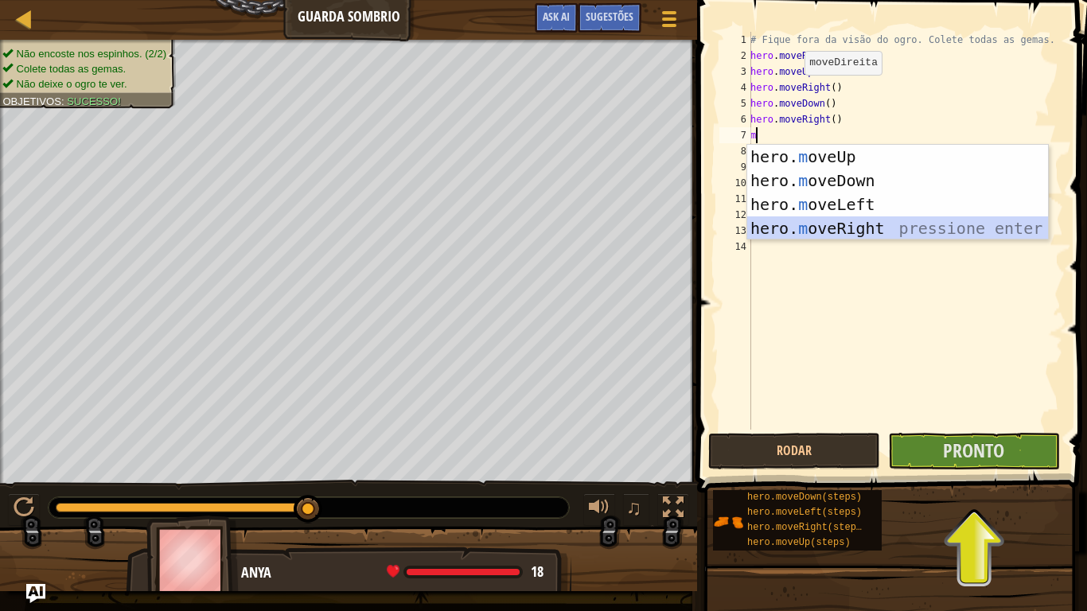
click at [830, 228] on div "hero. m oveUp pressione enter hero. m oveDown pressione enter hero. m oveLeft p…" at bounding box center [897, 216] width 301 height 143
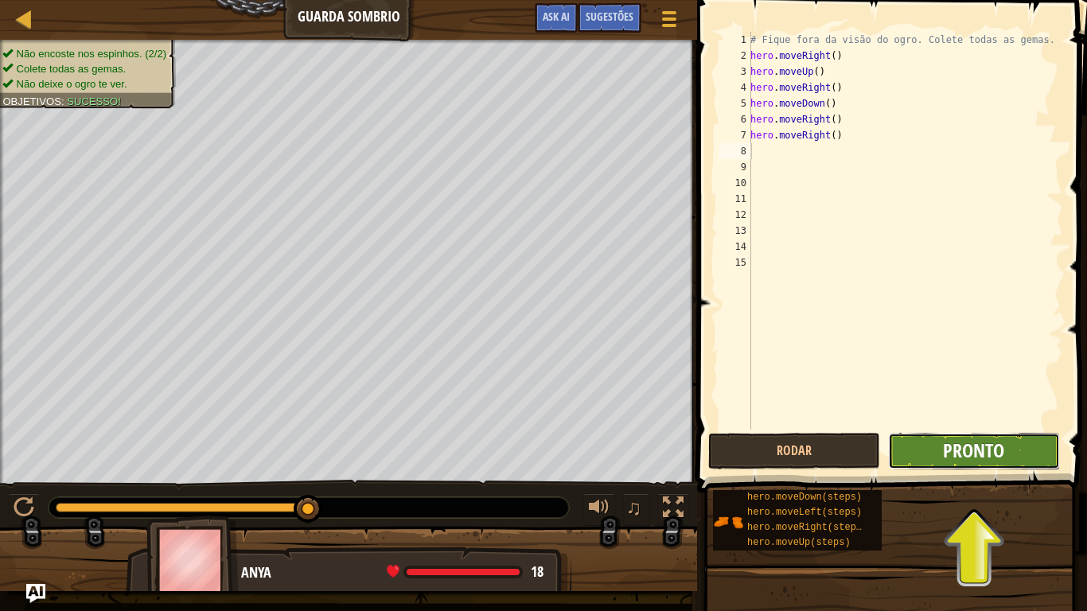
click at [1000, 459] on span "Pronto" at bounding box center [973, 450] width 61 height 25
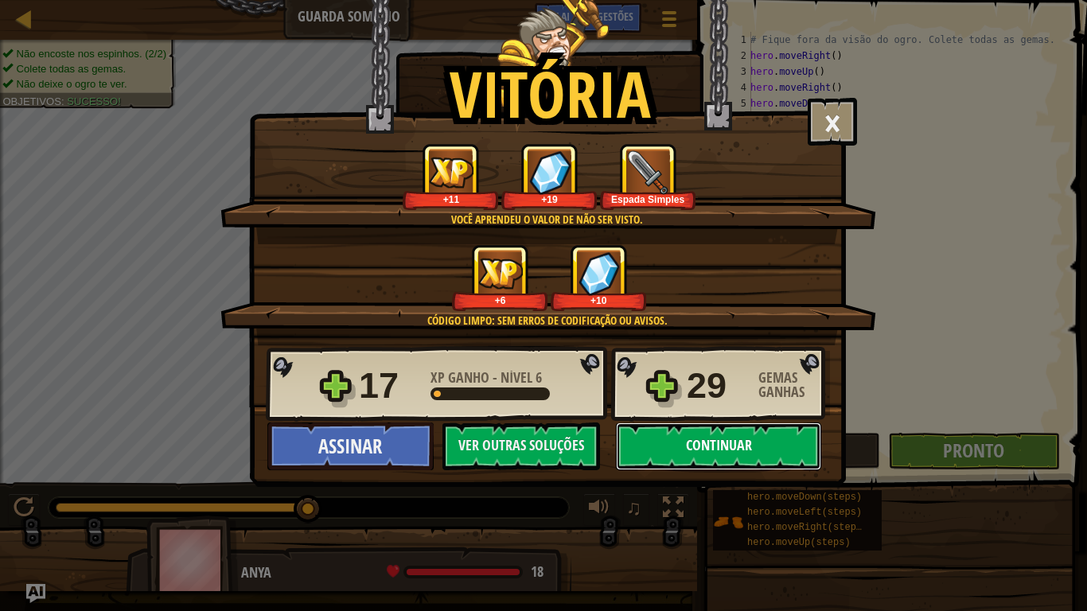
click at [645, 432] on button "Continuar" at bounding box center [718, 446] width 205 height 48
select select "pt-BR"
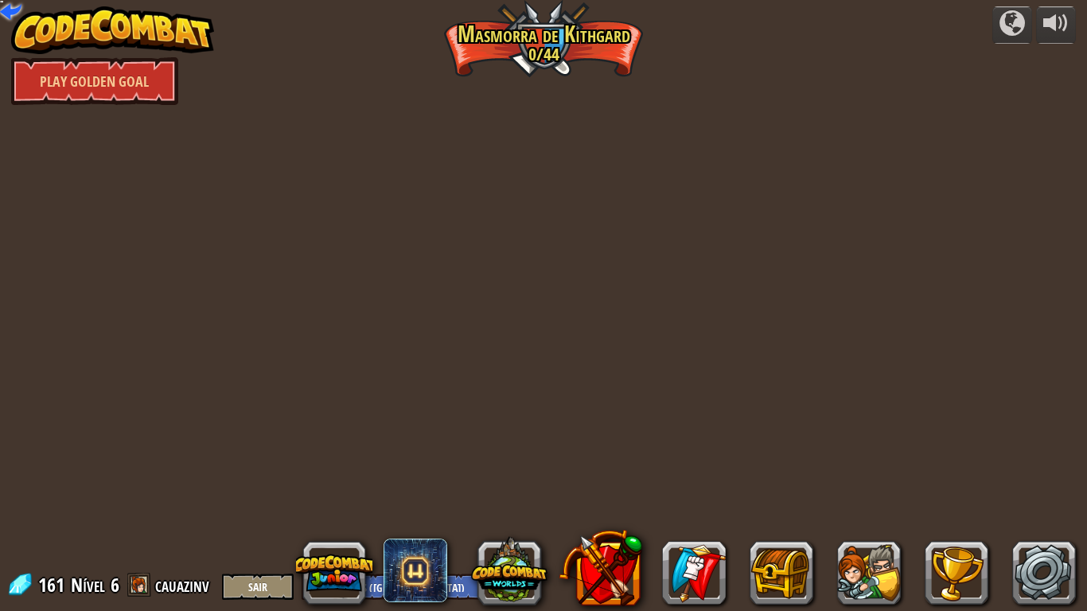
select select "pt-BR"
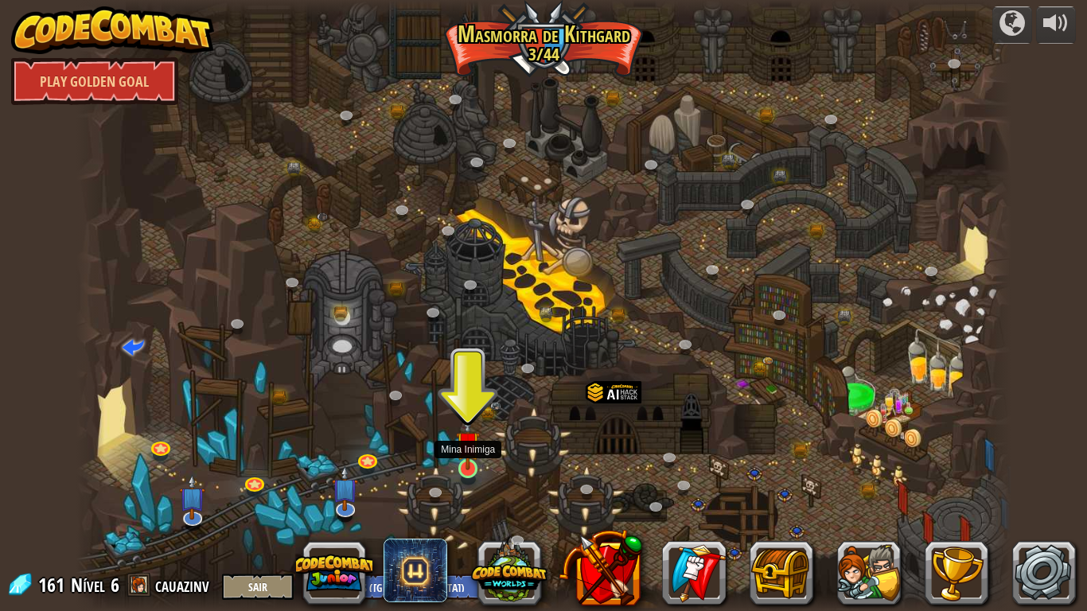
click at [466, 466] on img at bounding box center [468, 443] width 24 height 54
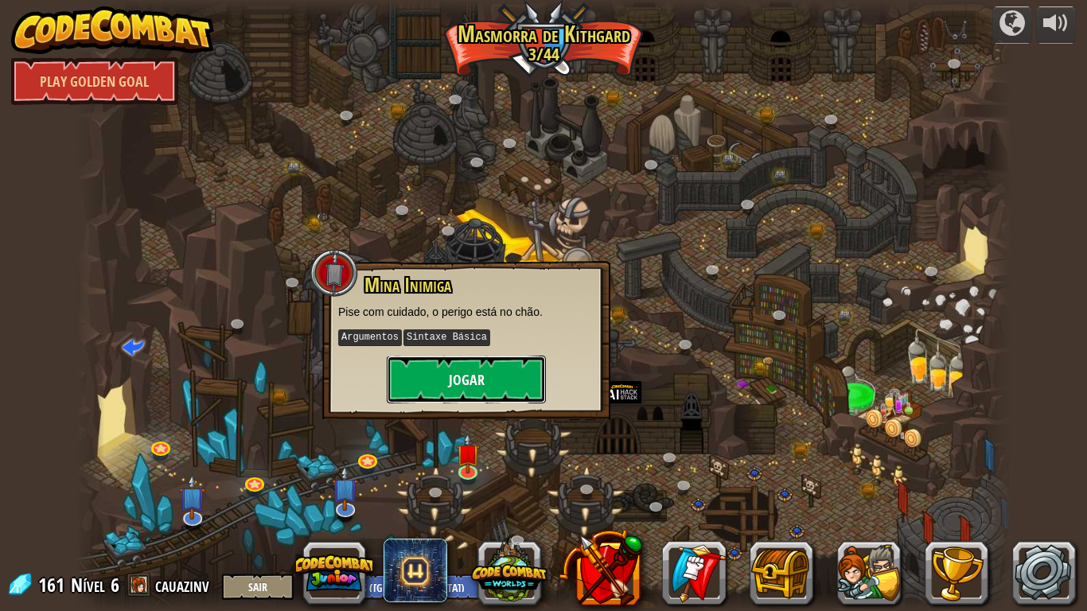
click at [448, 383] on button "Jogar" at bounding box center [466, 380] width 159 height 48
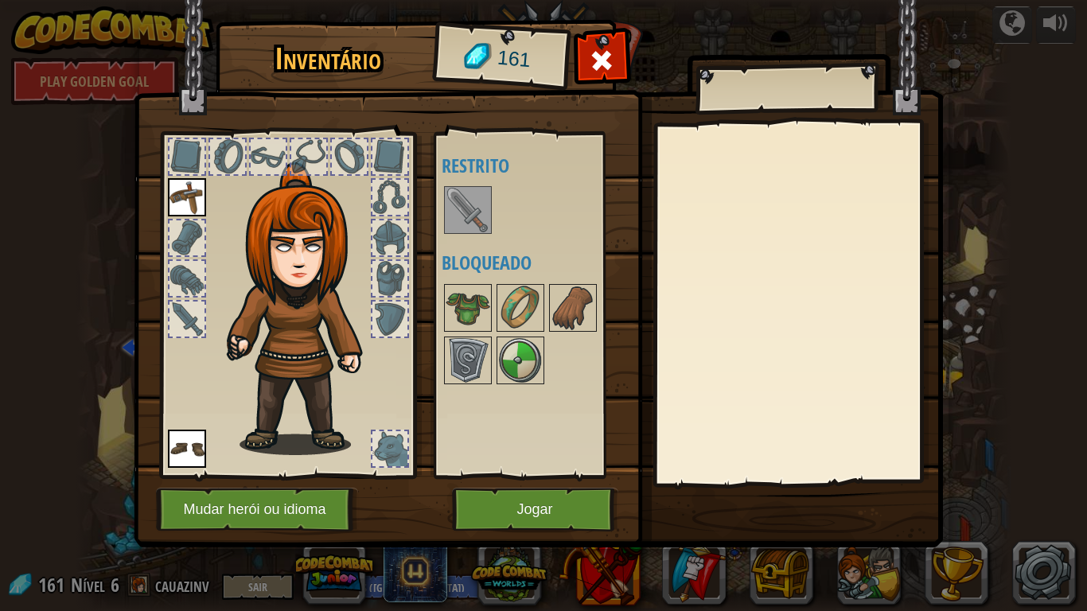
click at [455, 214] on img at bounding box center [467, 210] width 45 height 45
